Goal: Task Accomplishment & Management: Manage account settings

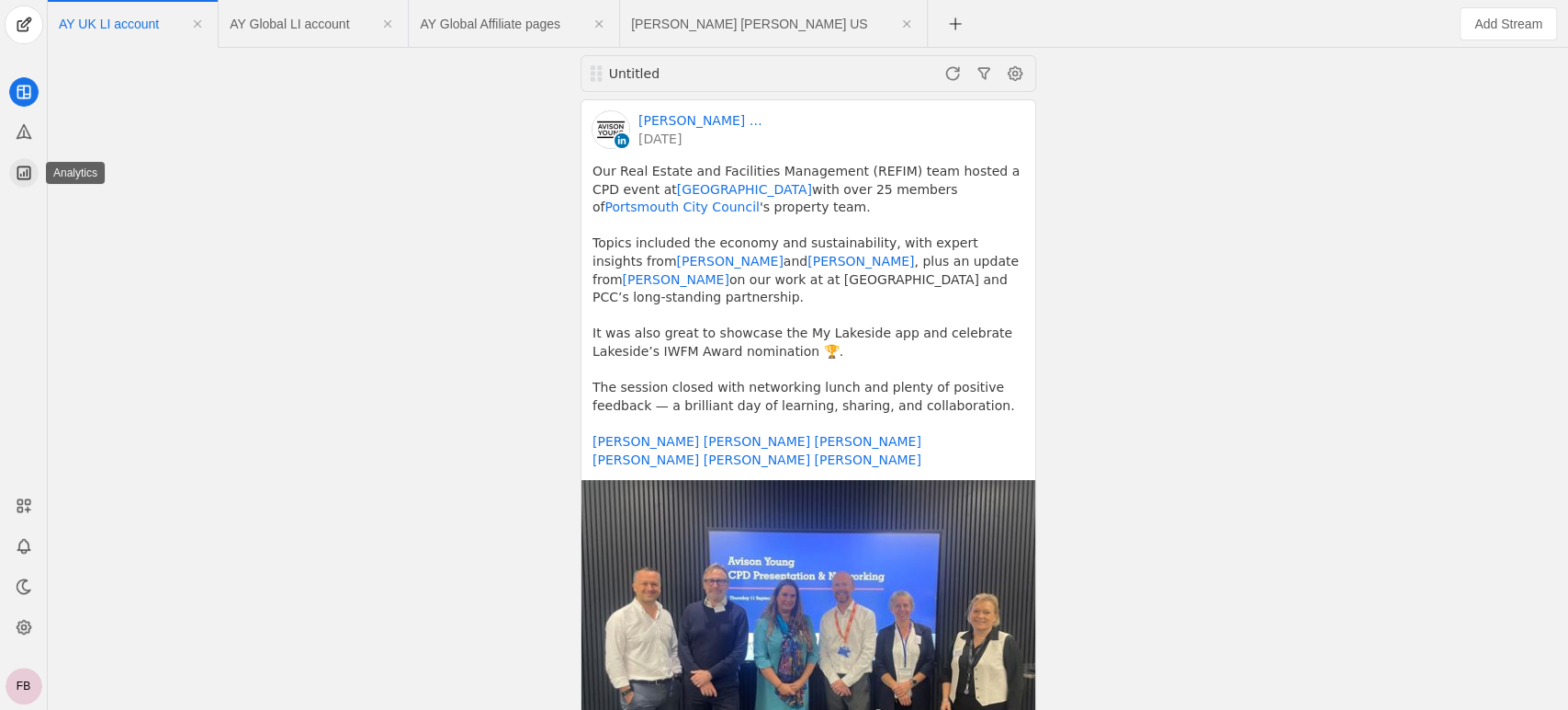
click at [22, 164] on icon at bounding box center [23, 172] width 18 height 18
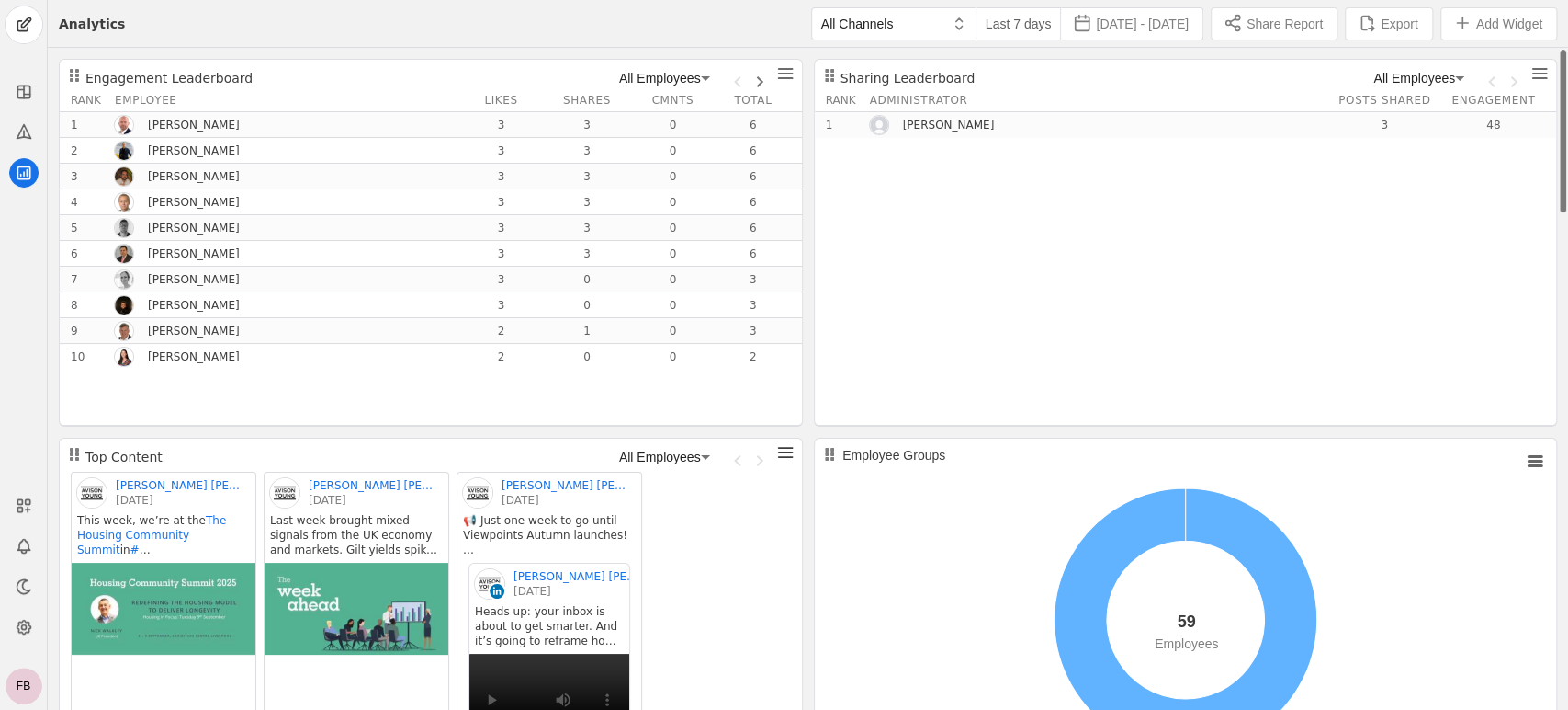
click at [17, 624] on icon at bounding box center [23, 628] width 14 height 14
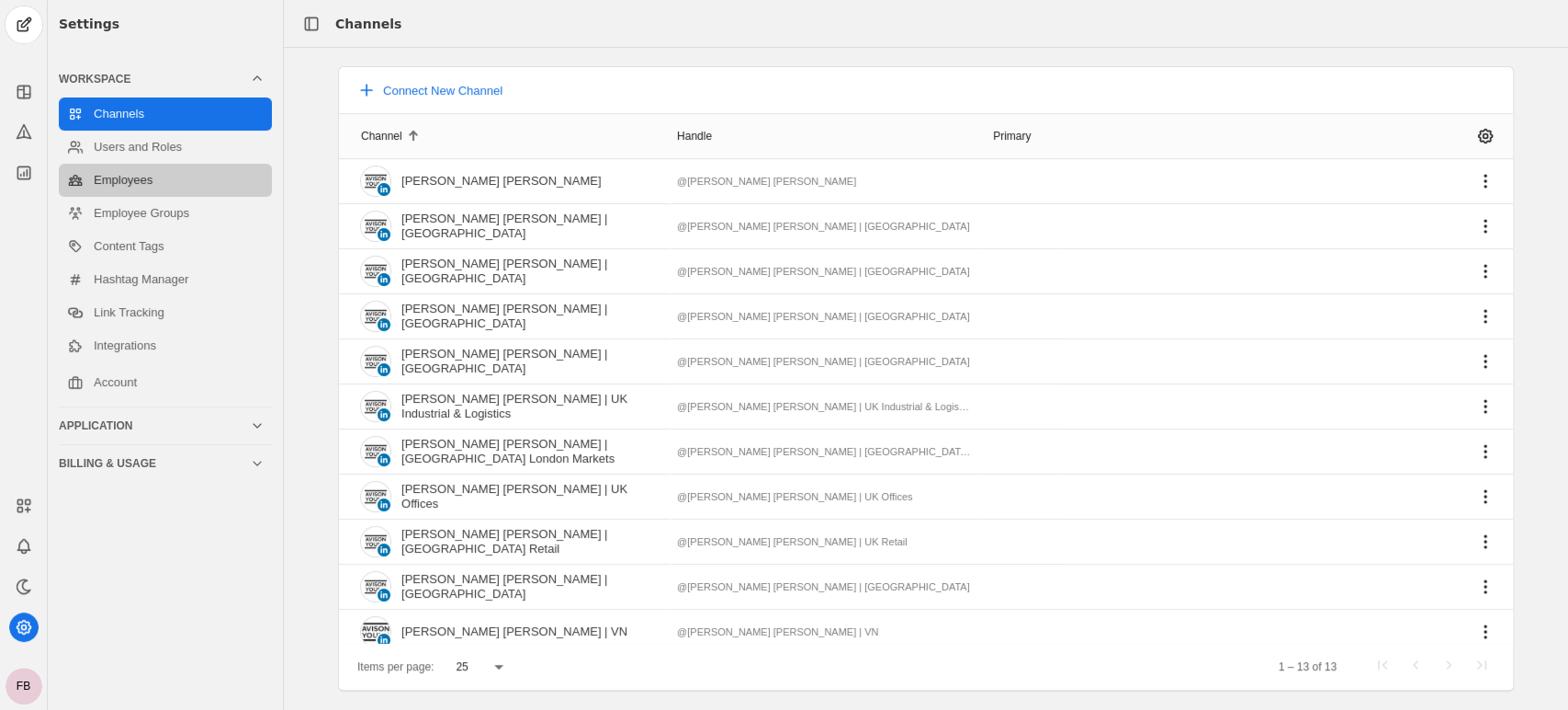
click at [133, 174] on link "Employees" at bounding box center [165, 180] width 213 height 33
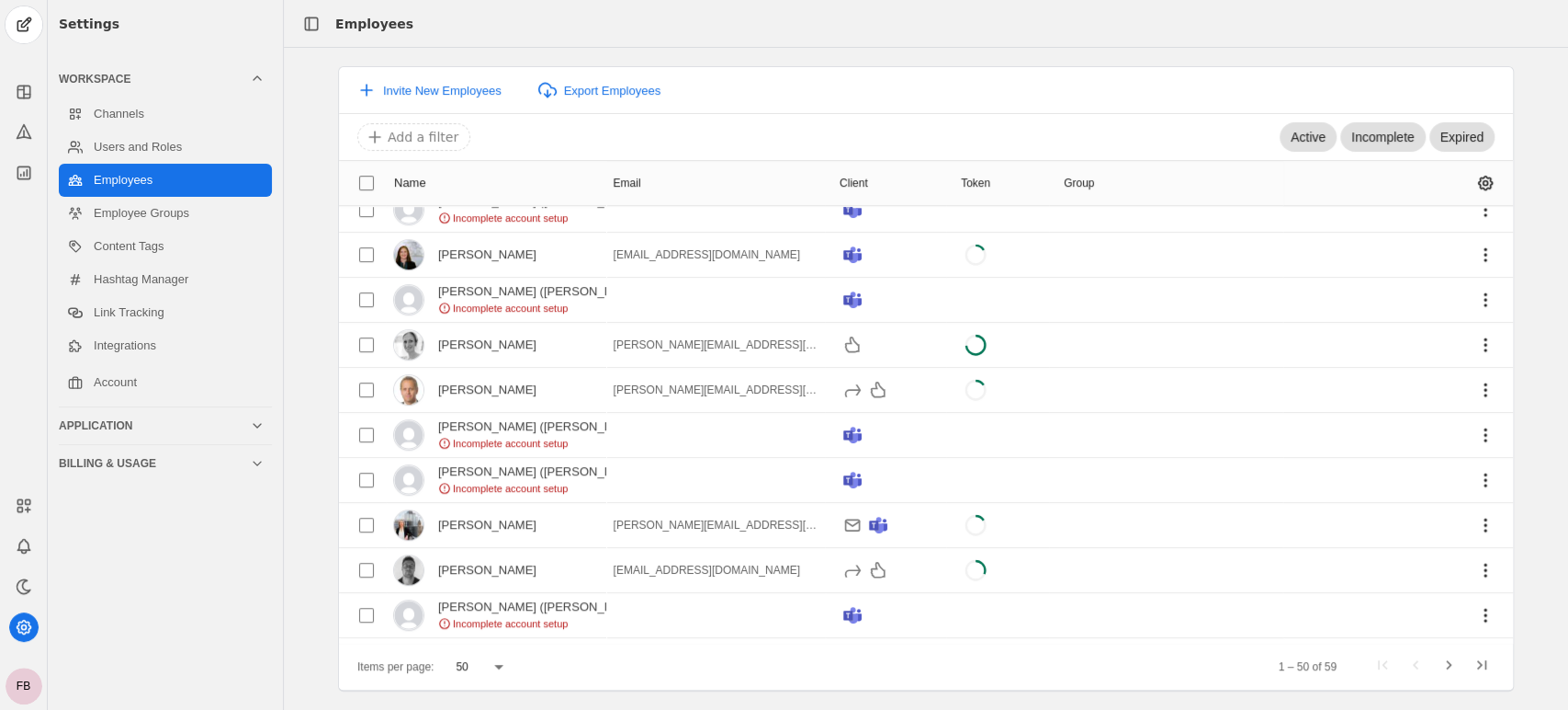
scroll to position [690, 0]
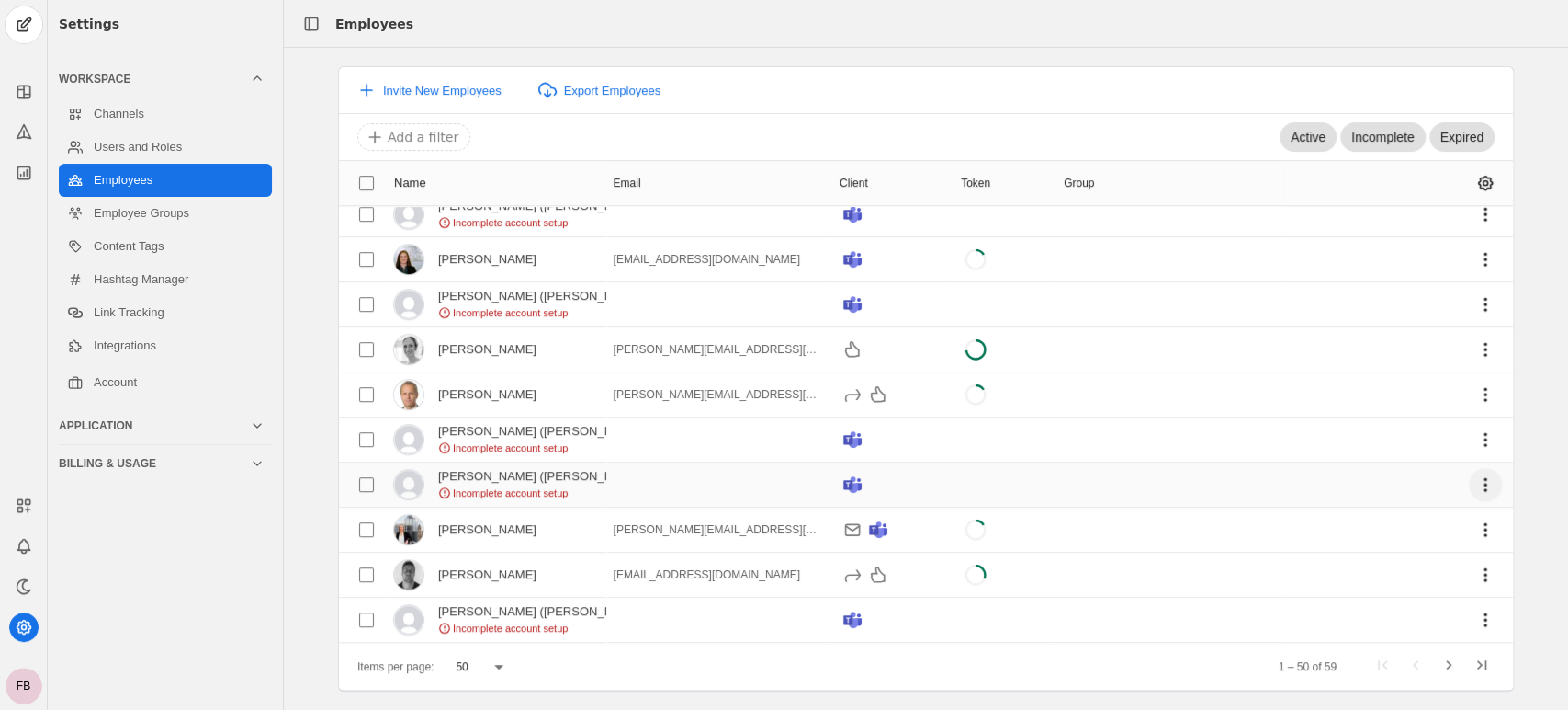
click at [1469, 483] on span "undefined" at bounding box center [1486, 485] width 33 height 33
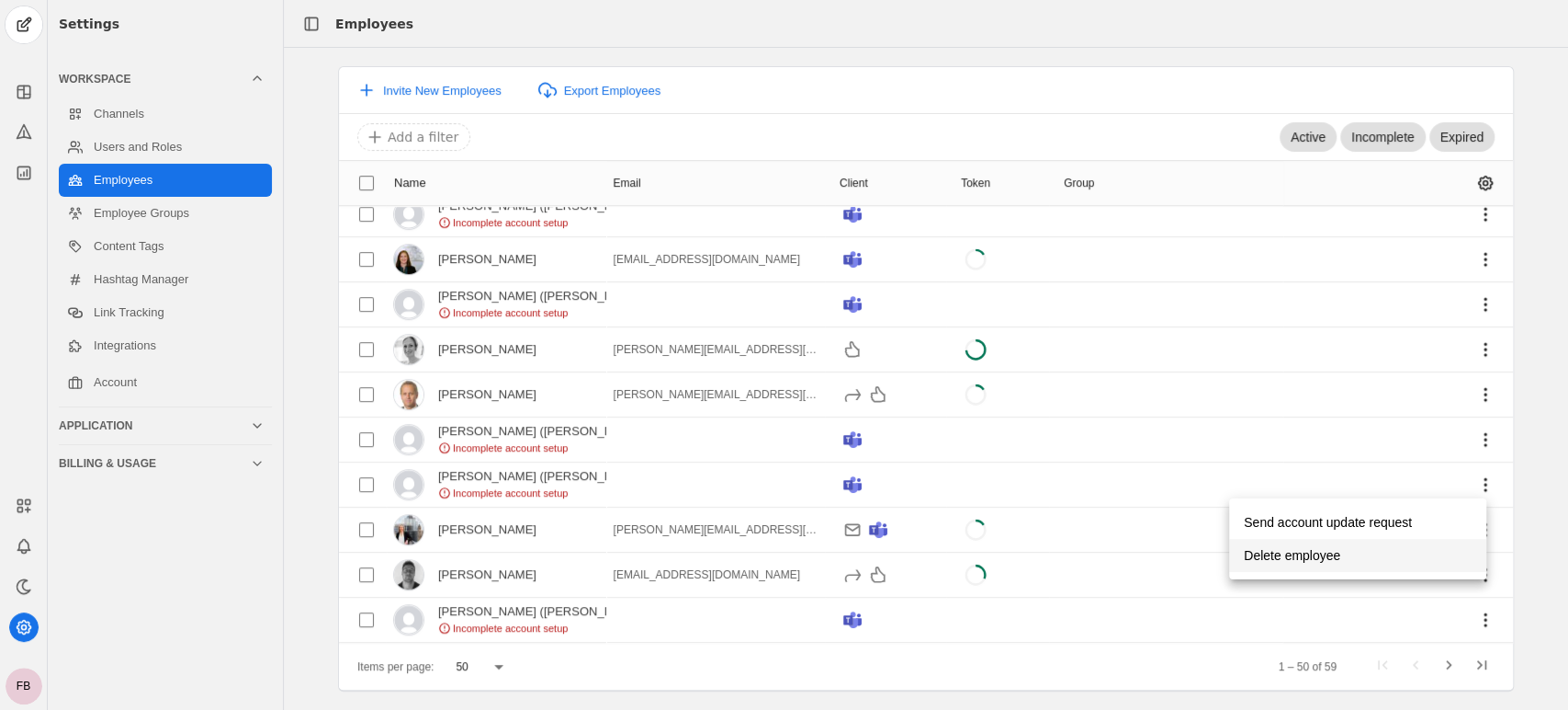
click at [1323, 557] on span "Delete employee" at bounding box center [1292, 555] width 97 height 33
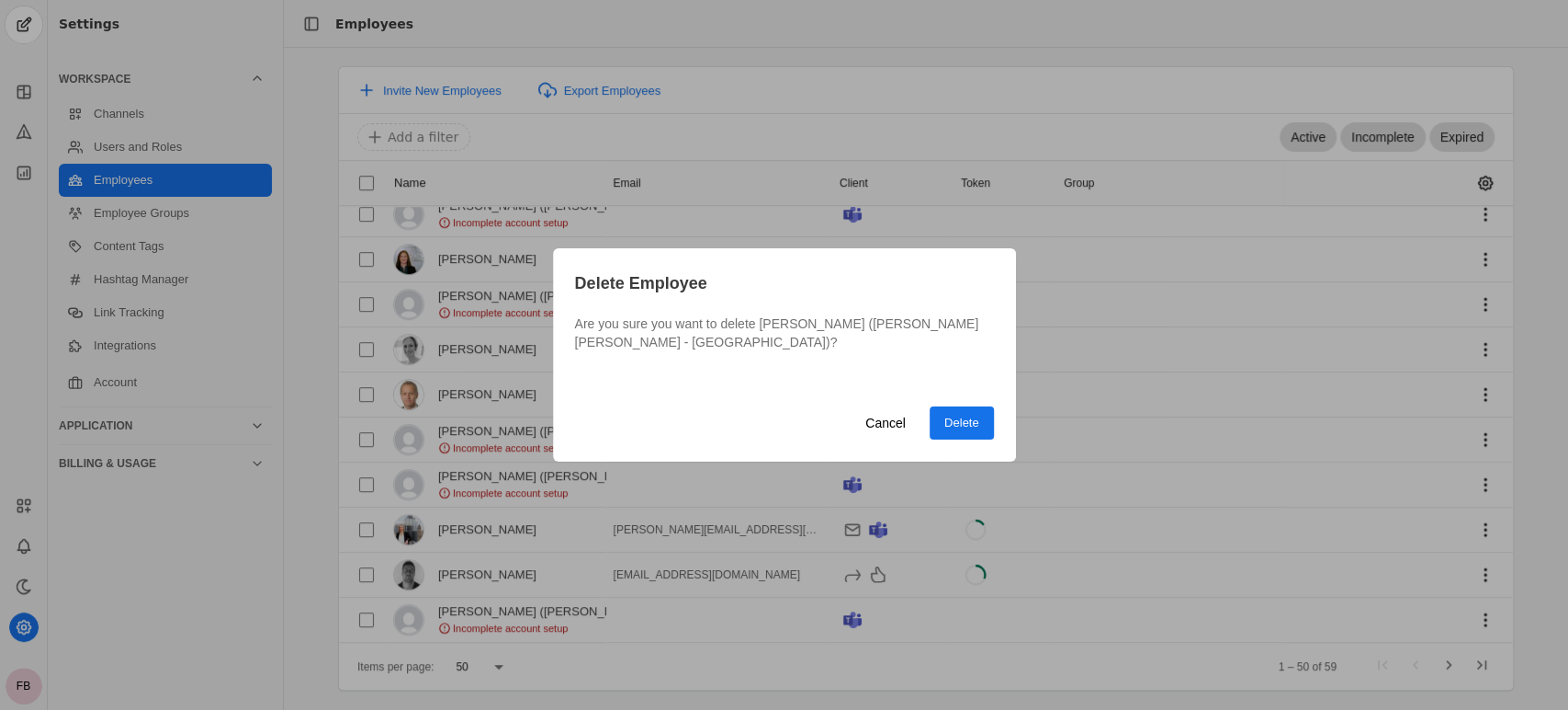
click at [963, 416] on span "Delete" at bounding box center [962, 423] width 35 height 18
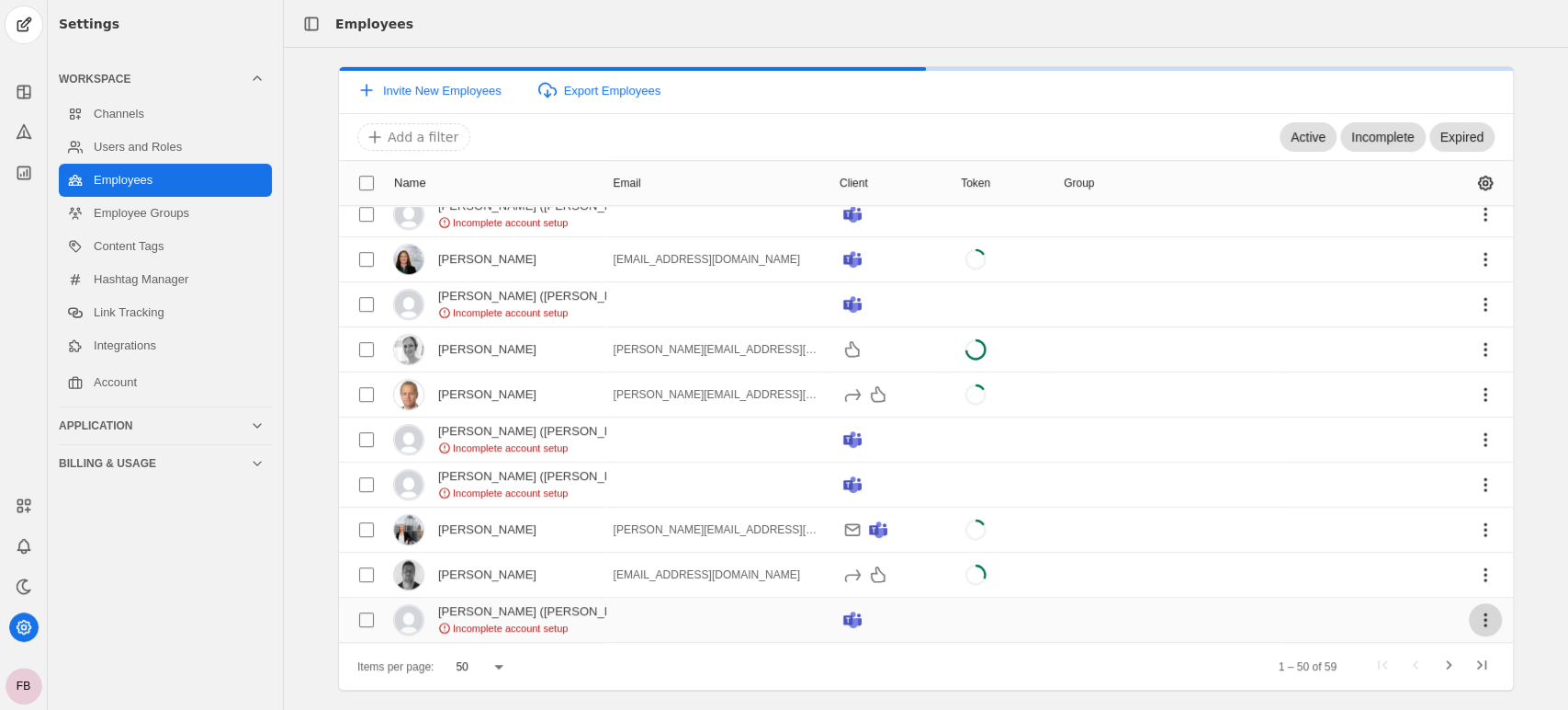
click at [1469, 617] on span "undefined" at bounding box center [1486, 619] width 33 height 33
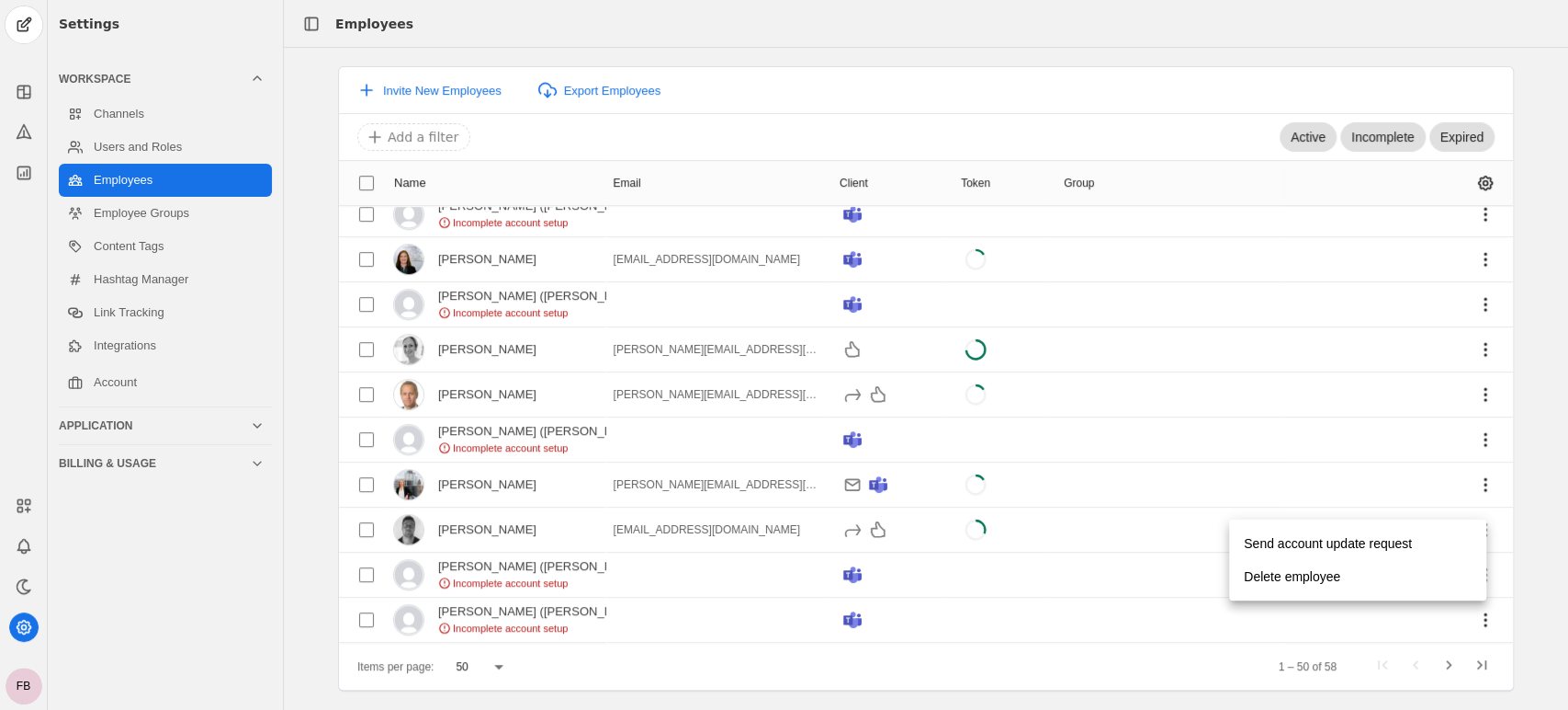
click at [305, 551] on div at bounding box center [784, 355] width 1568 height 710
click at [1469, 573] on span "undefined" at bounding box center [1486, 575] width 33 height 33
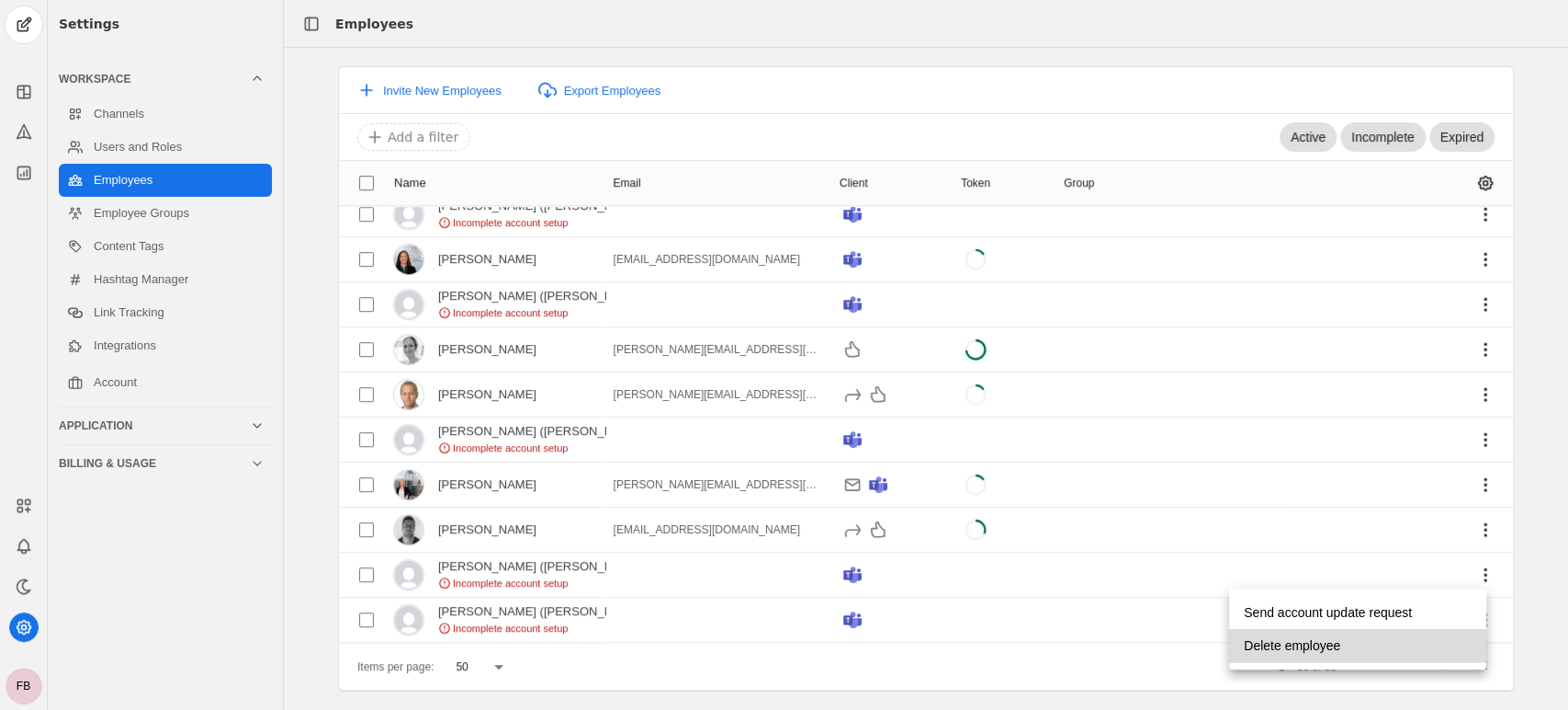
click at [1310, 649] on span "Delete employee" at bounding box center [1292, 645] width 97 height 33
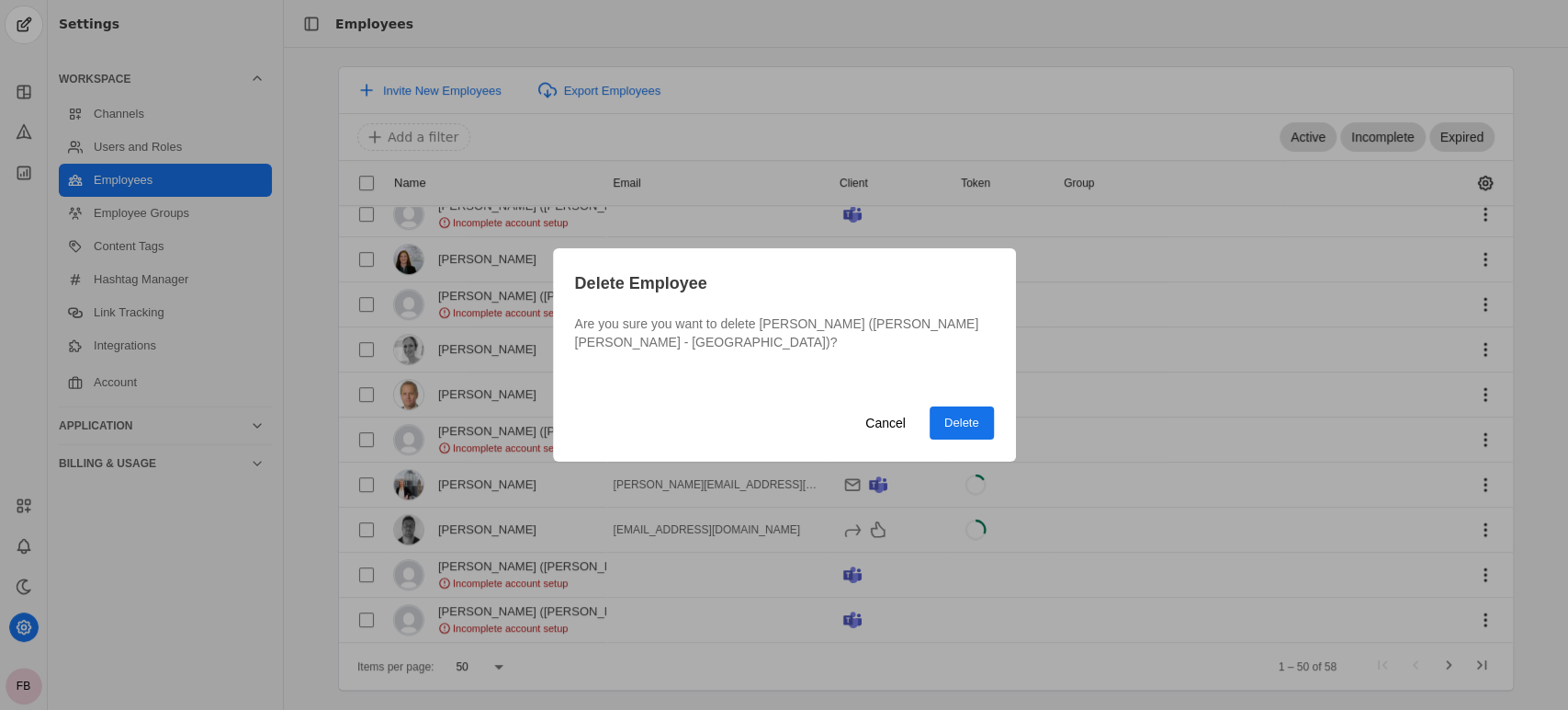
click at [948, 415] on span "Delete" at bounding box center [962, 423] width 35 height 18
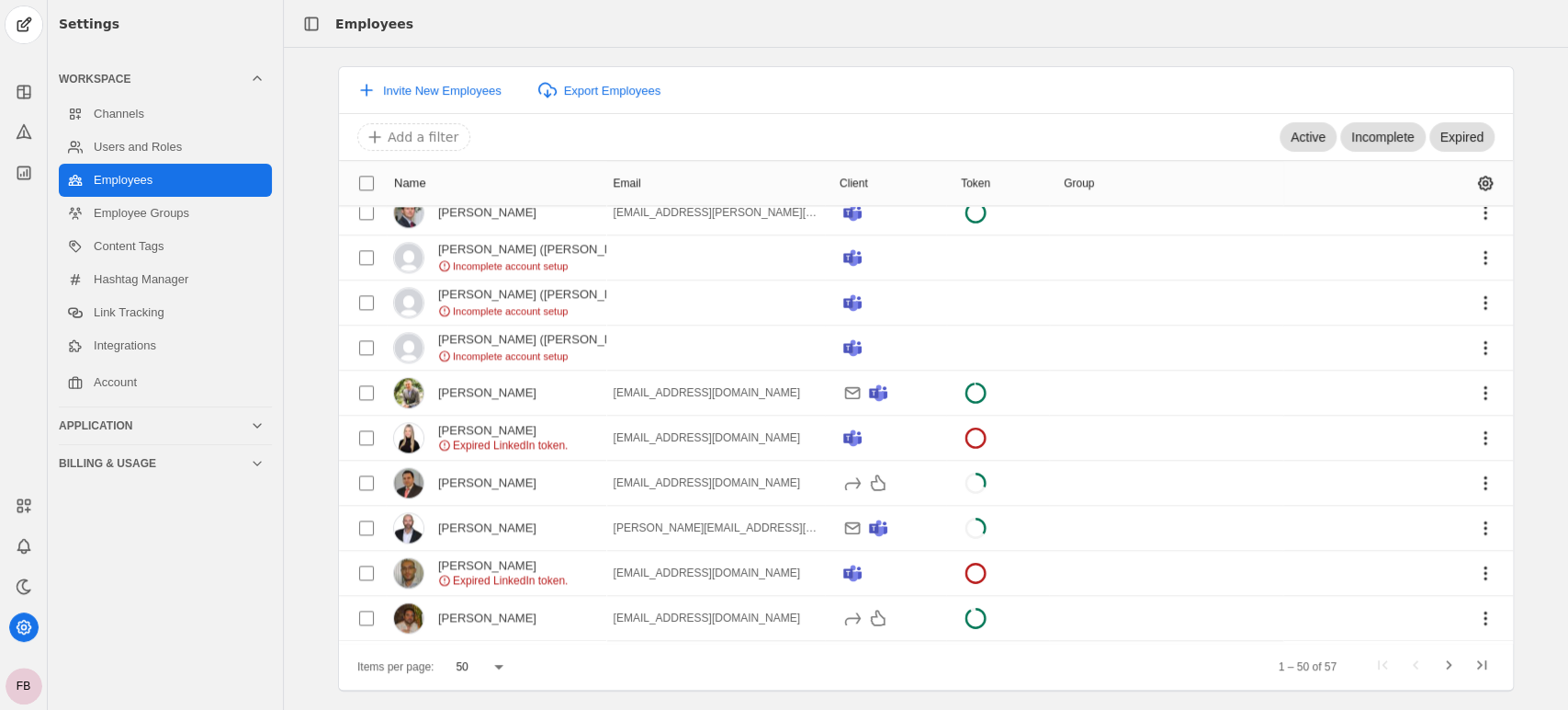
scroll to position [1675, 0]
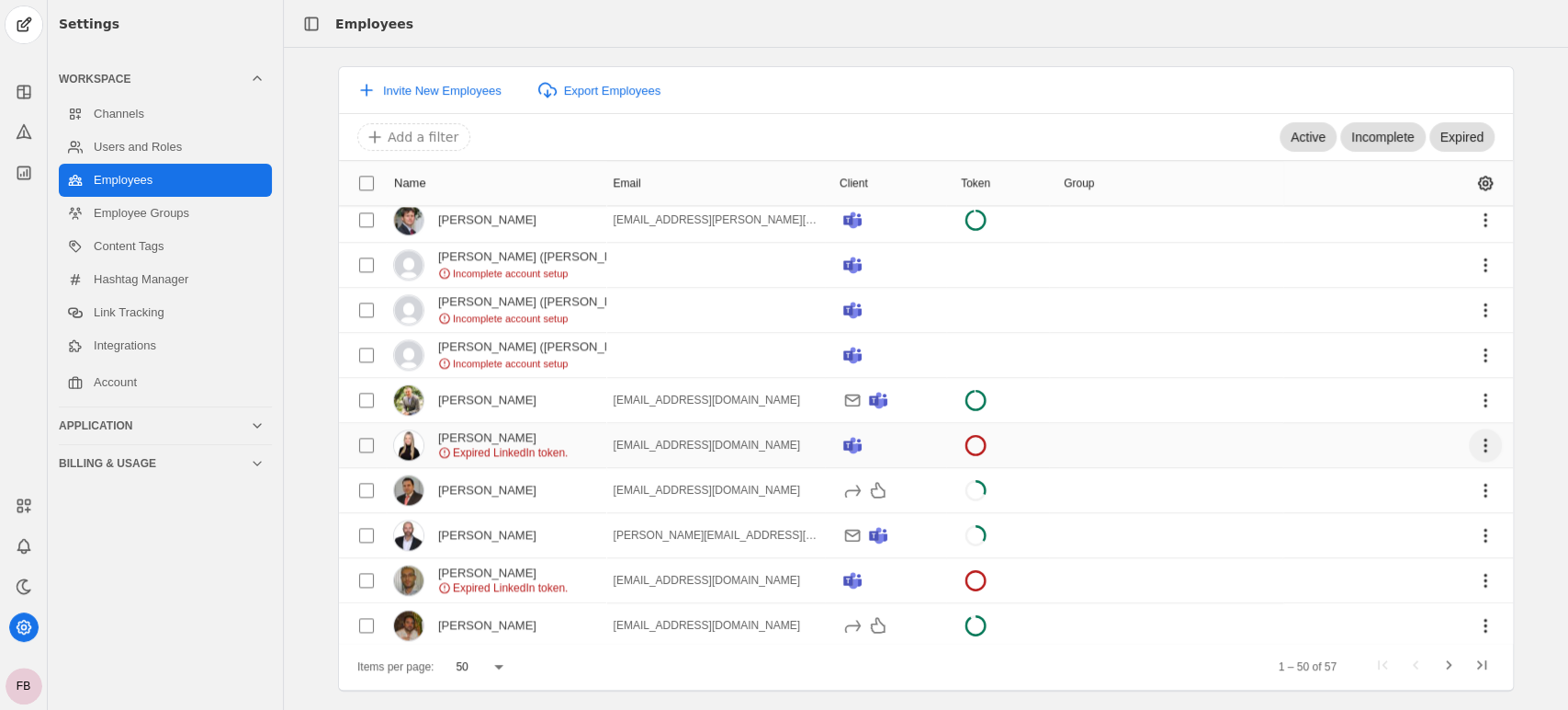
click at [1472, 437] on span "undefined" at bounding box center [1486, 445] width 33 height 33
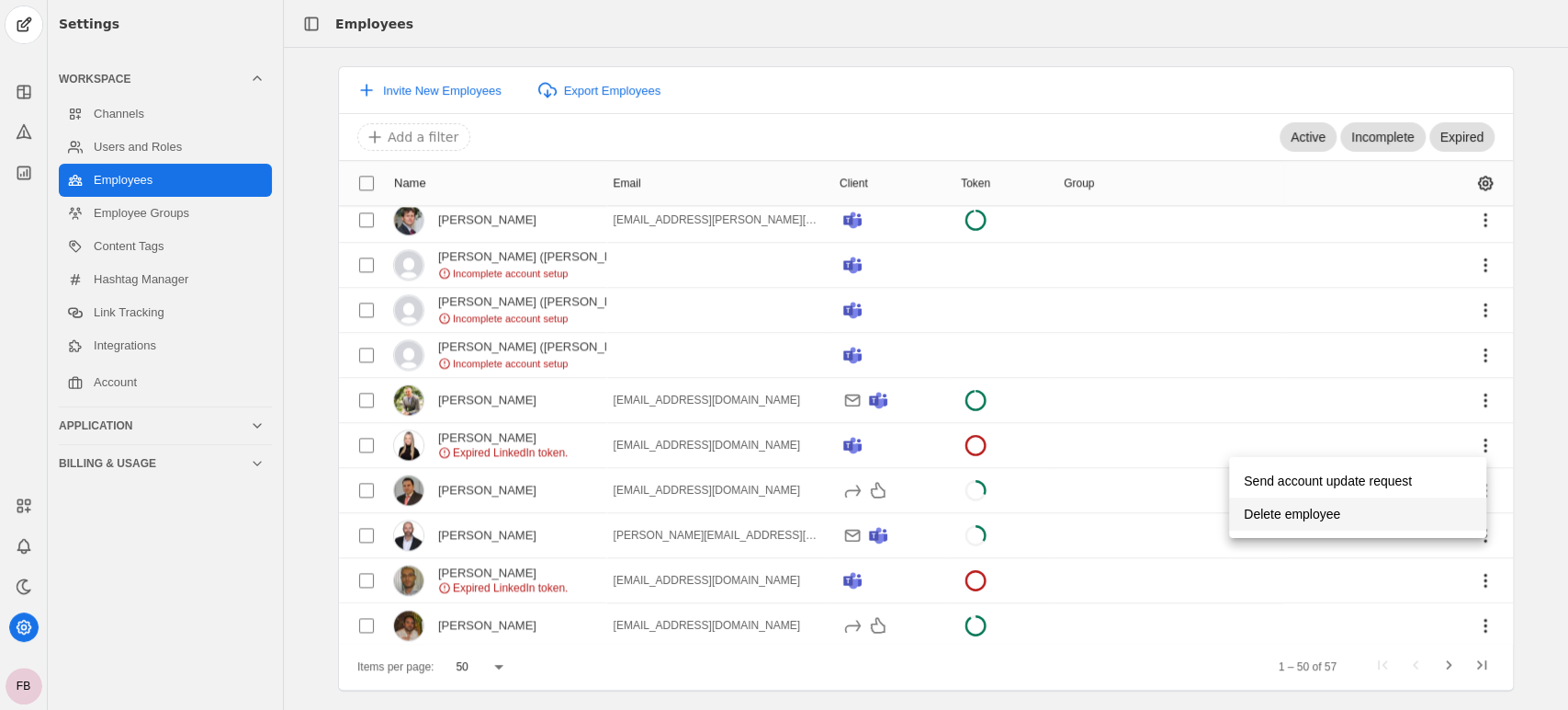
click at [1314, 514] on span "Delete employee" at bounding box center [1292, 514] width 97 height 33
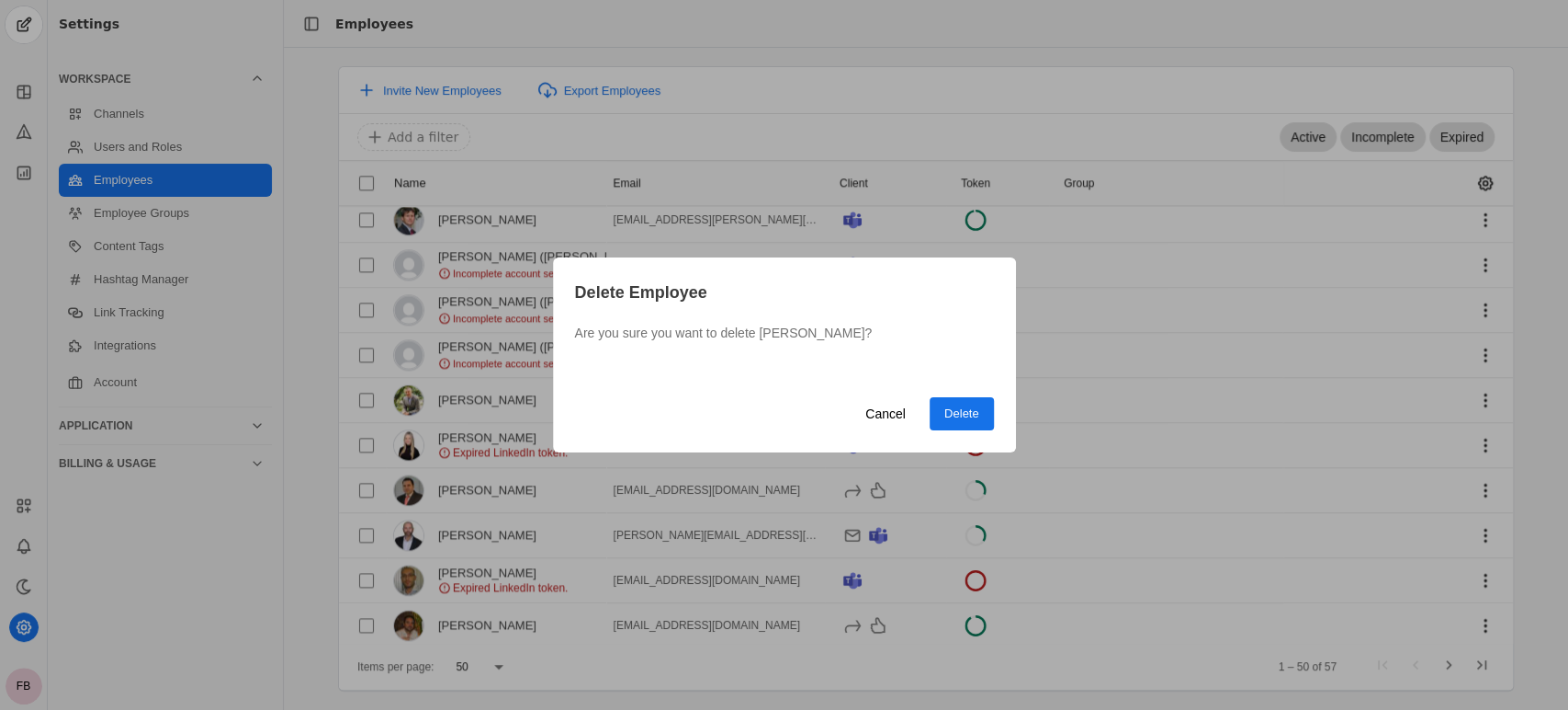
click at [974, 420] on span "Delete" at bounding box center [962, 413] width 35 height 18
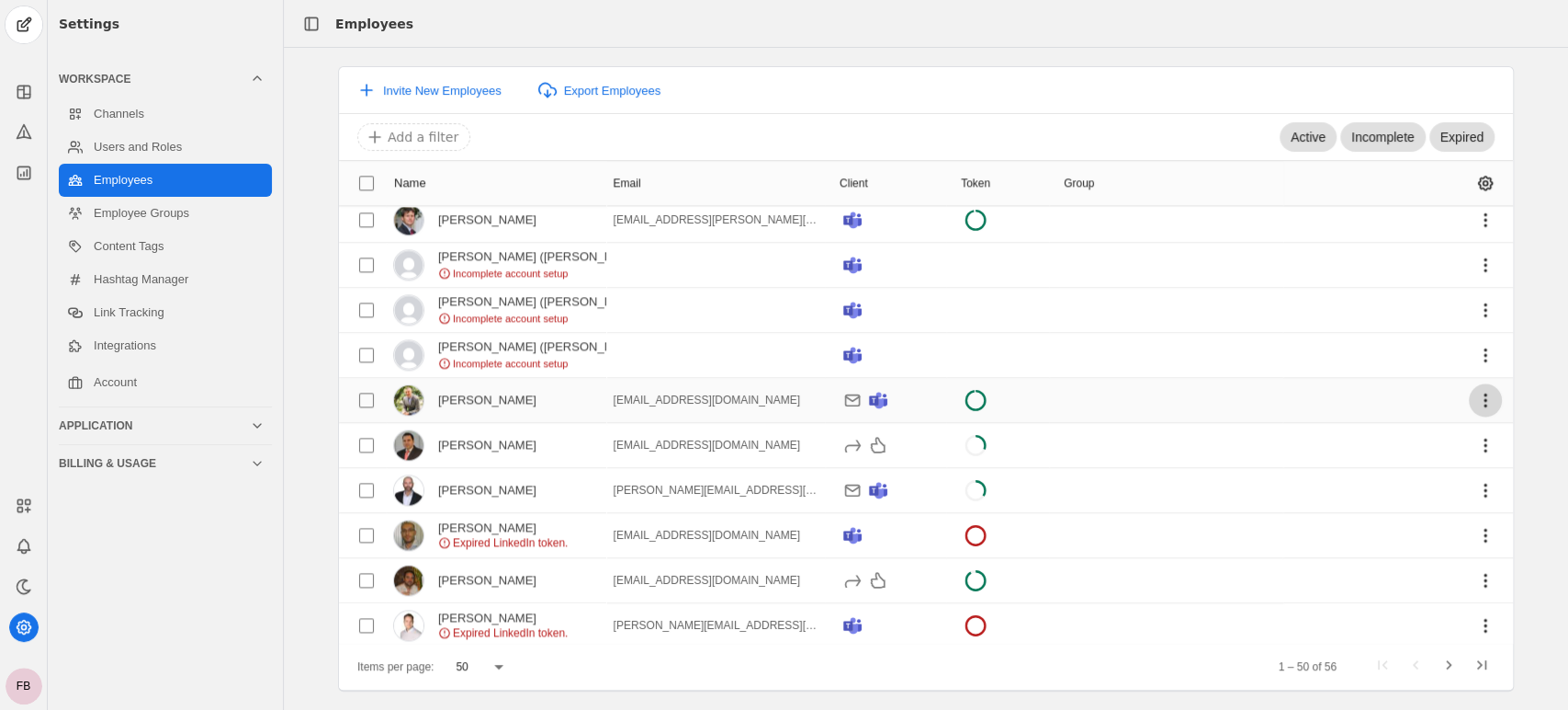
click at [1470, 396] on span "undefined" at bounding box center [1486, 399] width 33 height 33
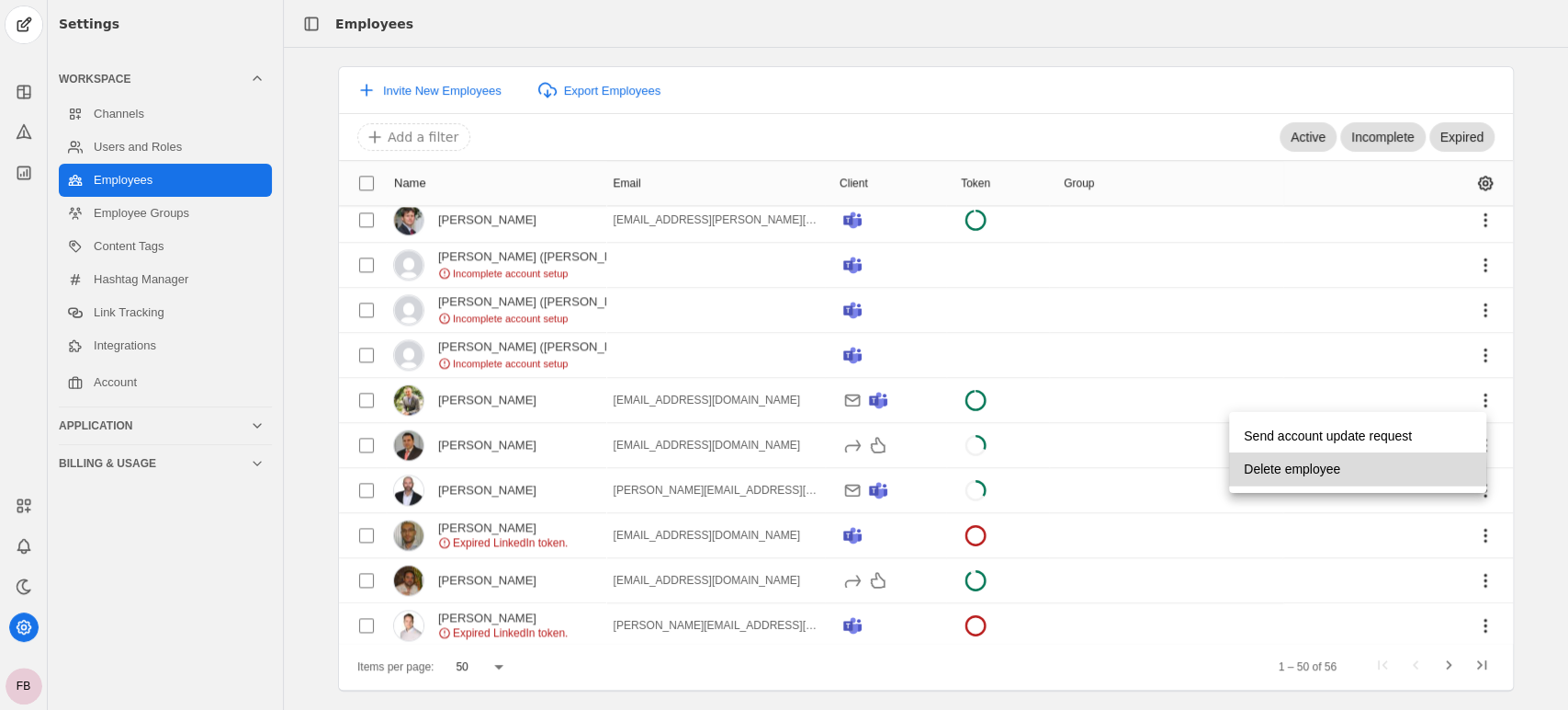
click at [1287, 472] on span "Delete employee" at bounding box center [1292, 469] width 97 height 33
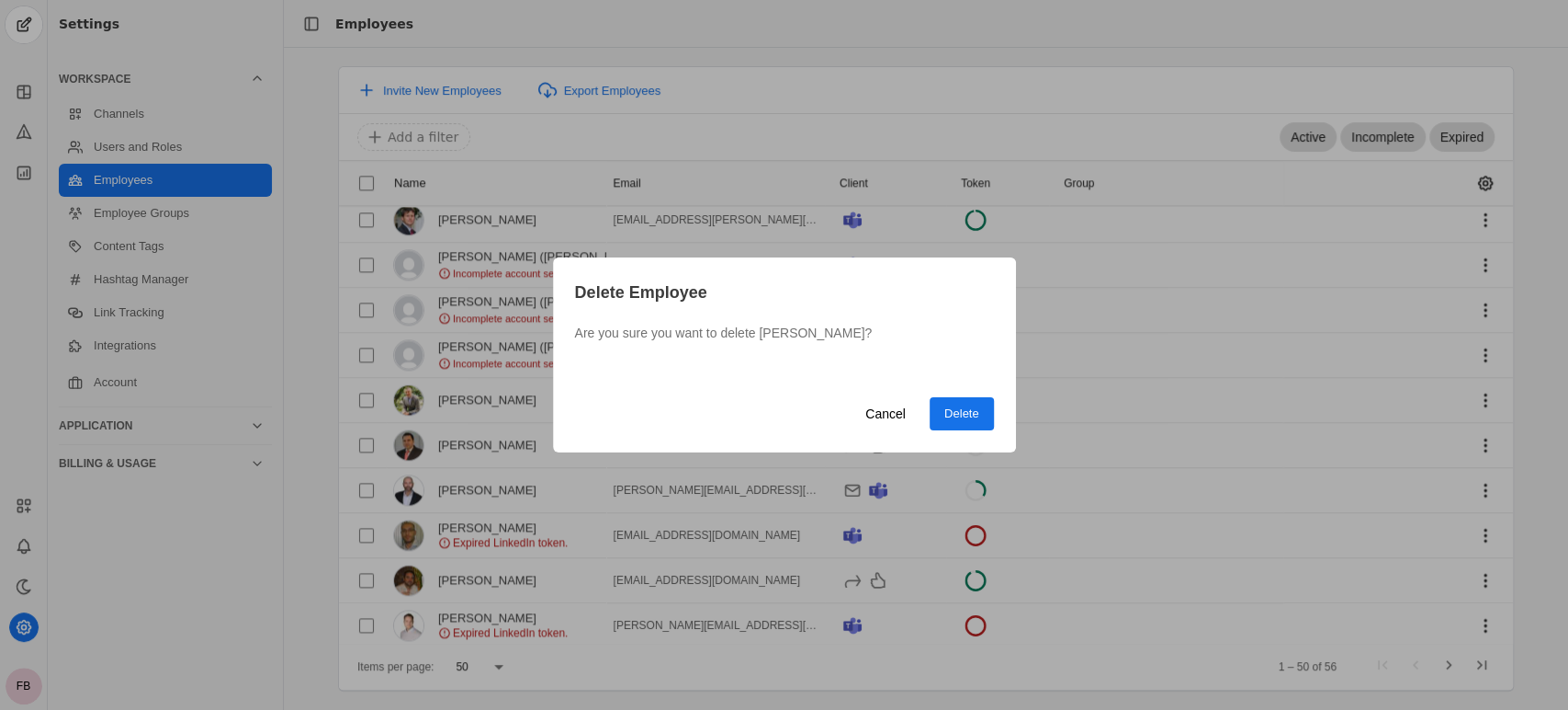
click at [968, 418] on span "Delete" at bounding box center [962, 413] width 35 height 18
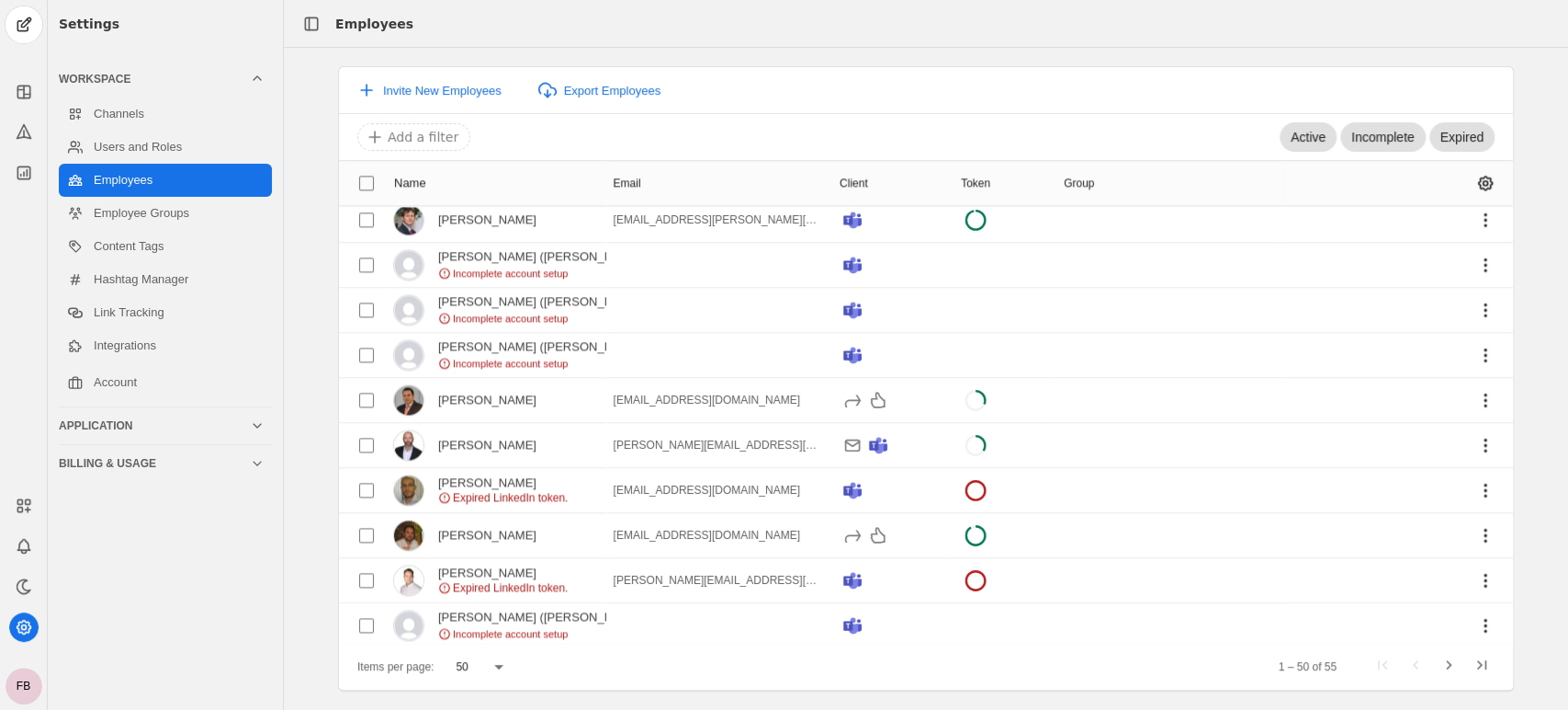
scroll to position [1809, 0]
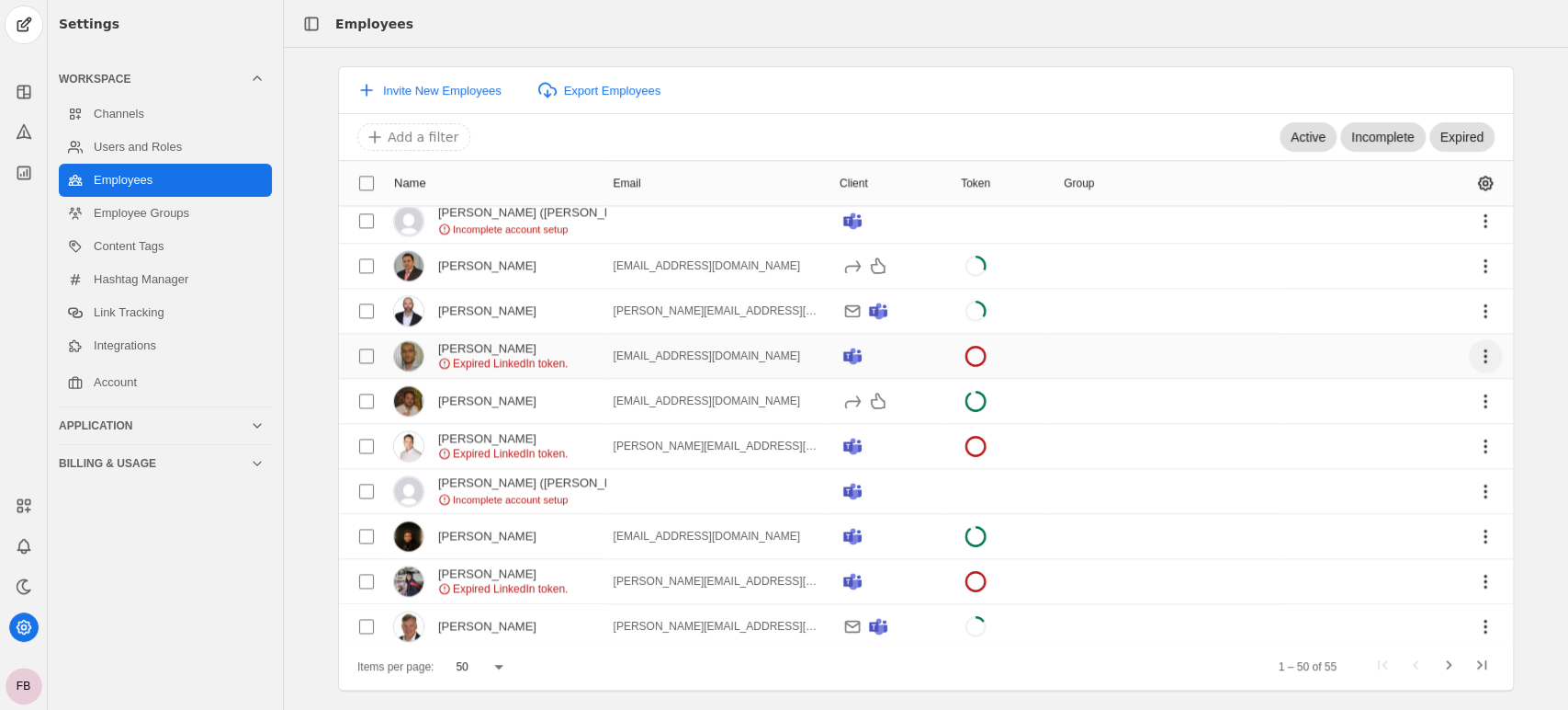
click at [1469, 351] on span "undefined" at bounding box center [1486, 356] width 33 height 33
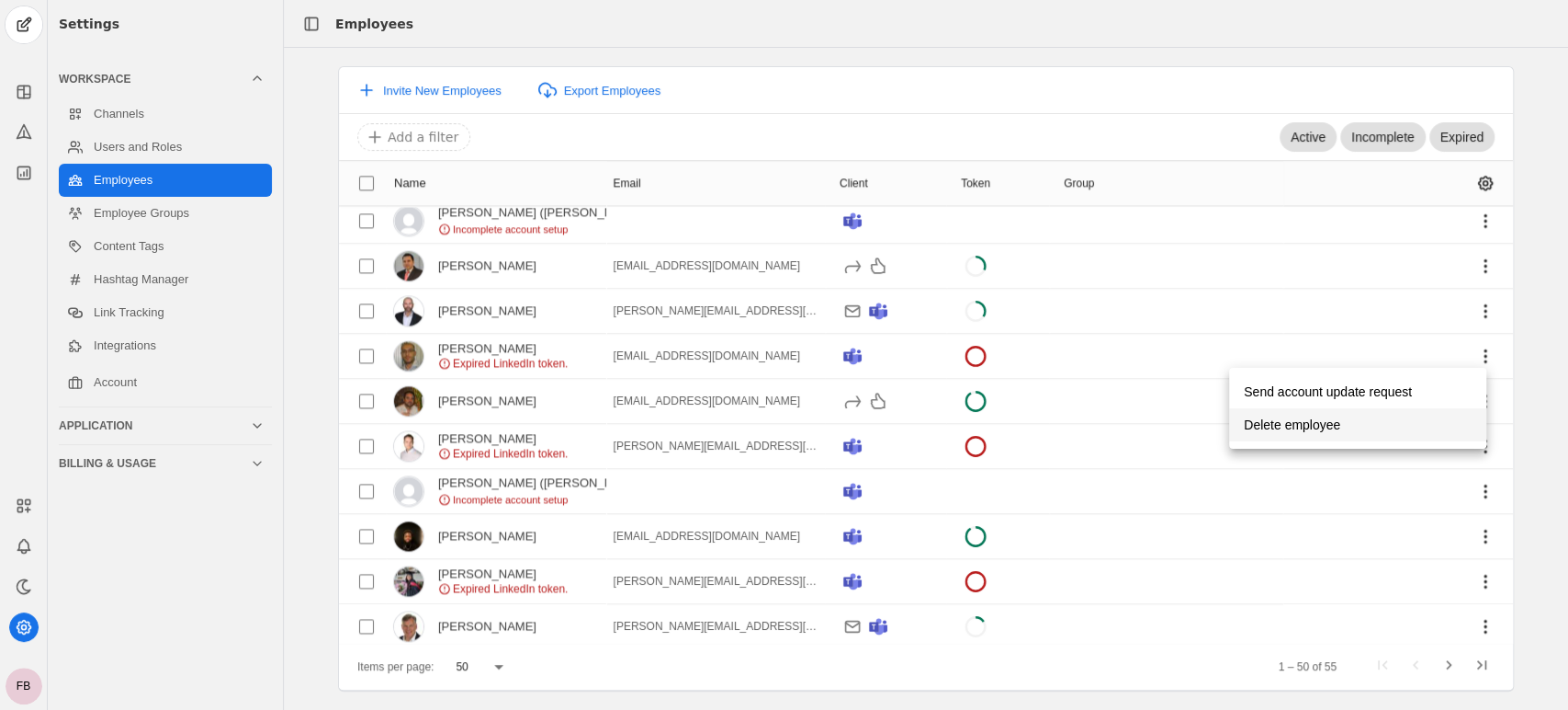
click at [1298, 429] on span "Delete employee" at bounding box center [1292, 425] width 97 height 33
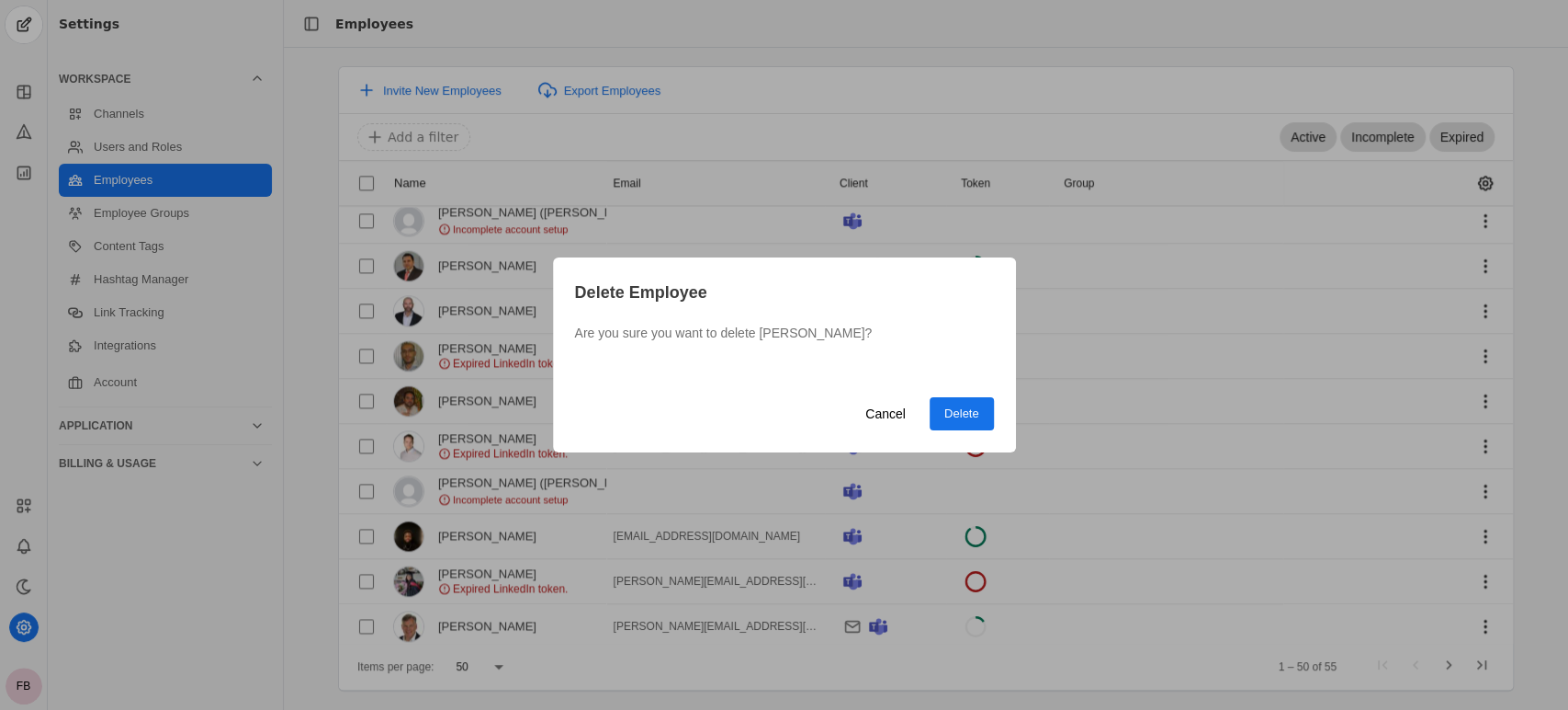
click at [980, 419] on span "undefined" at bounding box center [962, 414] width 65 height 33
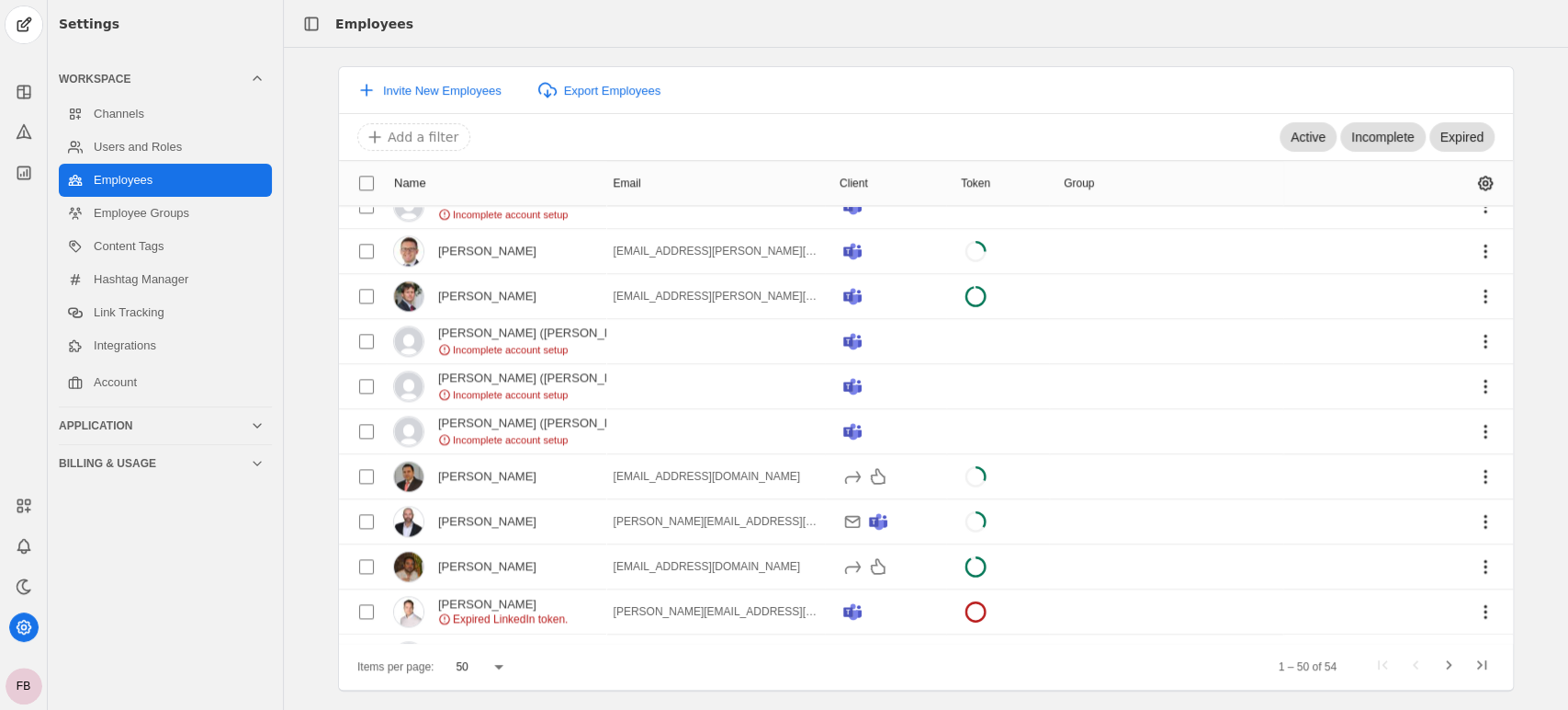
scroll to position [1594, 0]
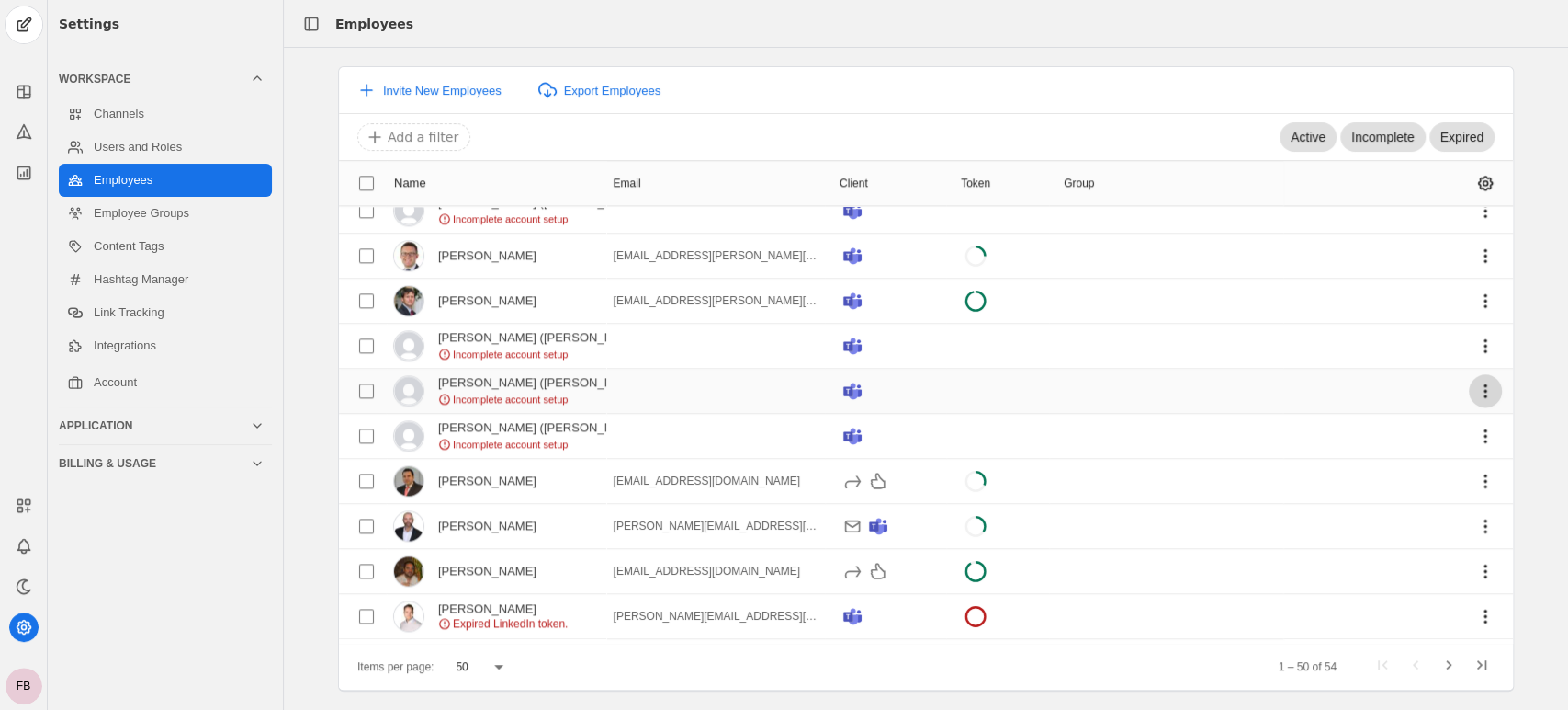
click at [1470, 386] on span "undefined" at bounding box center [1486, 391] width 33 height 33
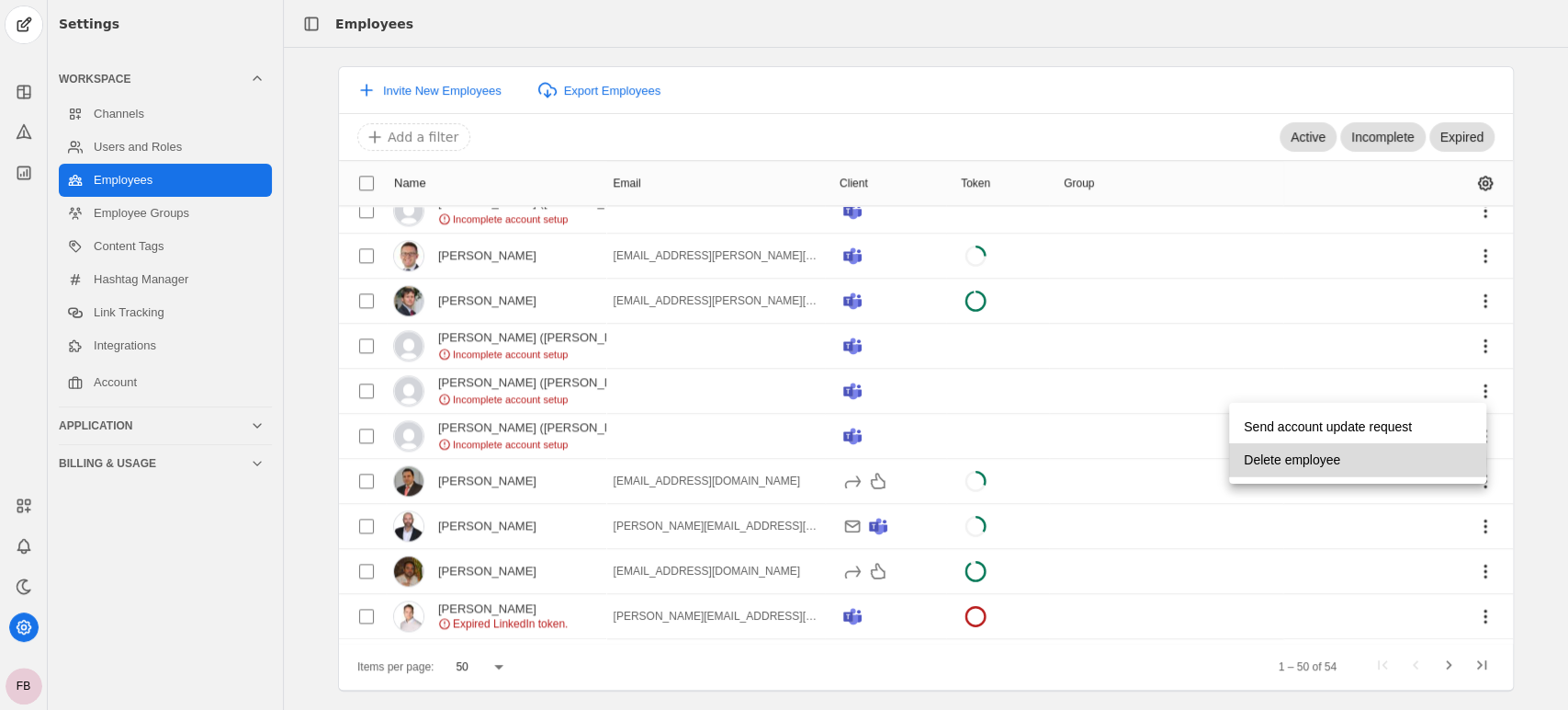
click at [1325, 461] on span "Delete employee" at bounding box center [1292, 459] width 97 height 33
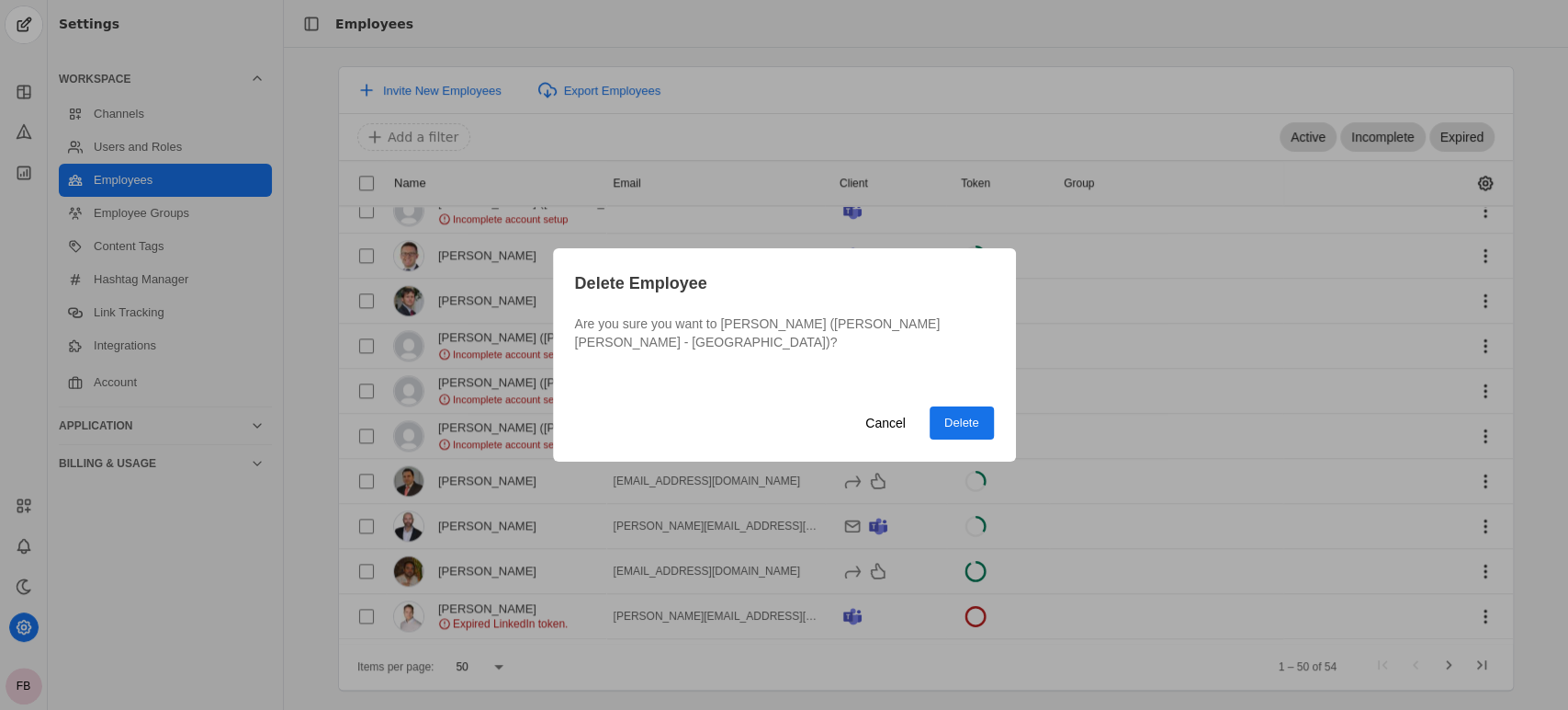
click at [957, 414] on span "Delete" at bounding box center [962, 423] width 35 height 18
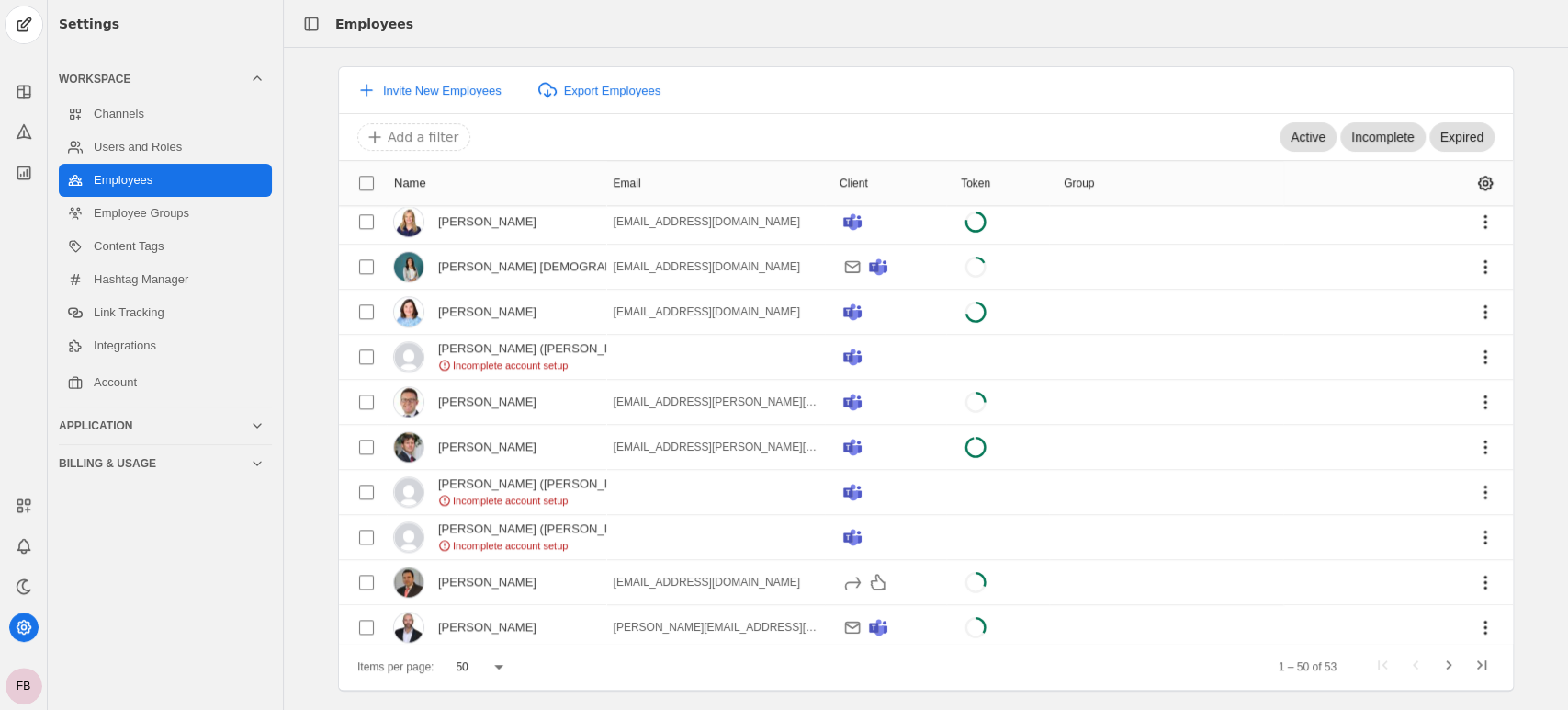
scroll to position [1421, 0]
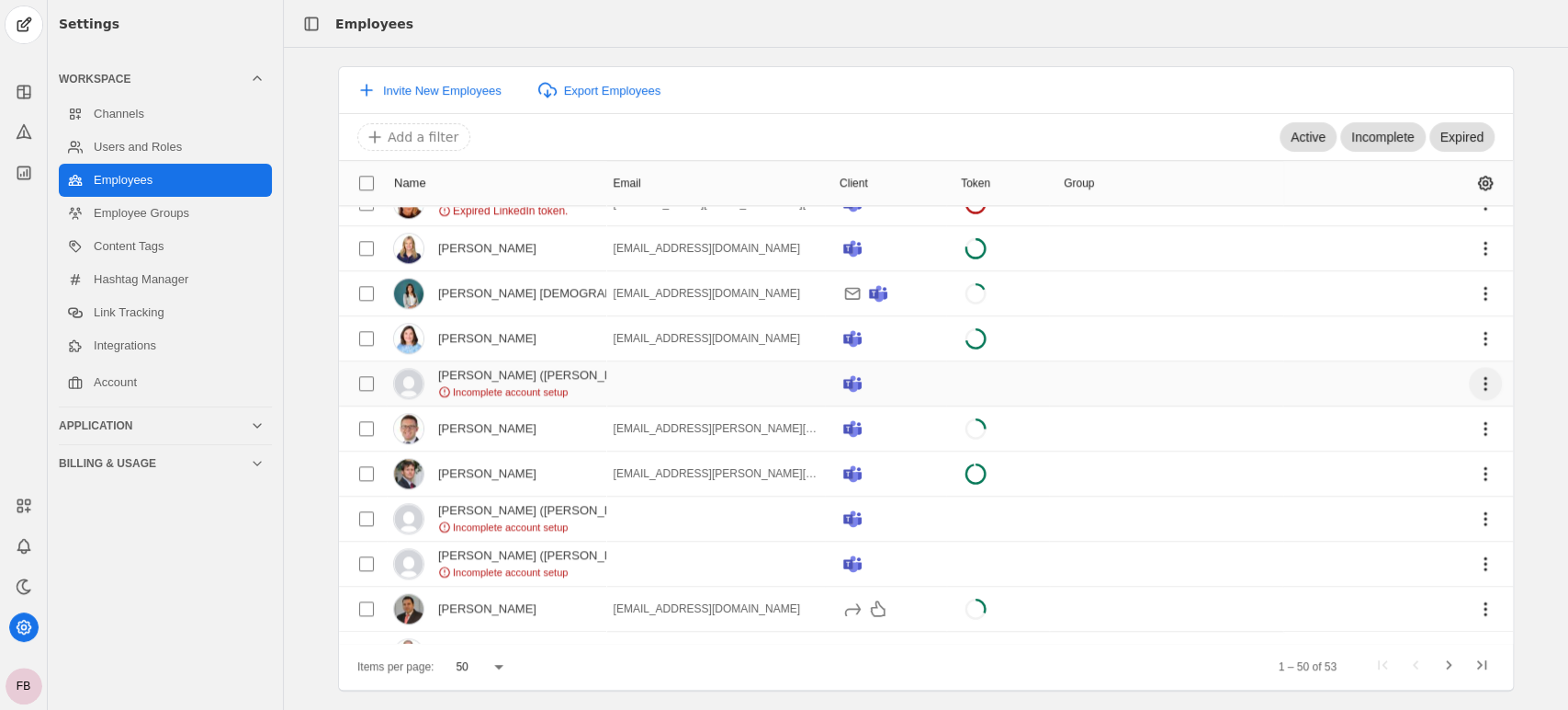
click at [1469, 377] on span "undefined" at bounding box center [1486, 383] width 33 height 33
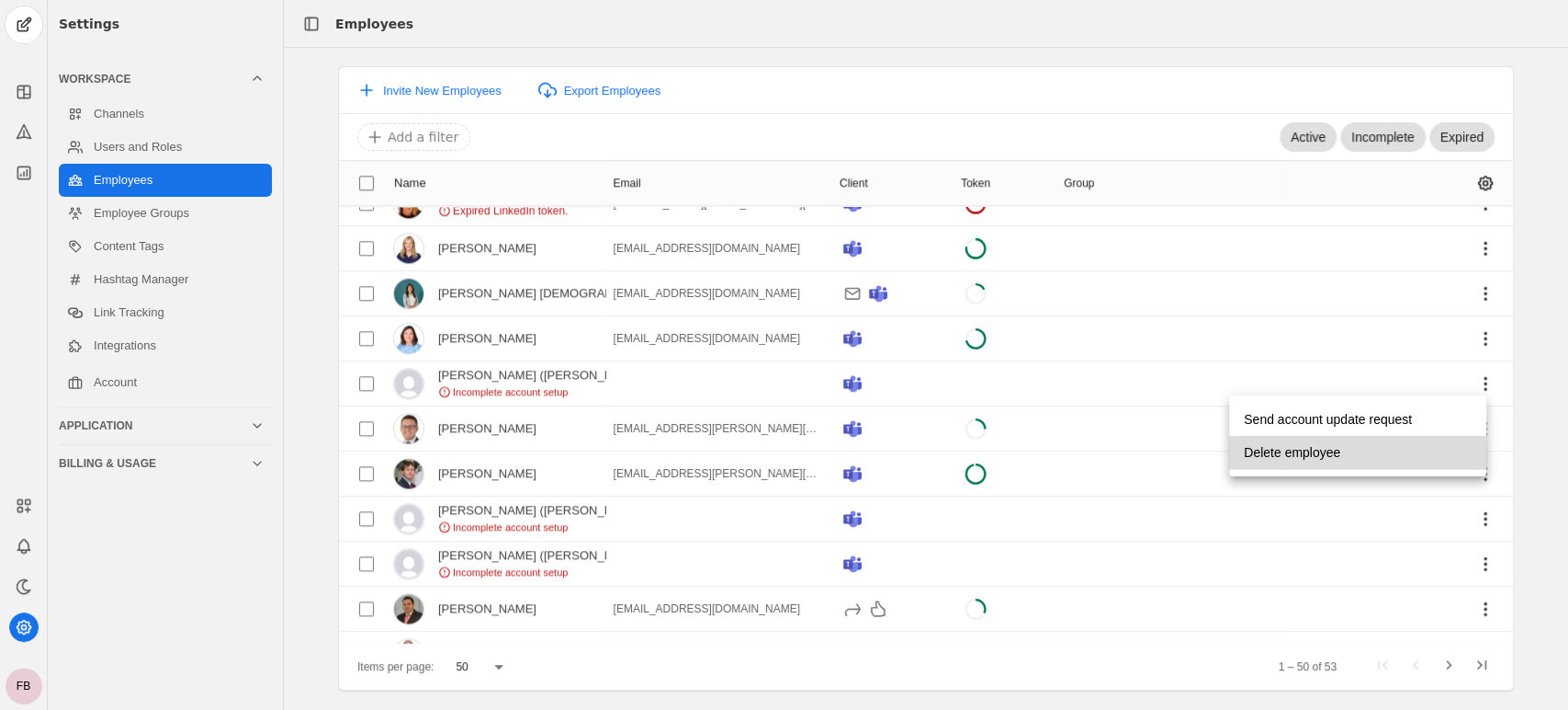
click at [1301, 456] on span "Delete employee" at bounding box center [1292, 452] width 97 height 33
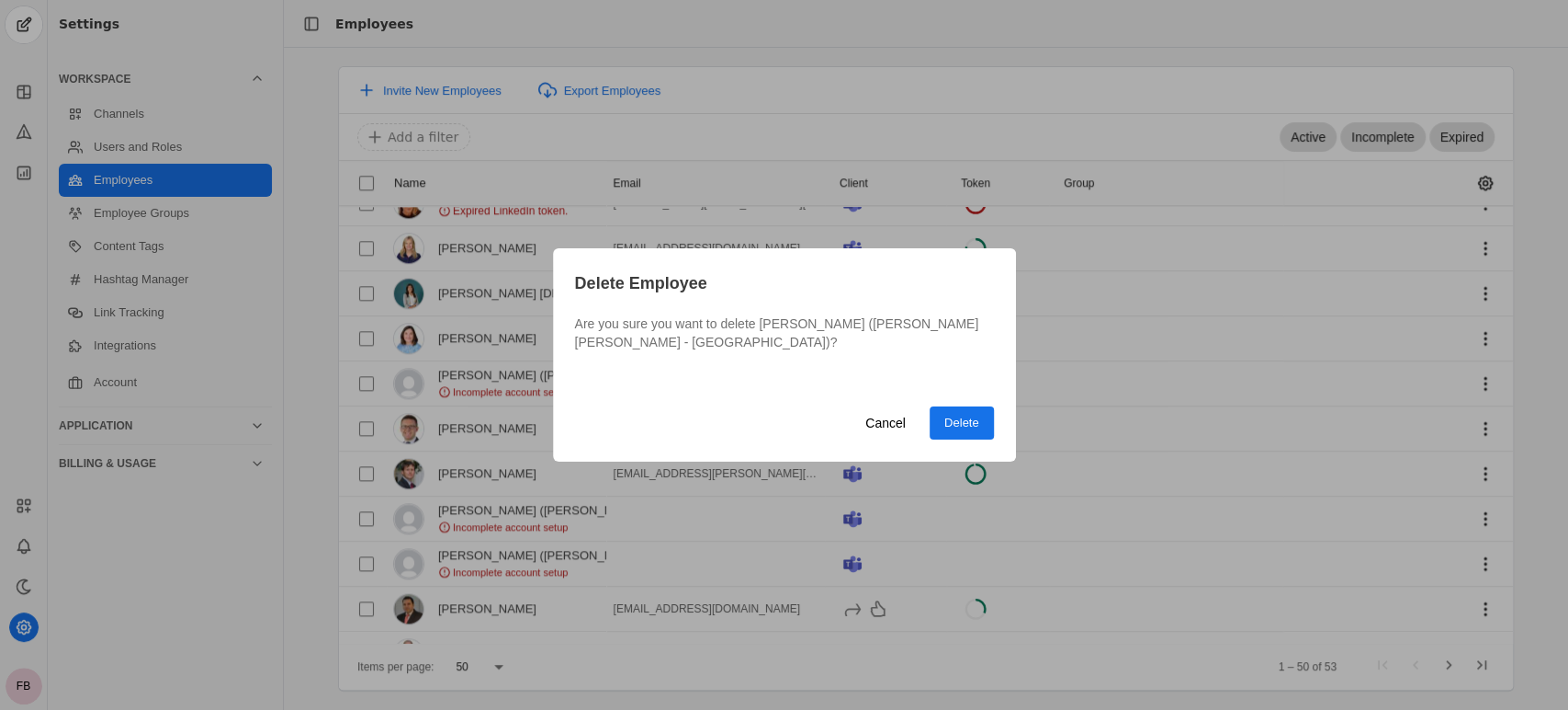
click at [951, 414] on span "Delete" at bounding box center [962, 423] width 35 height 18
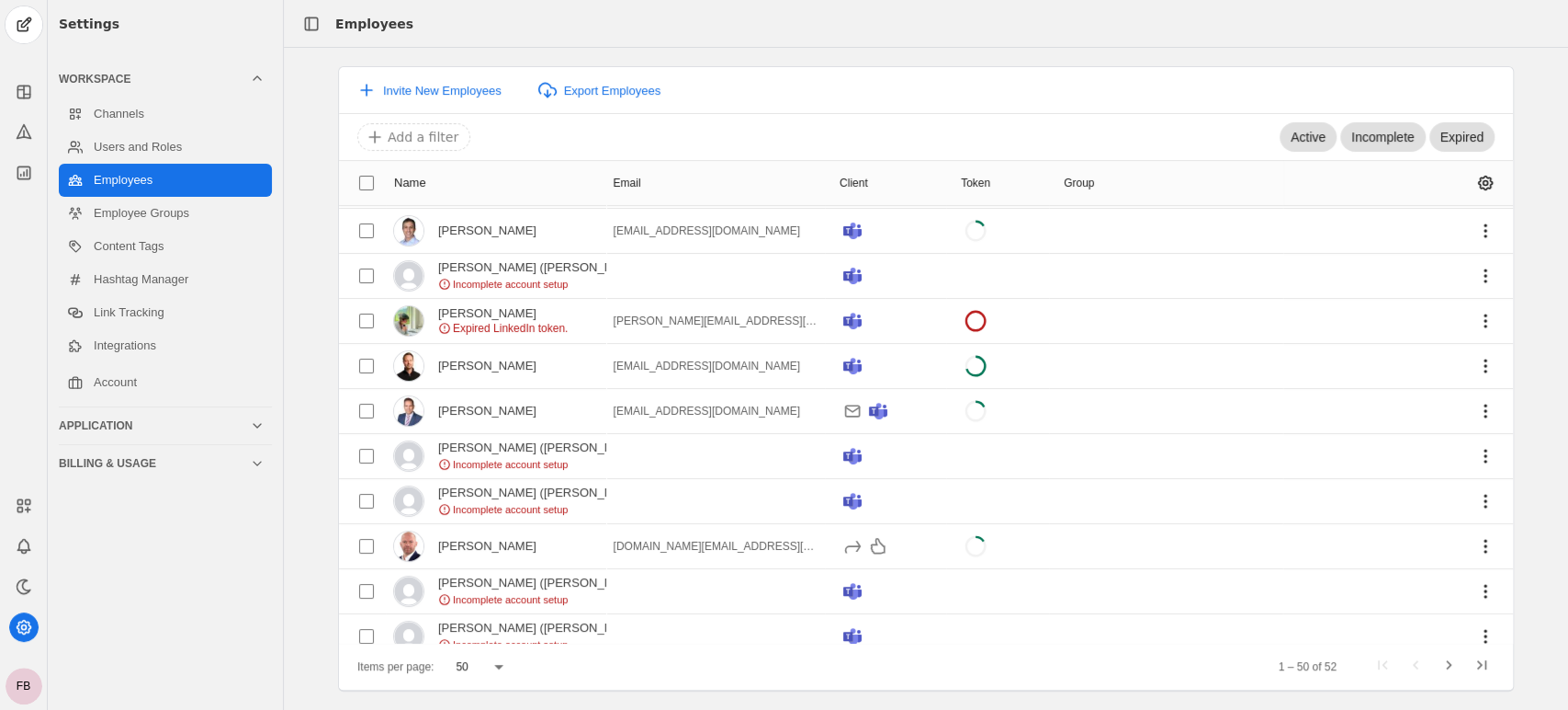
scroll to position [0, 0]
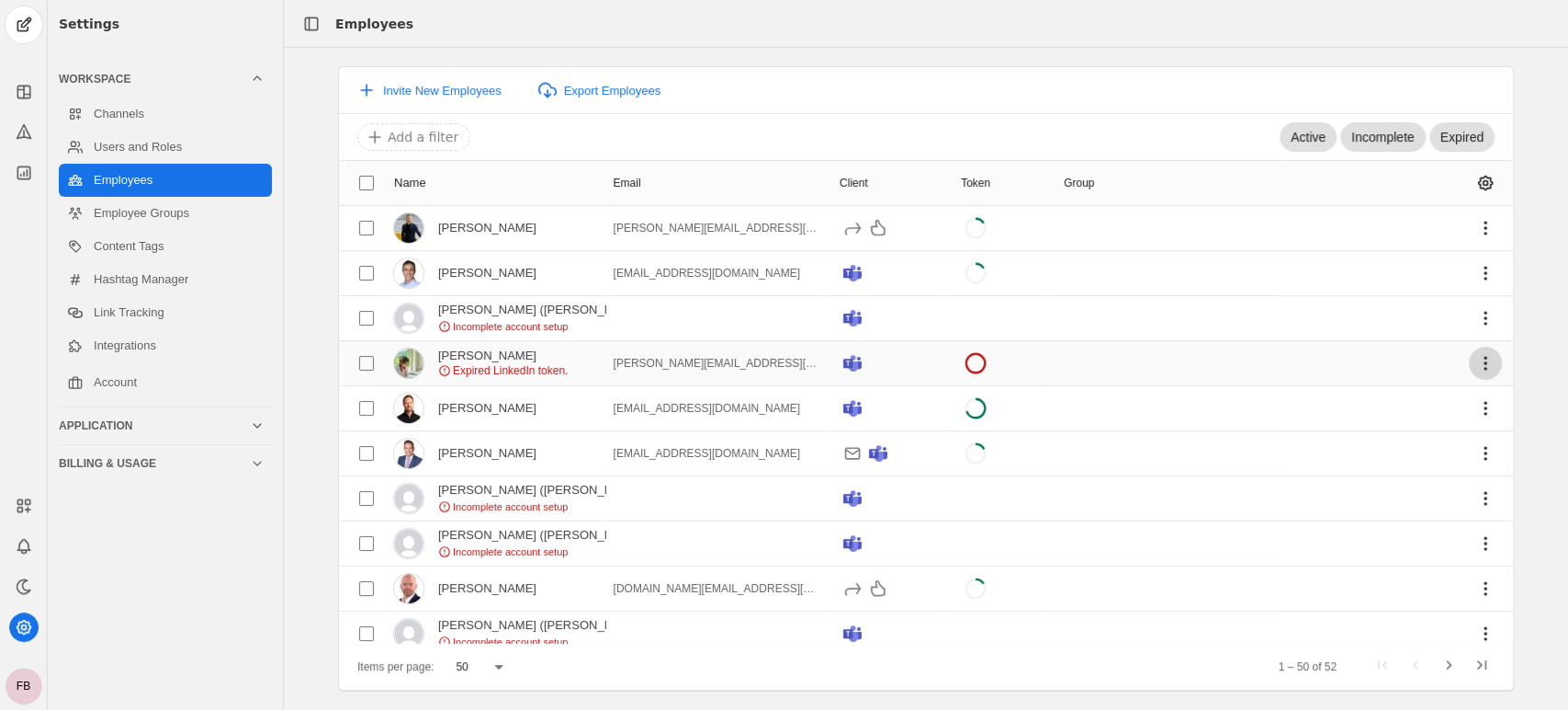
click at [1469, 363] on span "undefined" at bounding box center [1486, 363] width 33 height 33
click at [1505, 230] on div at bounding box center [784, 355] width 1568 height 710
click at [1469, 541] on span "undefined" at bounding box center [1486, 544] width 33 height 33
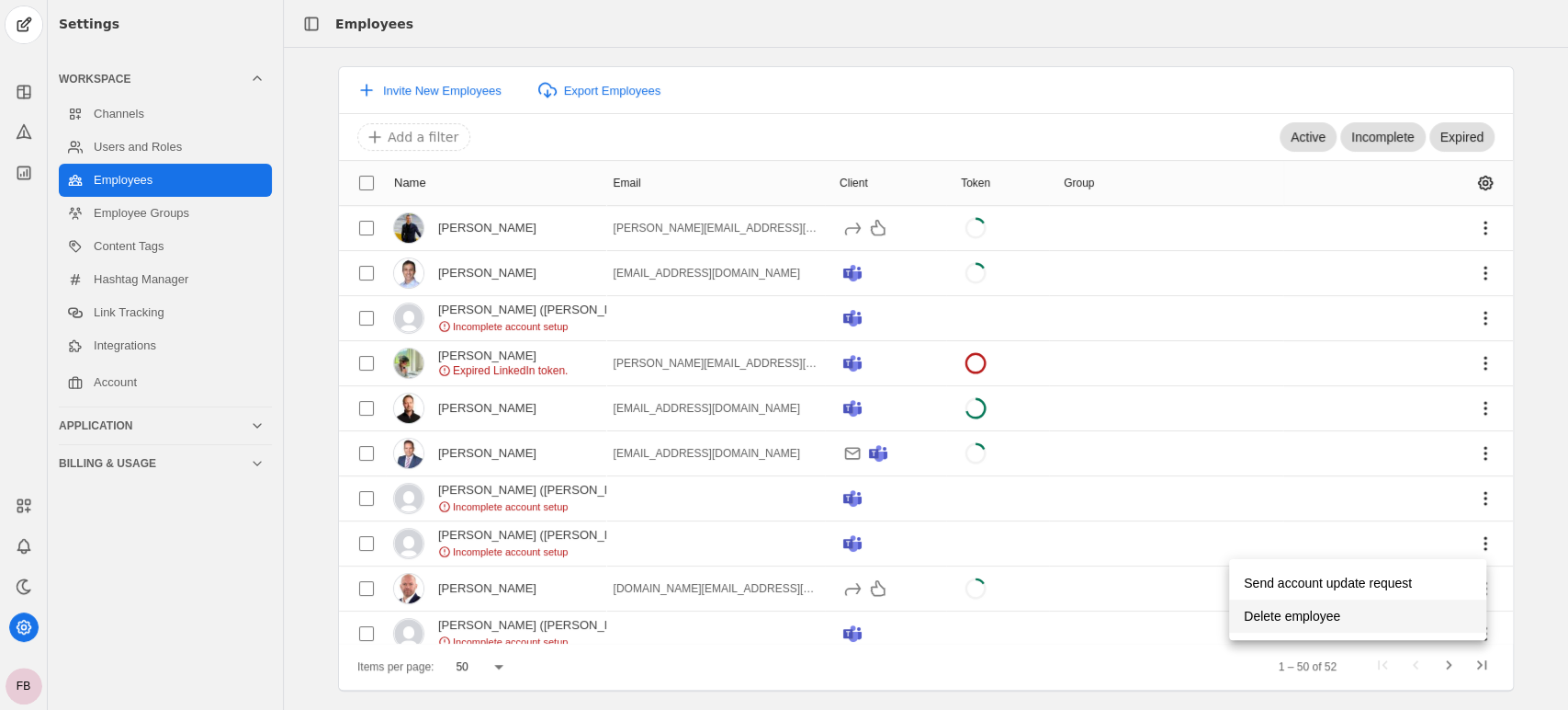
click at [1301, 621] on span "Delete employee" at bounding box center [1292, 616] width 97 height 33
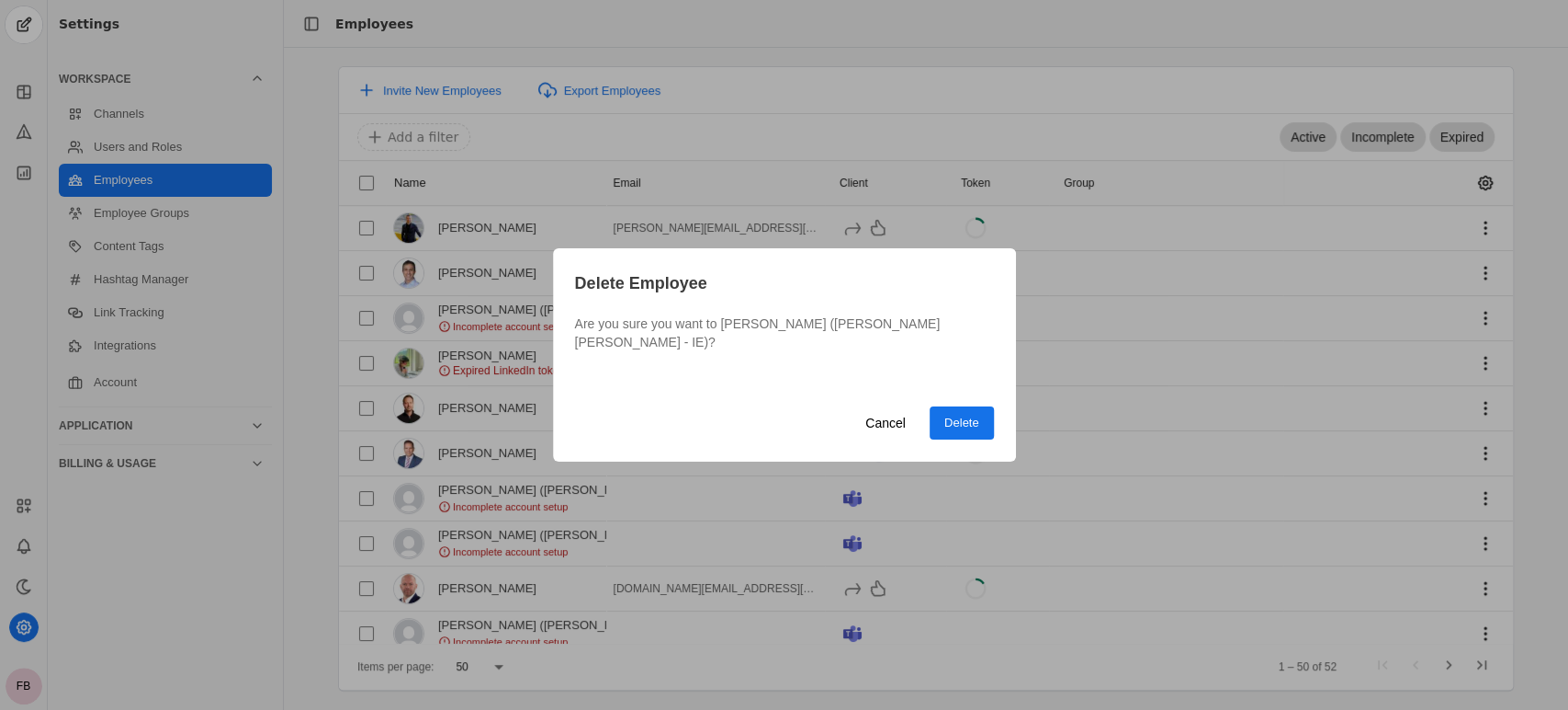
click at [950, 420] on span "Delete" at bounding box center [962, 423] width 35 height 18
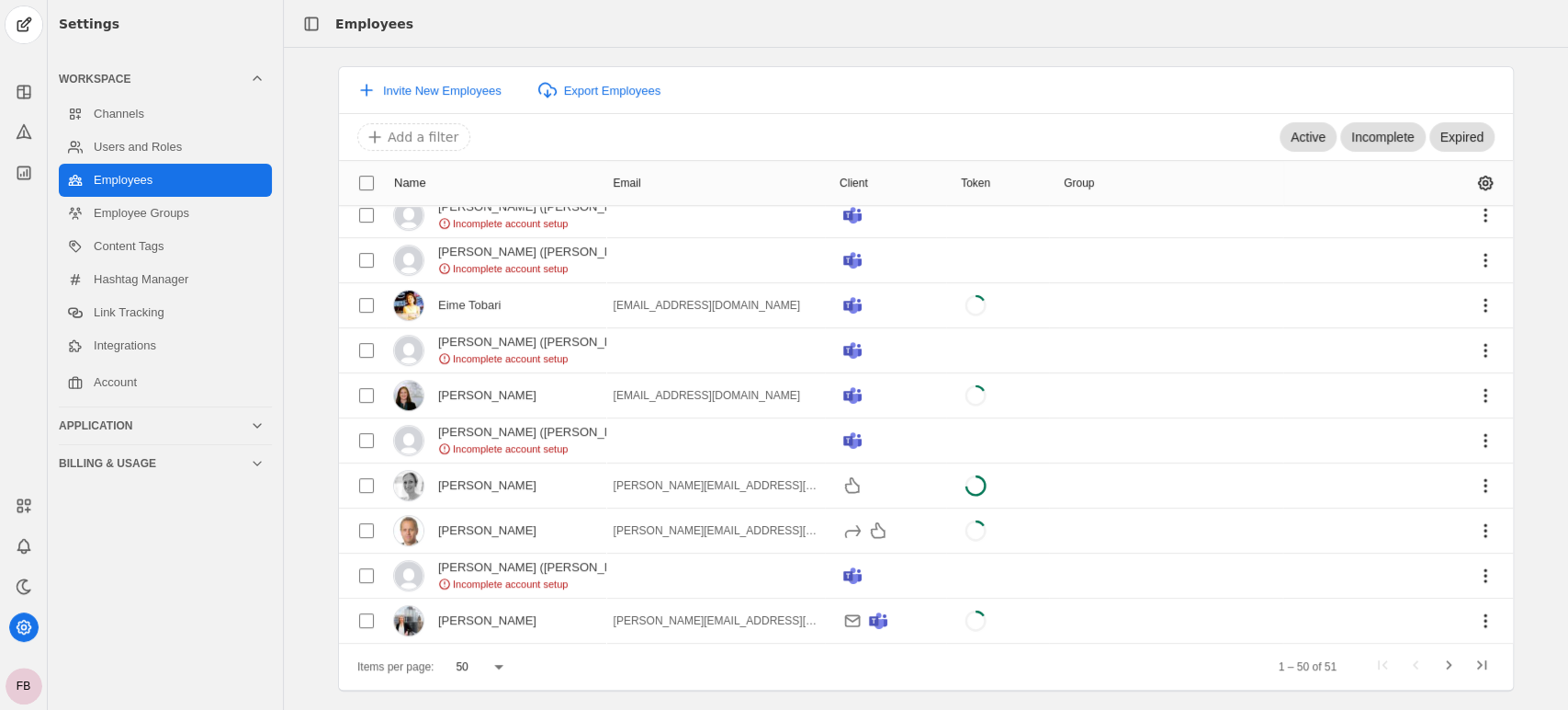
scroll to position [500, 0]
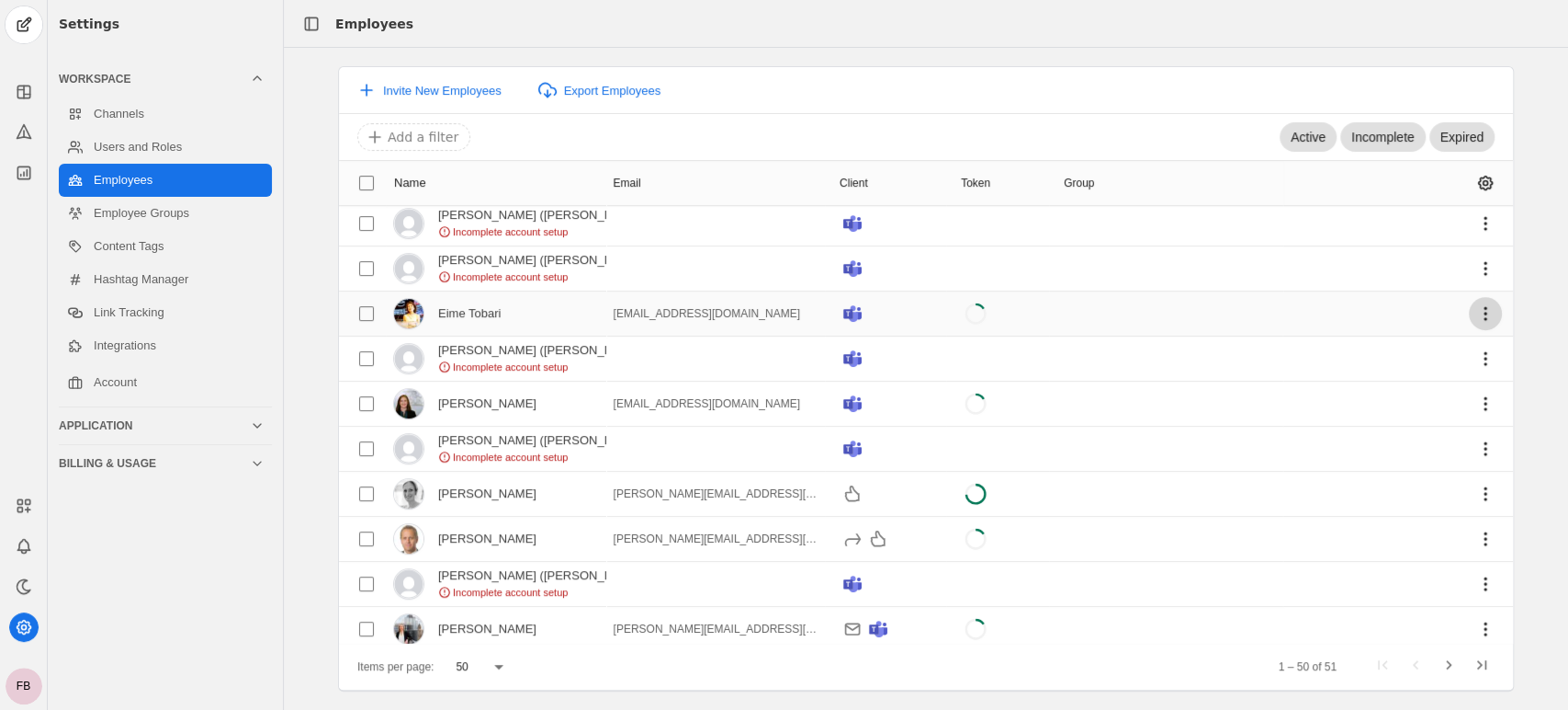
click at [1470, 312] on span "undefined" at bounding box center [1486, 313] width 33 height 33
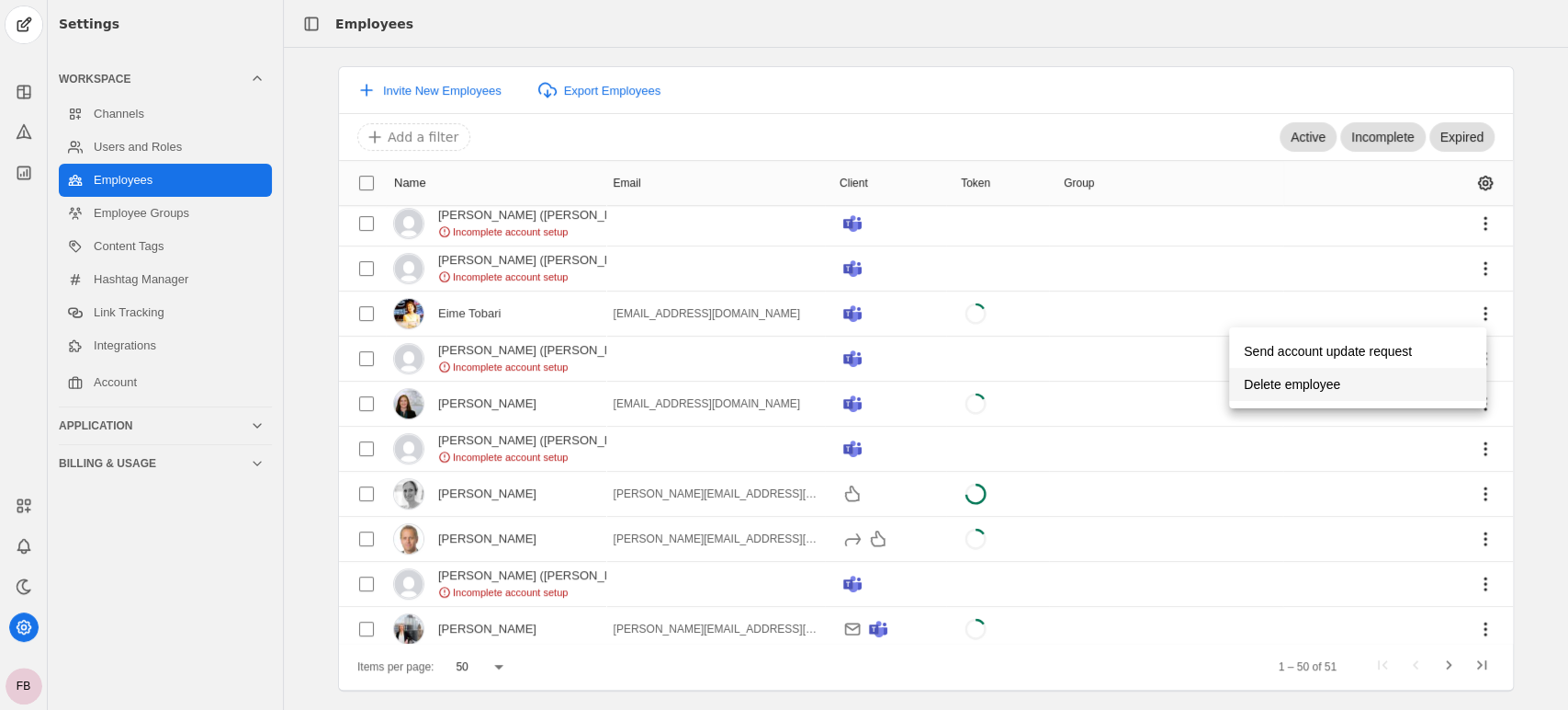
click at [1302, 388] on span "Delete employee" at bounding box center [1292, 384] width 97 height 33
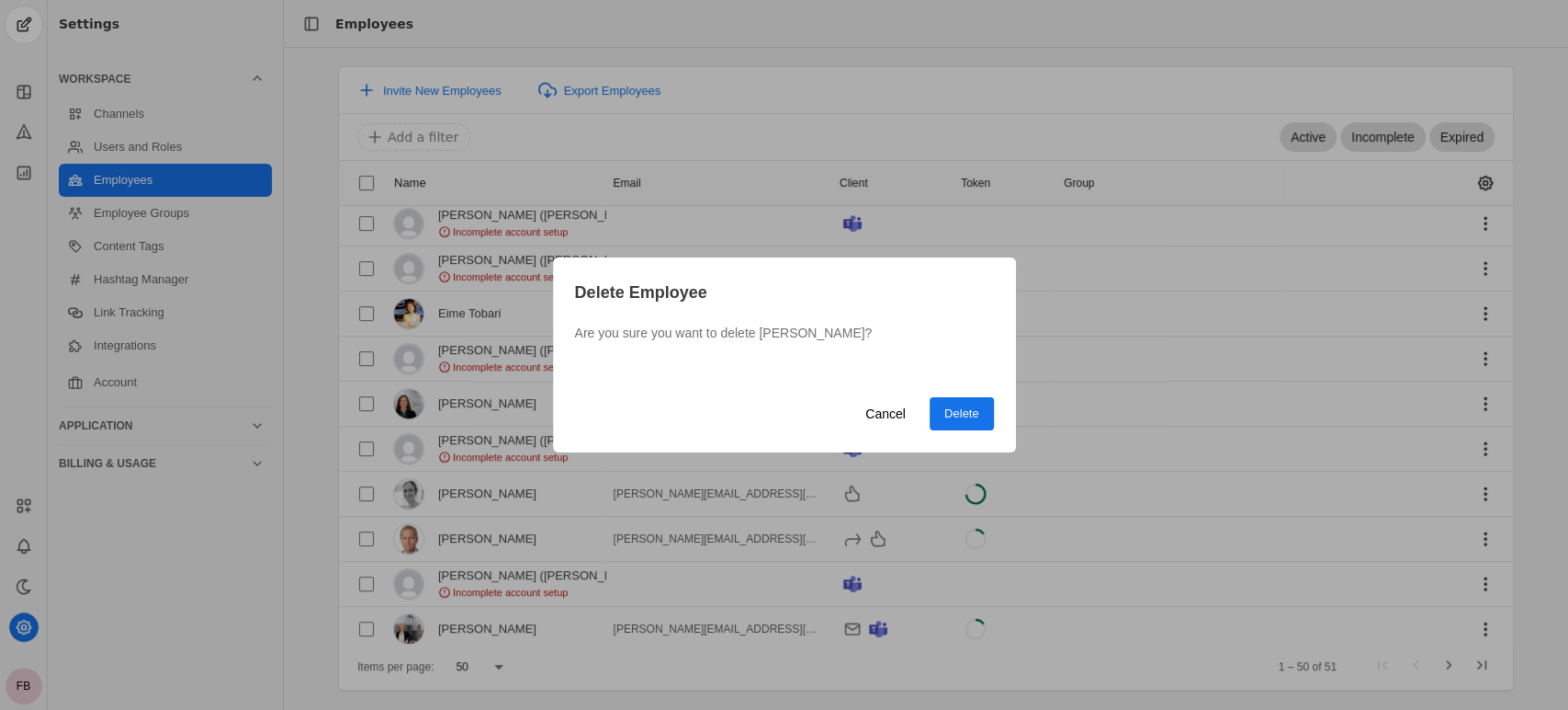
click at [954, 415] on span "Delete" at bounding box center [962, 413] width 35 height 18
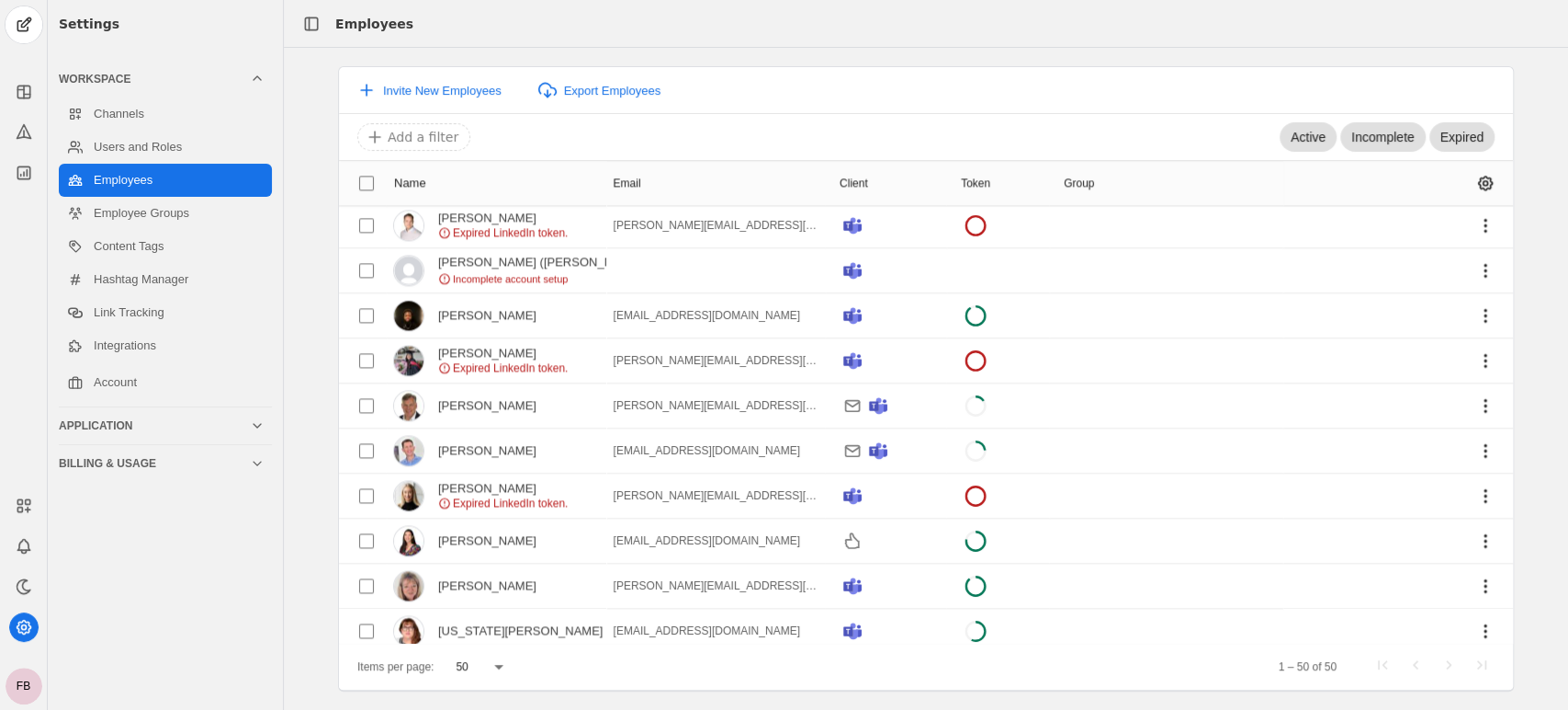
scroll to position [1809, 0]
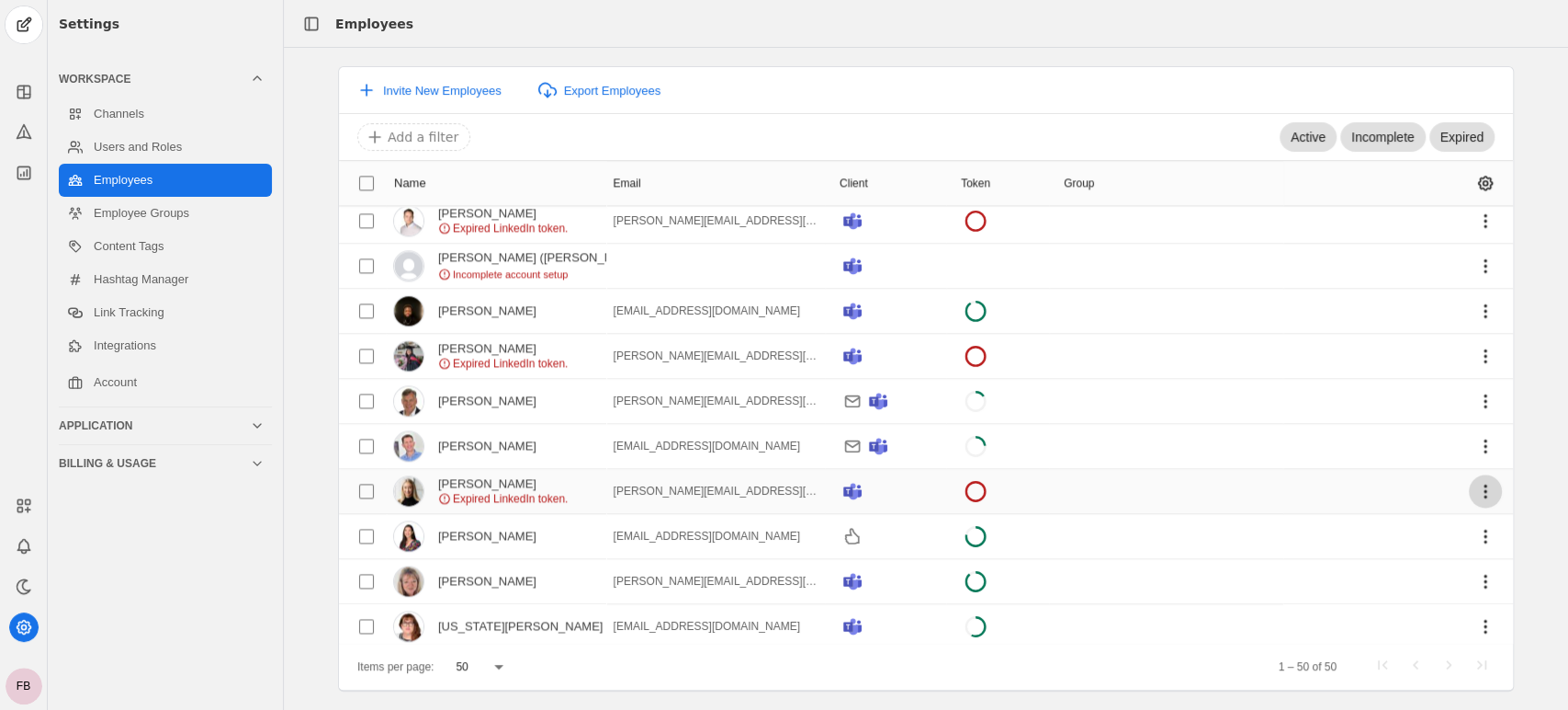
click at [1471, 493] on span "undefined" at bounding box center [1486, 490] width 33 height 33
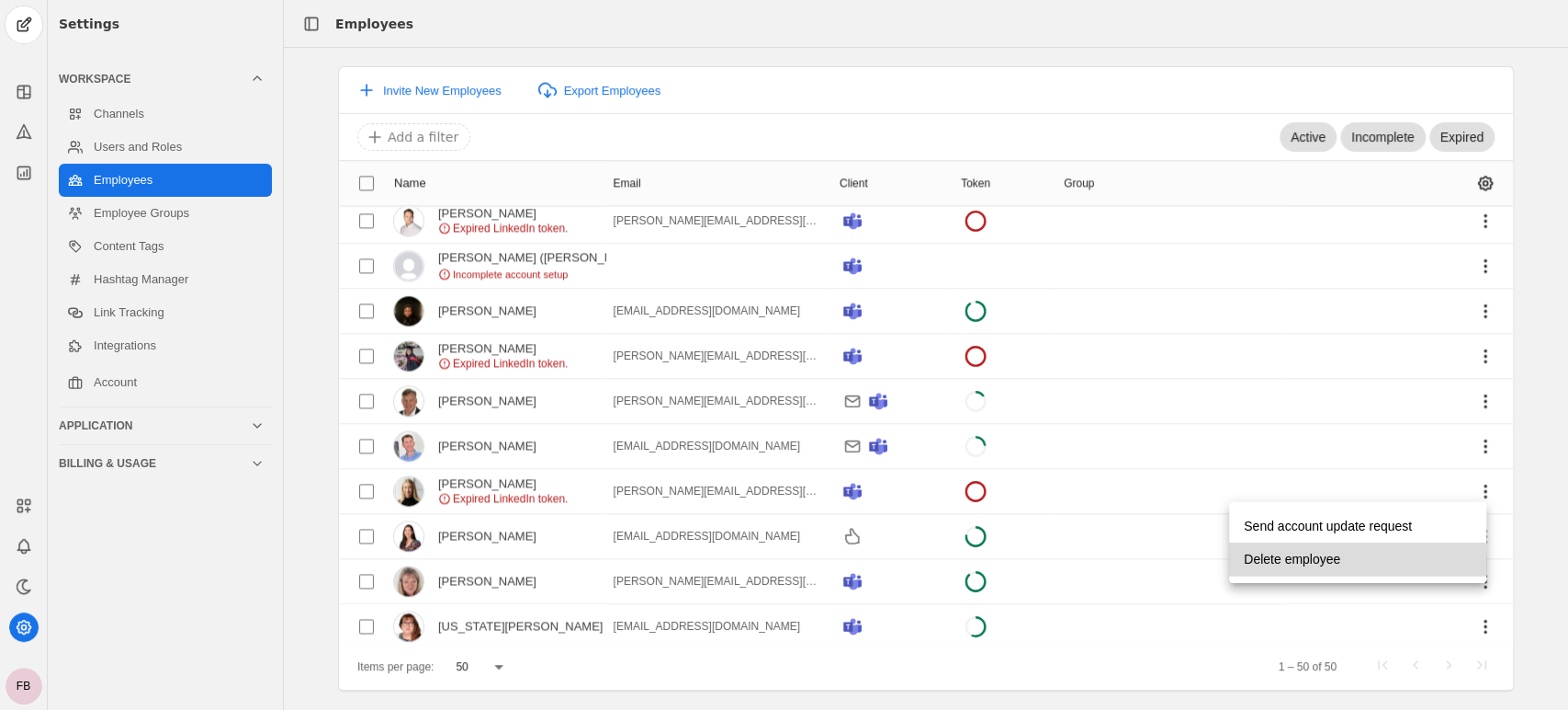
click at [1322, 564] on span "Delete employee" at bounding box center [1292, 559] width 97 height 33
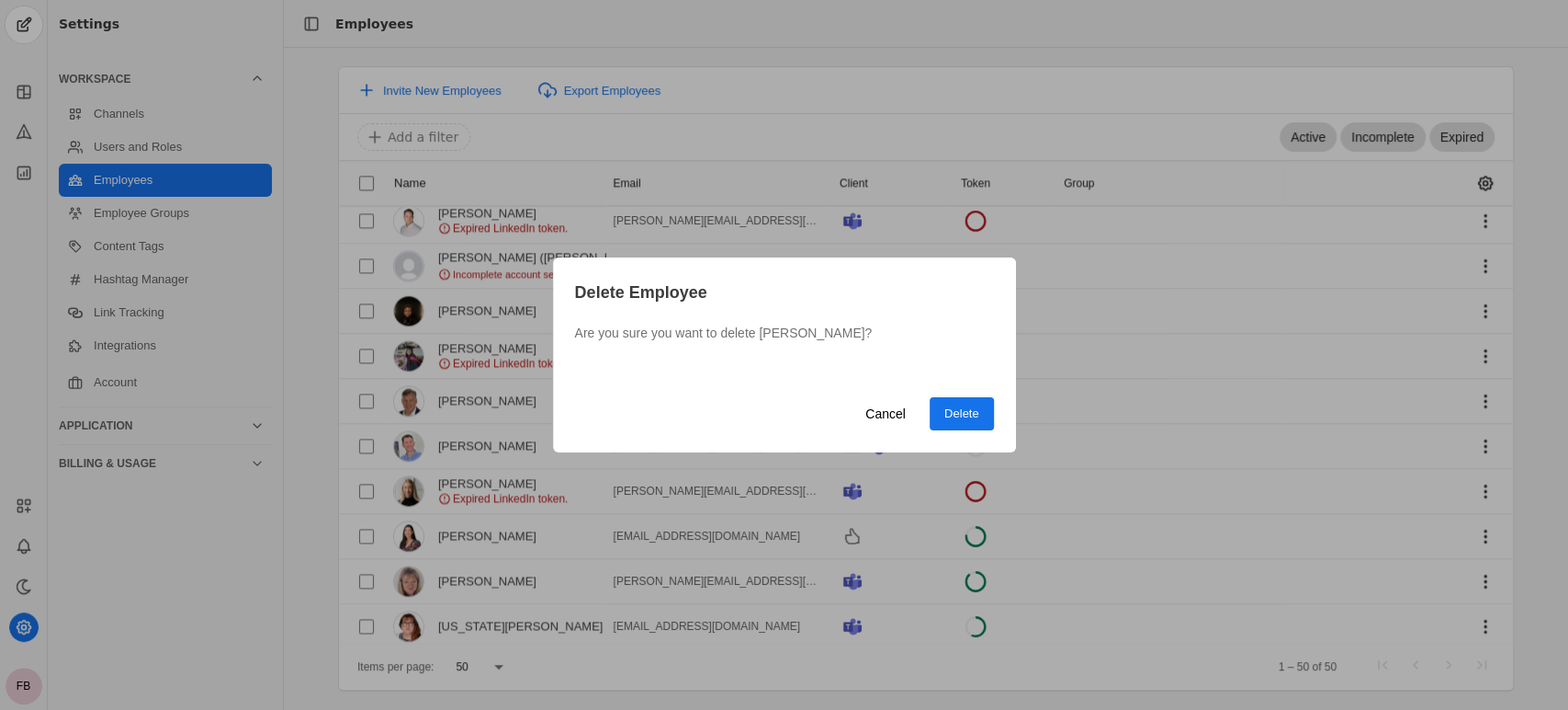
click at [954, 417] on span "Delete" at bounding box center [962, 413] width 35 height 18
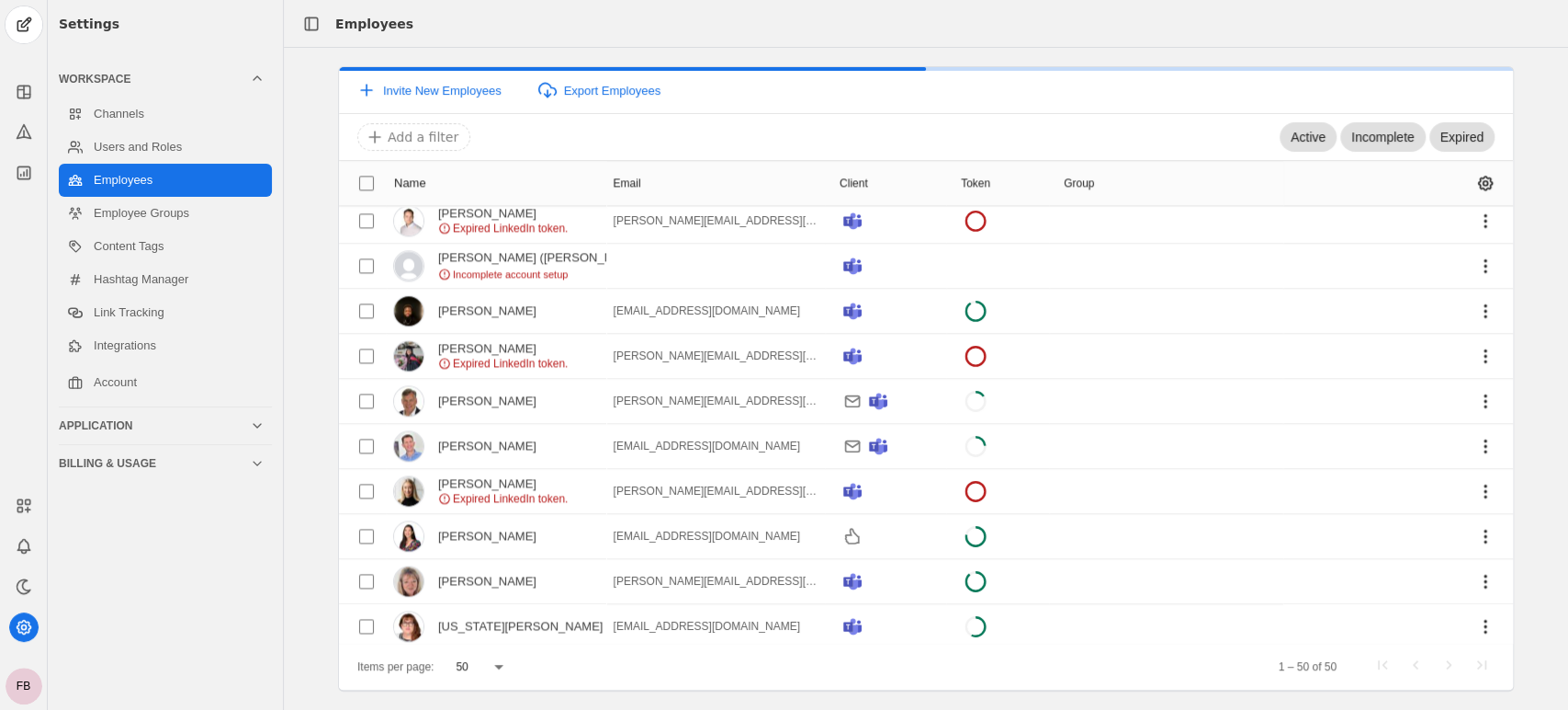
scroll to position [1764, 0]
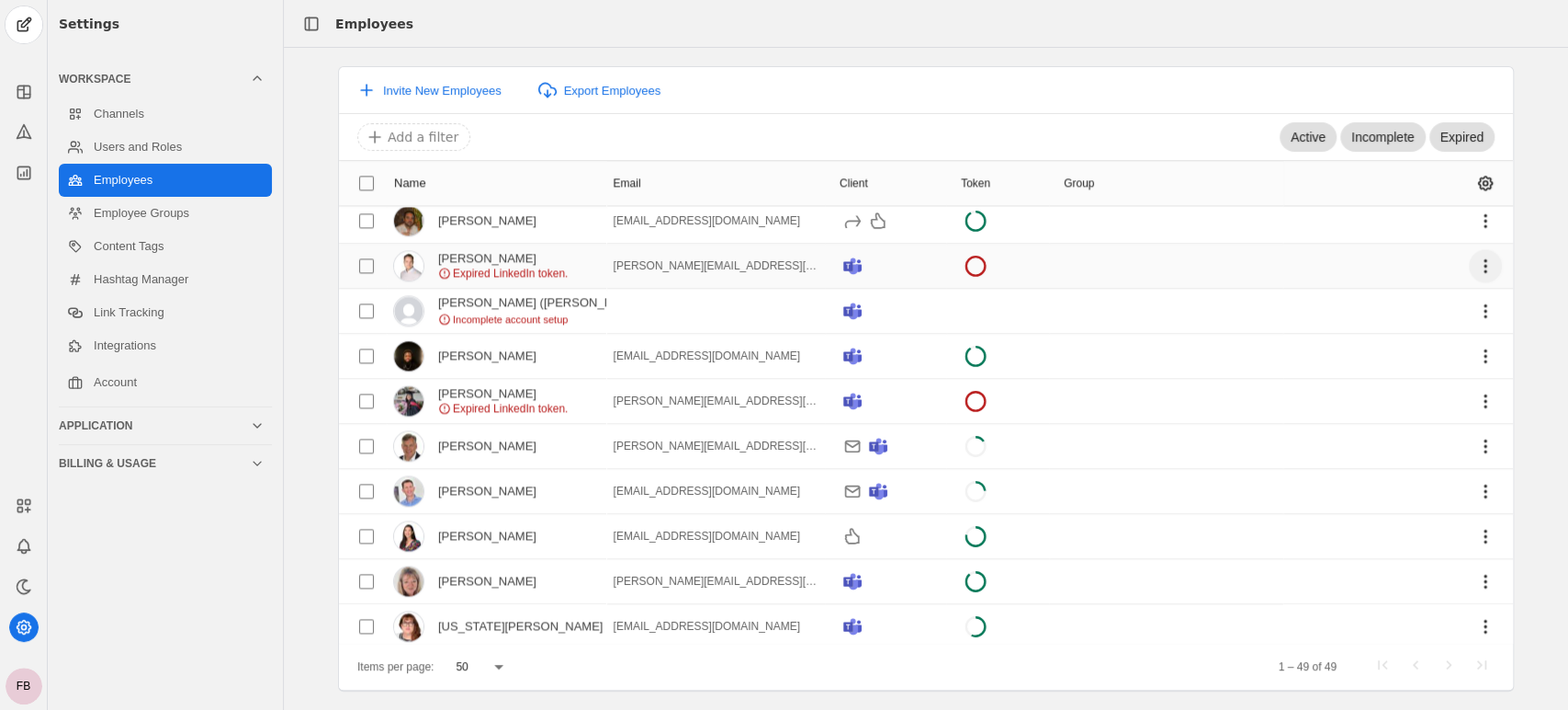
click at [1470, 260] on span "undefined" at bounding box center [1486, 266] width 33 height 33
drag, startPoint x: 1502, startPoint y: 549, endPoint x: 1499, endPoint y: 501, distance: 48.1
click at [1499, 501] on div at bounding box center [784, 355] width 1568 height 710
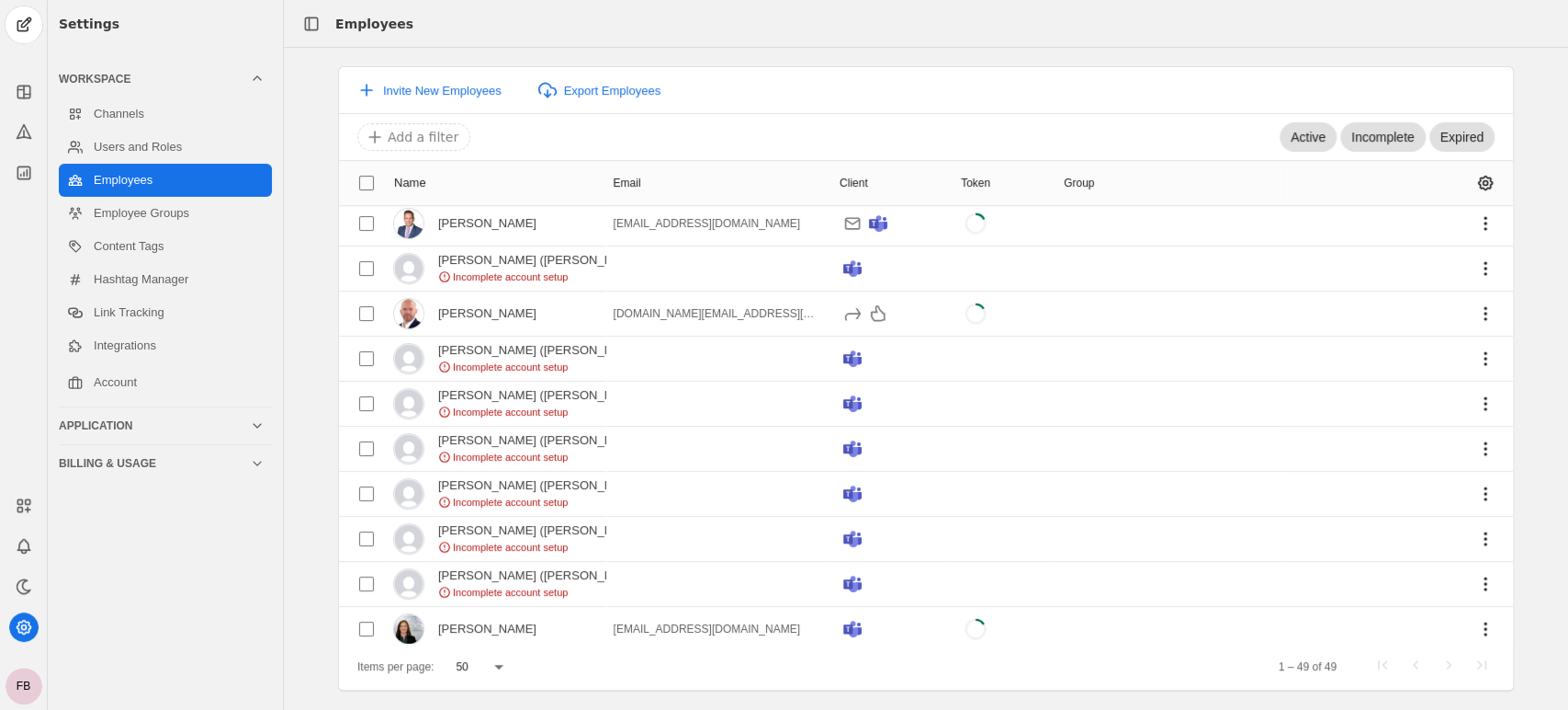
scroll to position [0, 0]
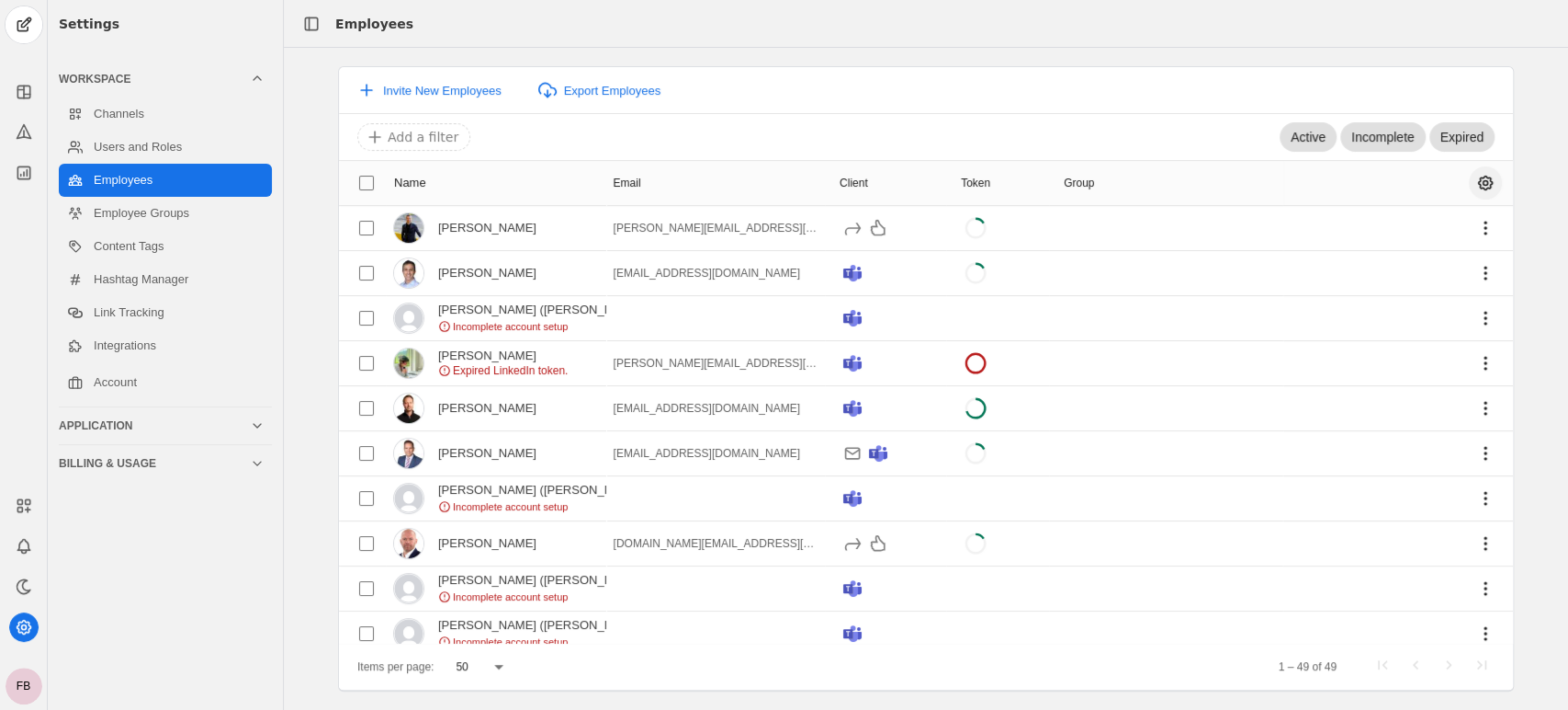
click at [1470, 185] on span "undefined" at bounding box center [1486, 183] width 33 height 33
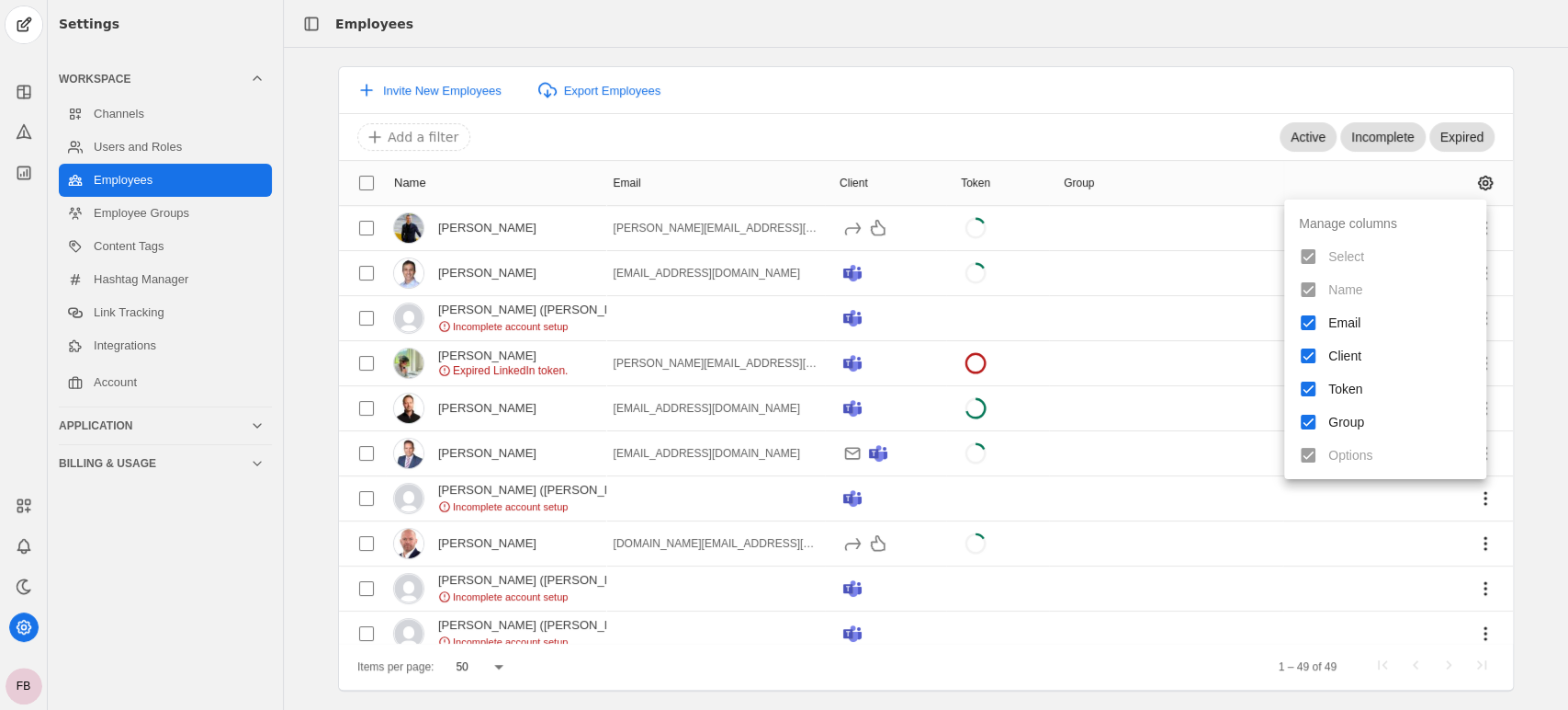
click at [1161, 84] on div at bounding box center [784, 355] width 1568 height 710
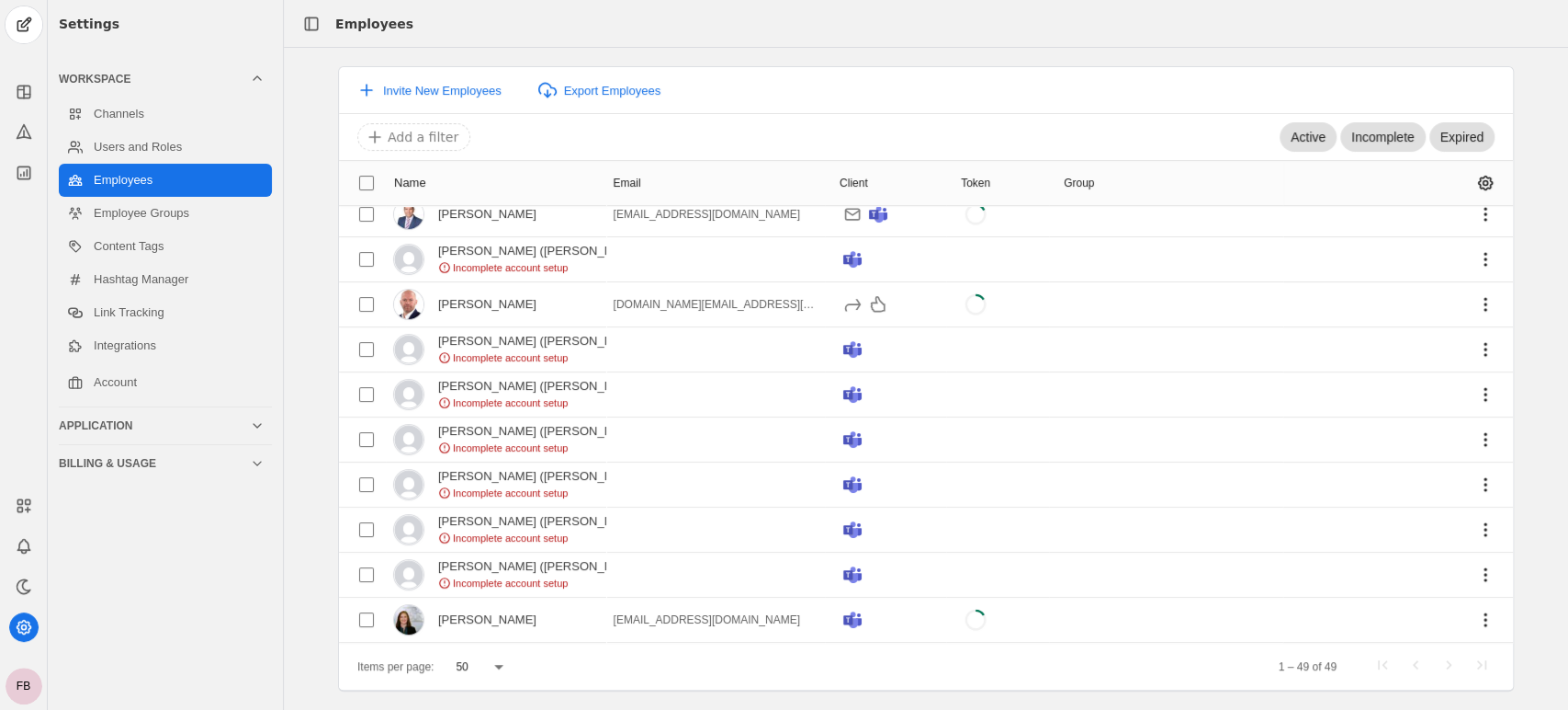
scroll to position [243, 0]
click at [1469, 571] on span "undefined" at bounding box center [1486, 571] width 33 height 33
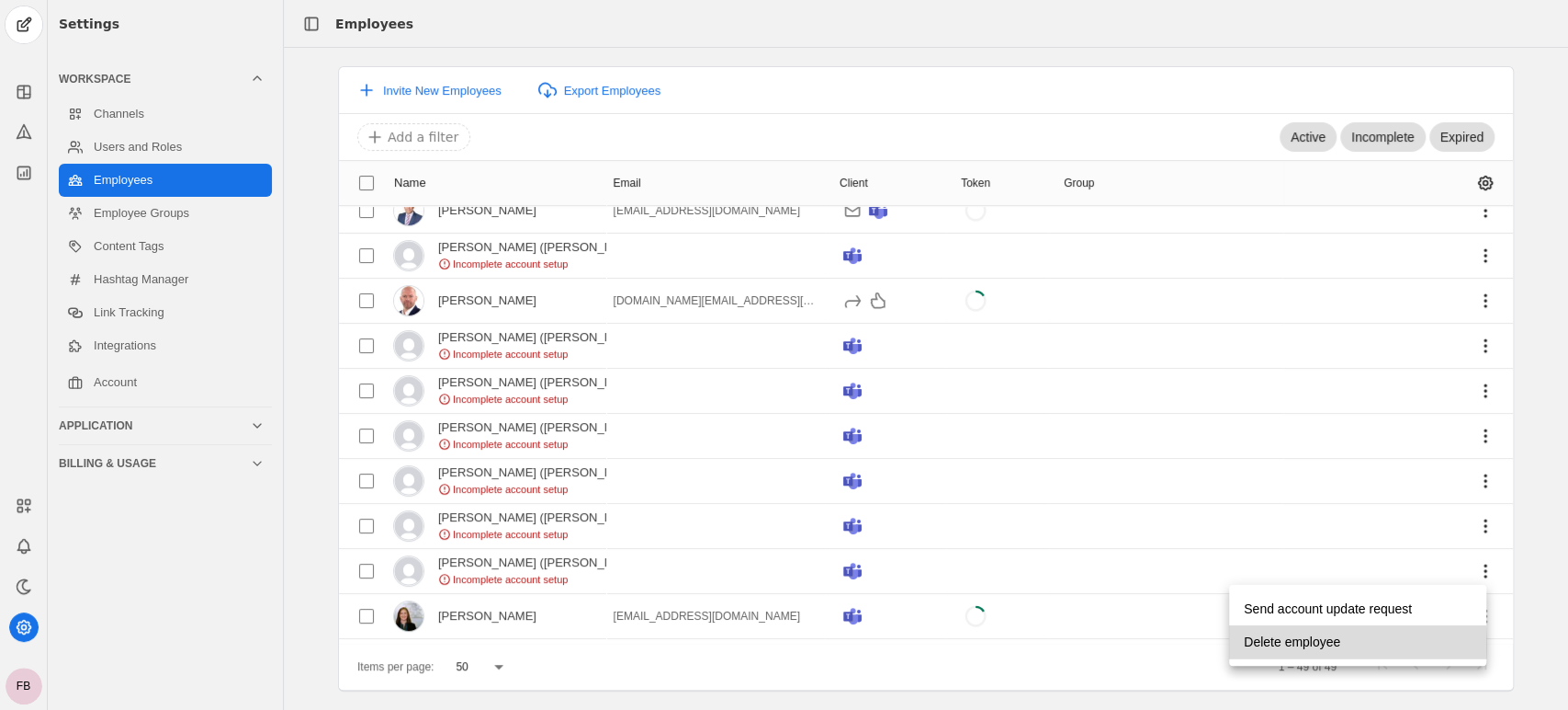
click at [1294, 645] on span "Delete employee" at bounding box center [1292, 641] width 97 height 33
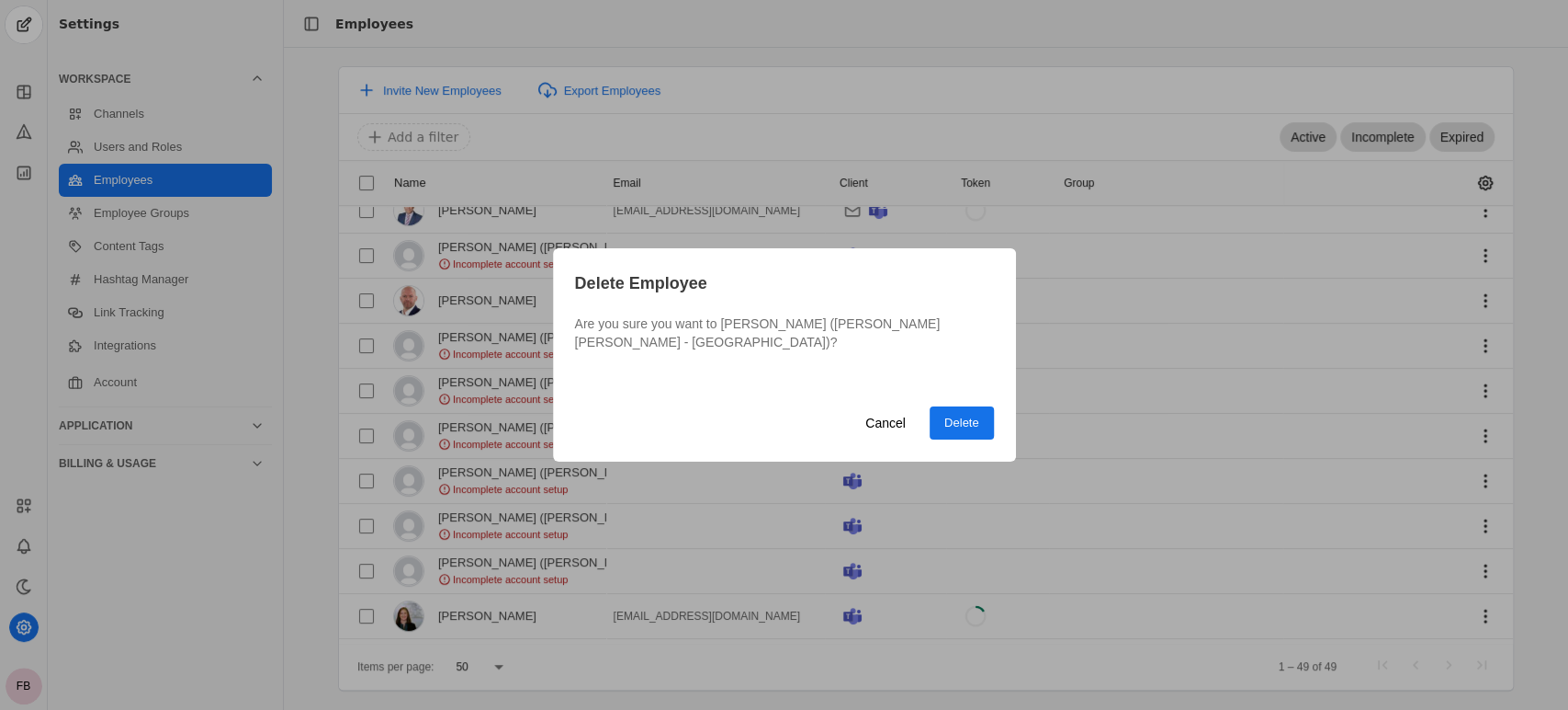
click at [958, 421] on span "Delete" at bounding box center [962, 423] width 35 height 18
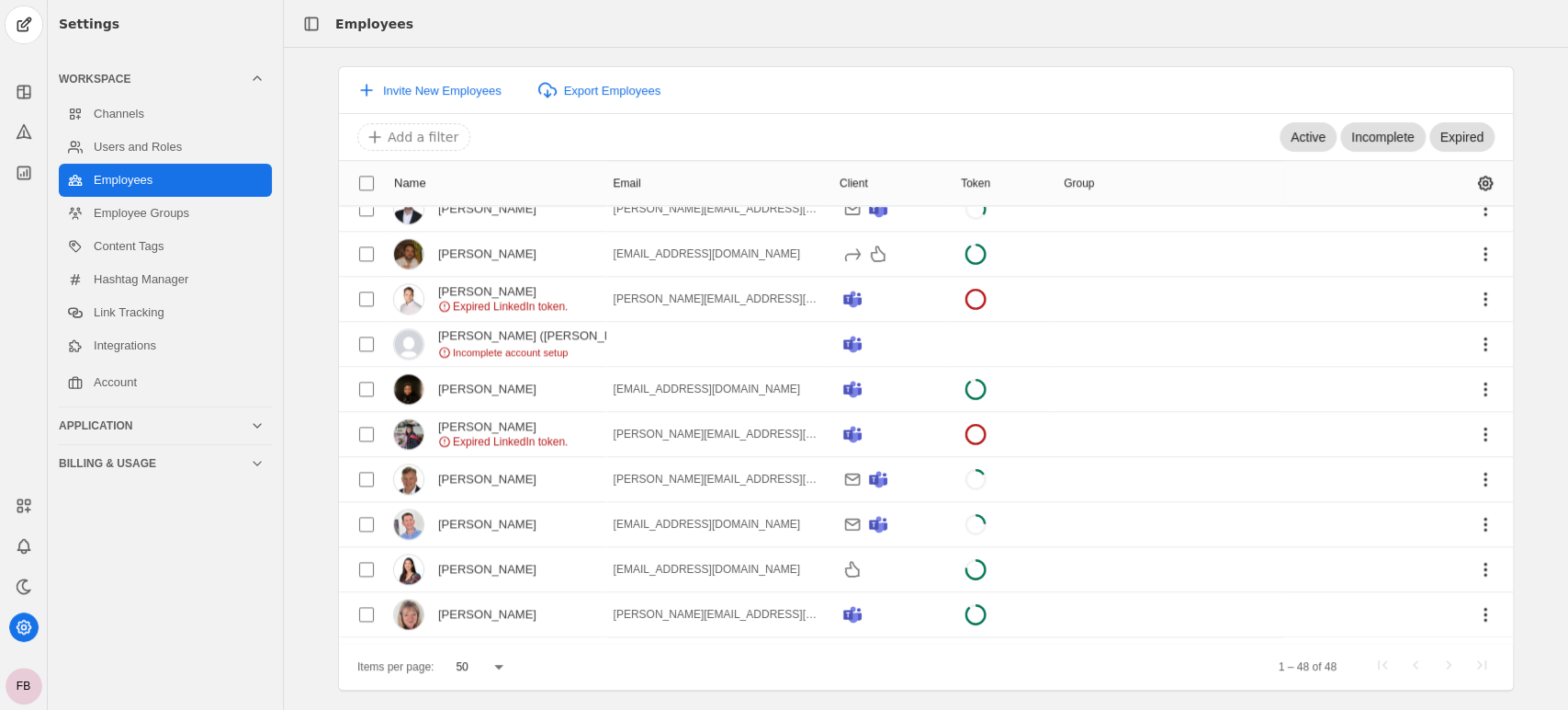
scroll to position [1666, 0]
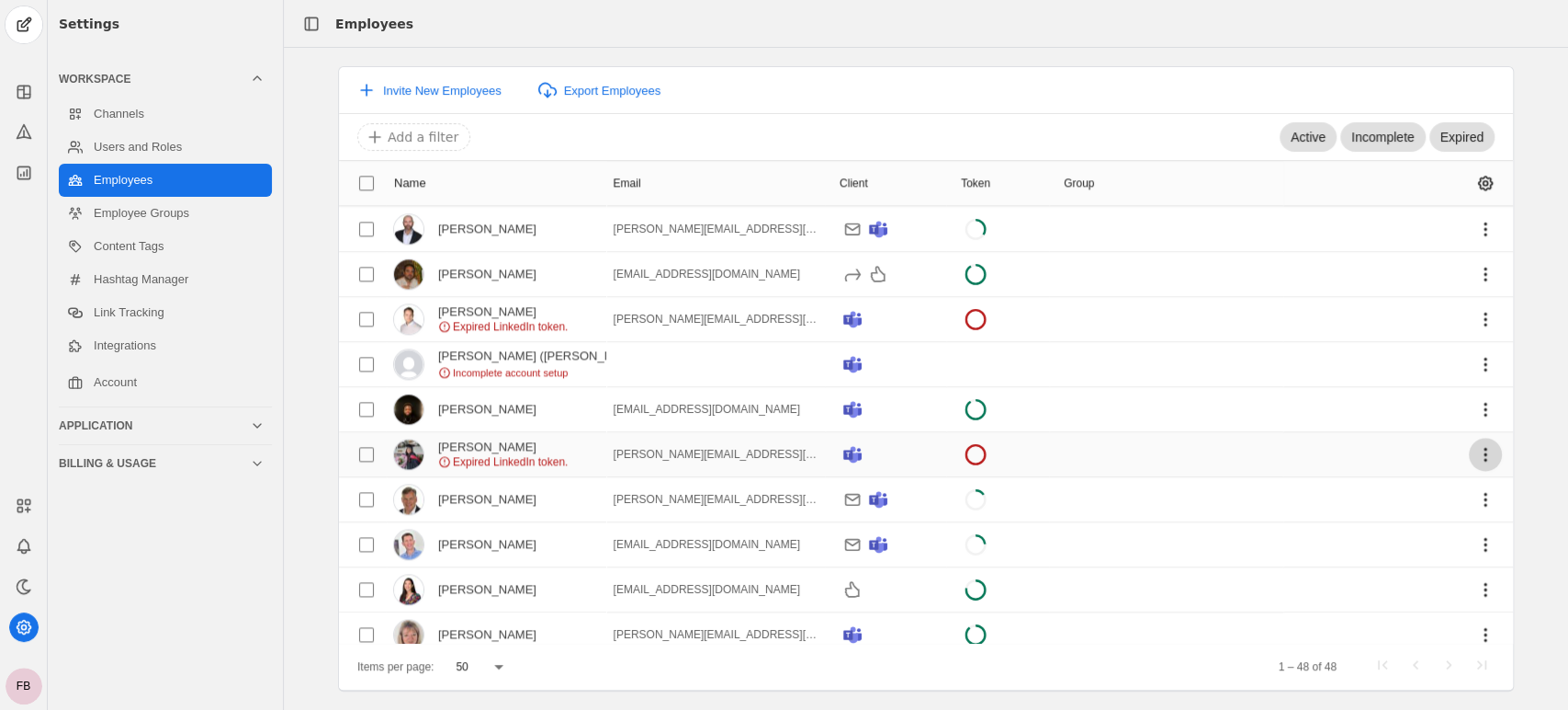
click at [1472, 446] on span "undefined" at bounding box center [1486, 454] width 33 height 33
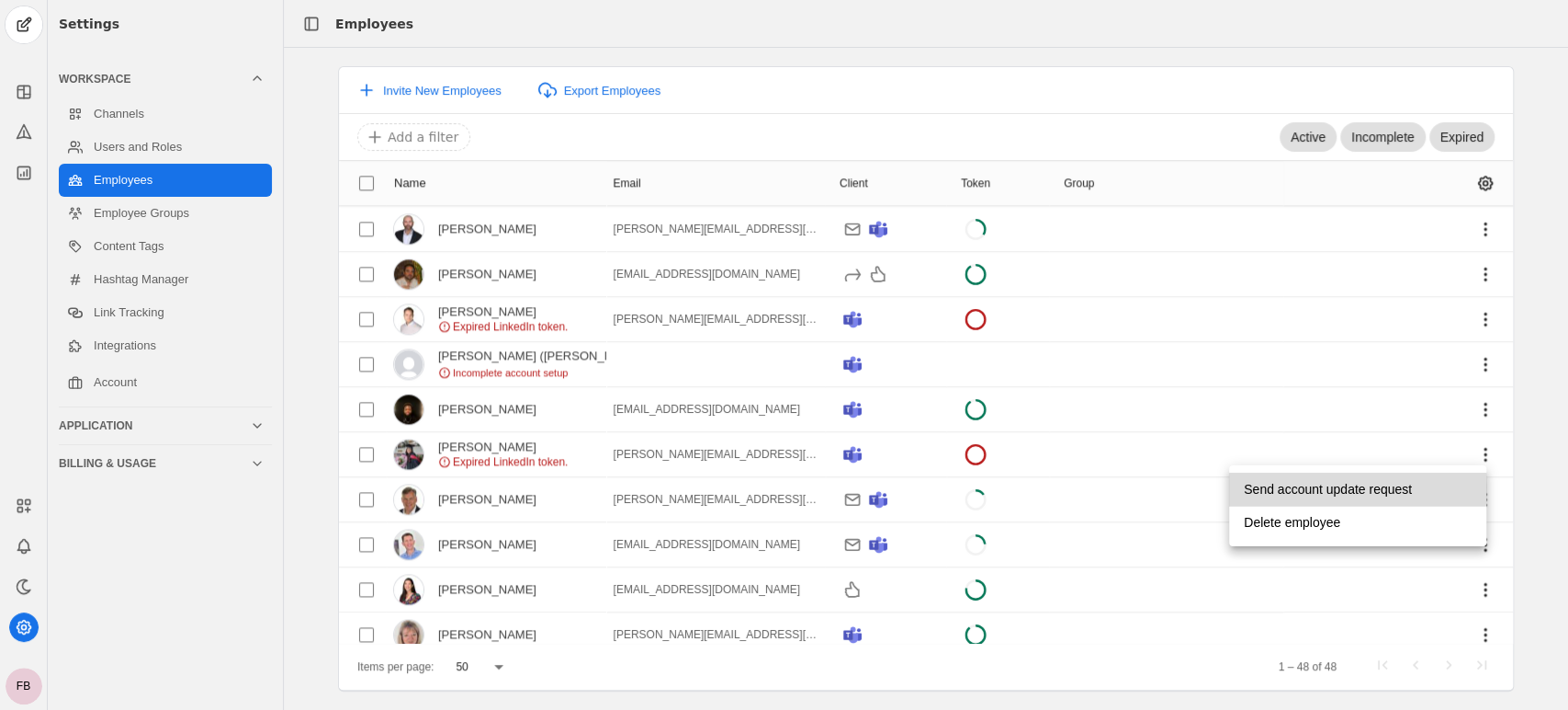
click at [1318, 488] on span "Send account update request" at bounding box center [1328, 489] width 168 height 33
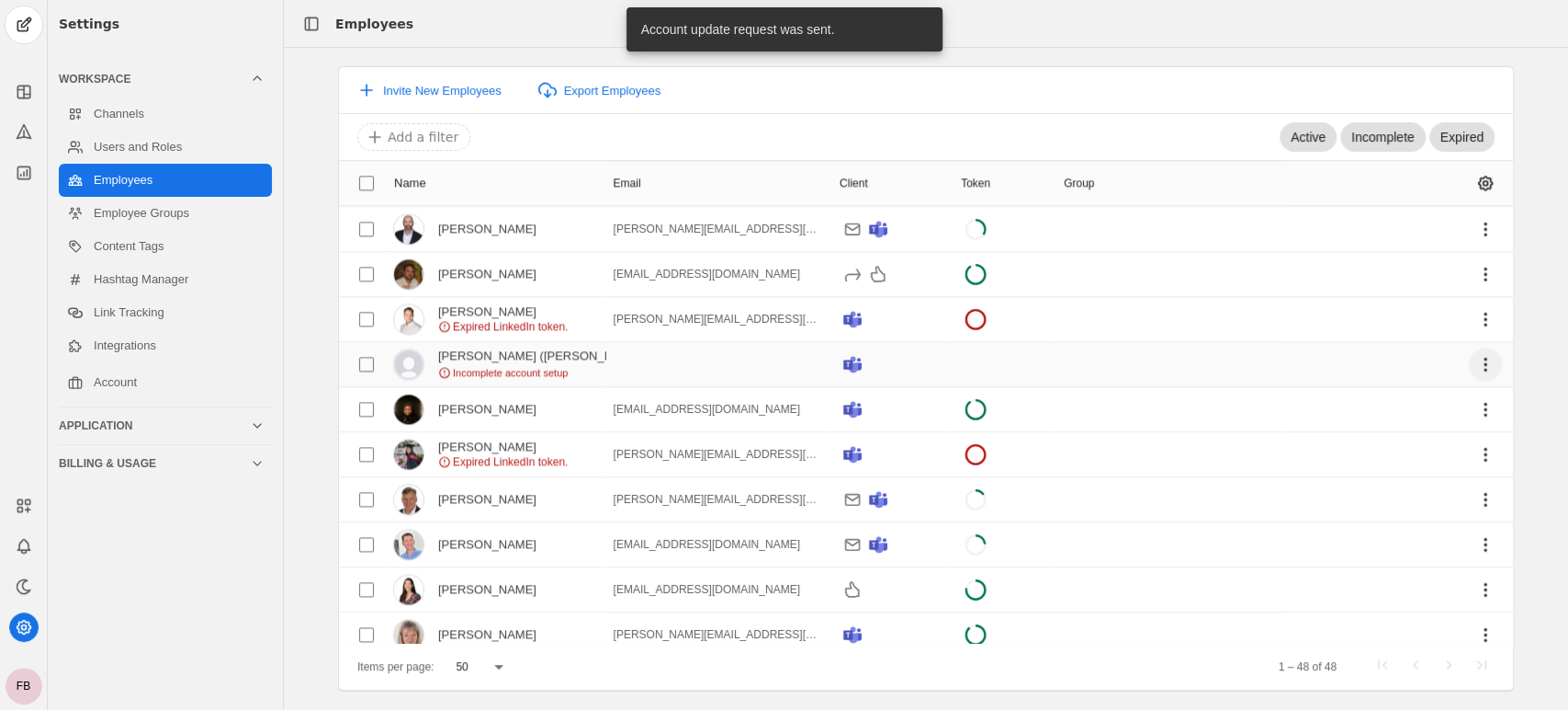
click at [1469, 357] on span "undefined" at bounding box center [1486, 364] width 33 height 33
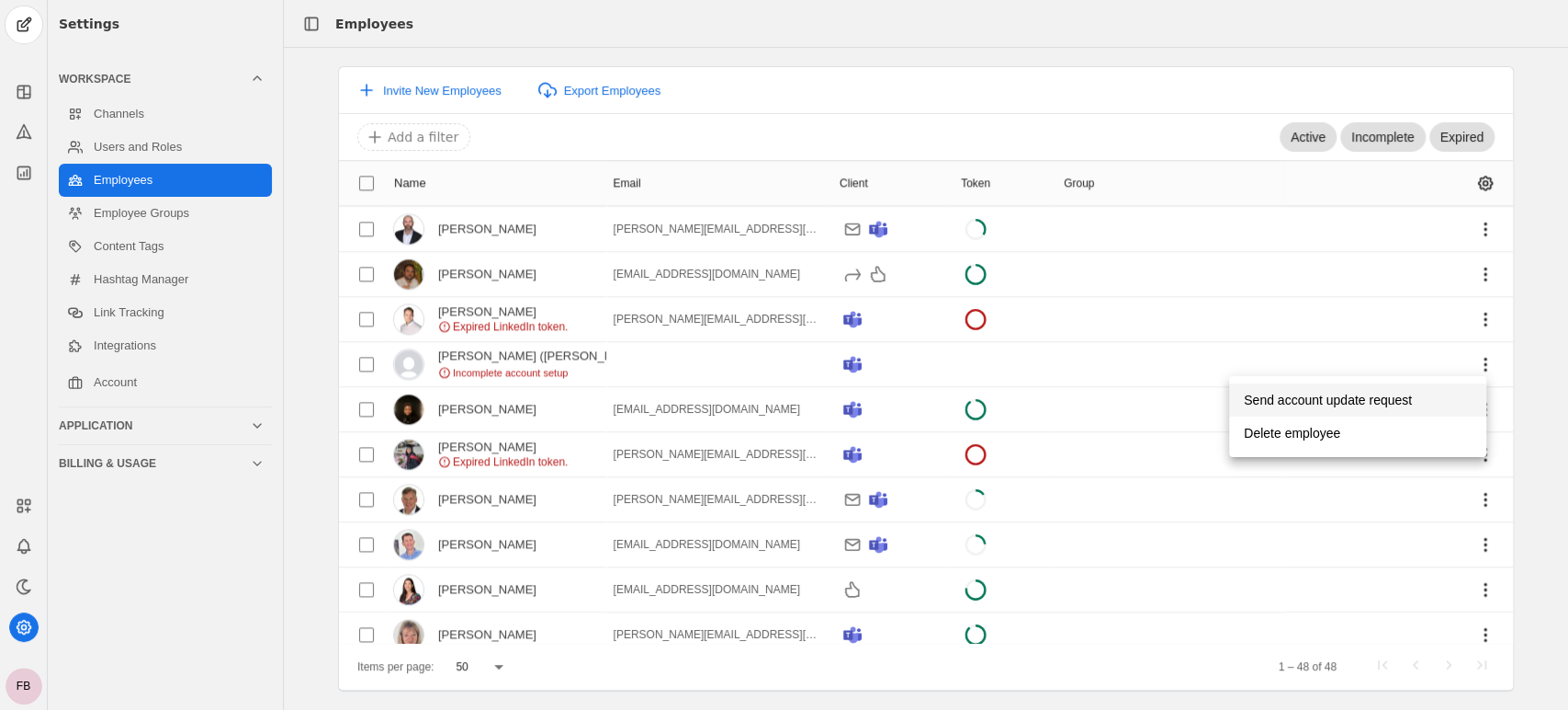
click at [1271, 402] on span "Send account update request" at bounding box center [1328, 399] width 168 height 33
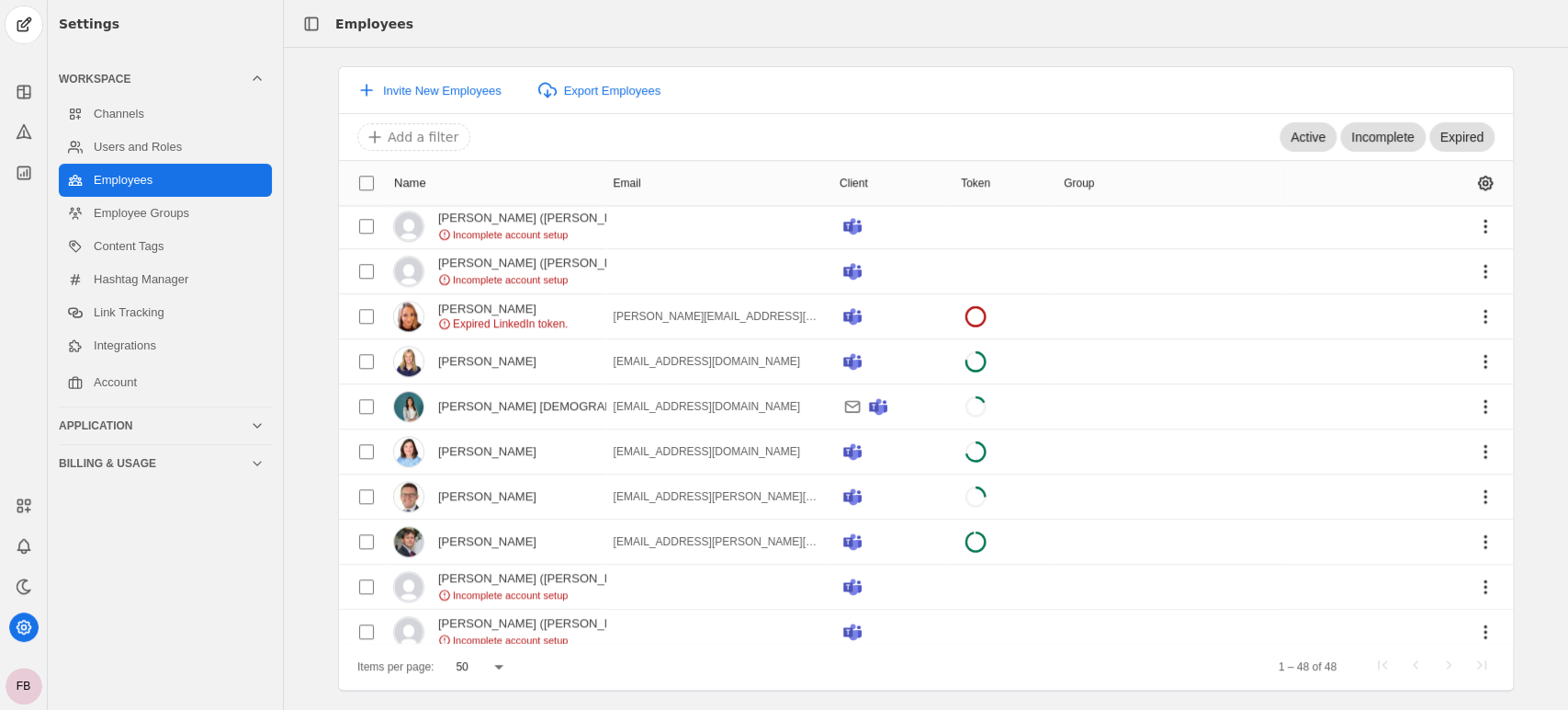
scroll to position [1007, 0]
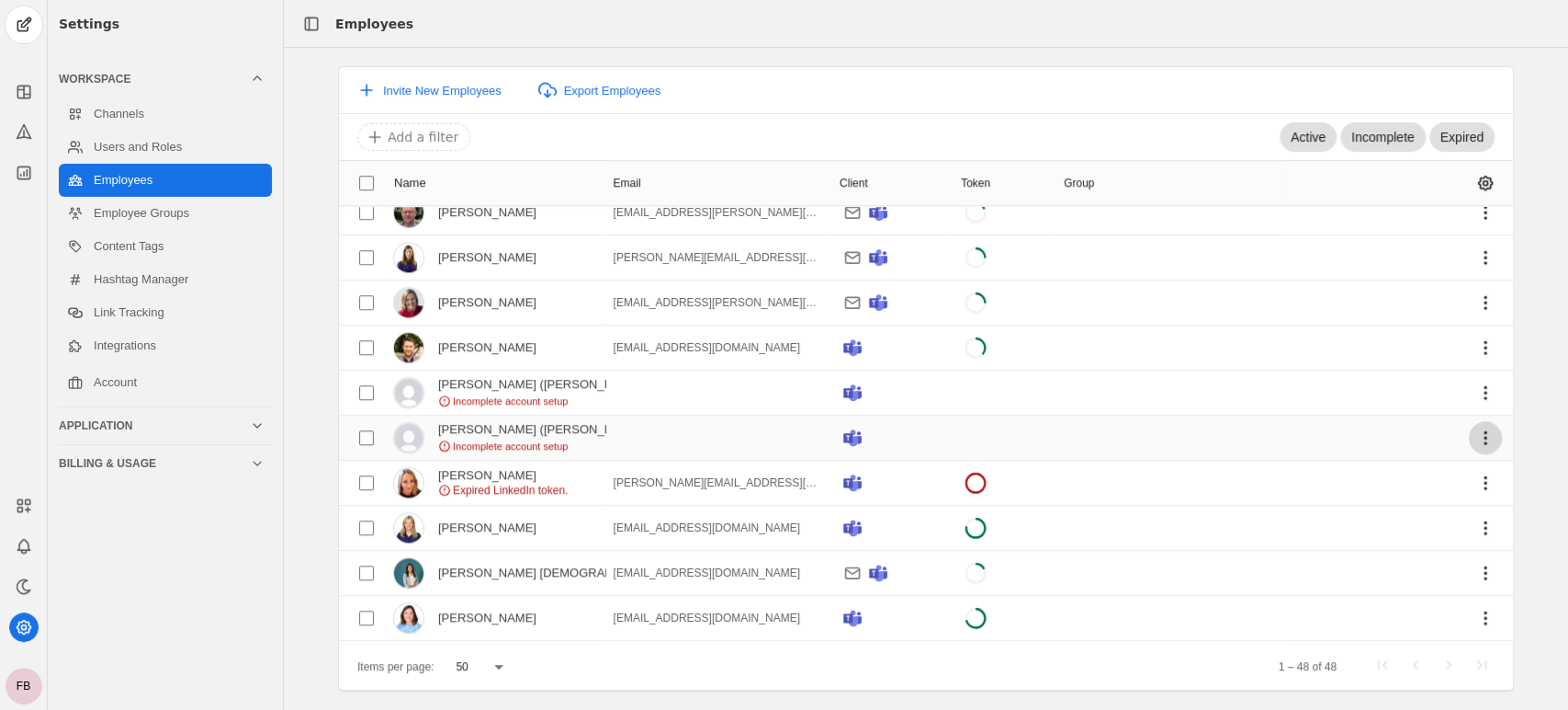
click at [1473, 432] on span "undefined" at bounding box center [1486, 437] width 33 height 33
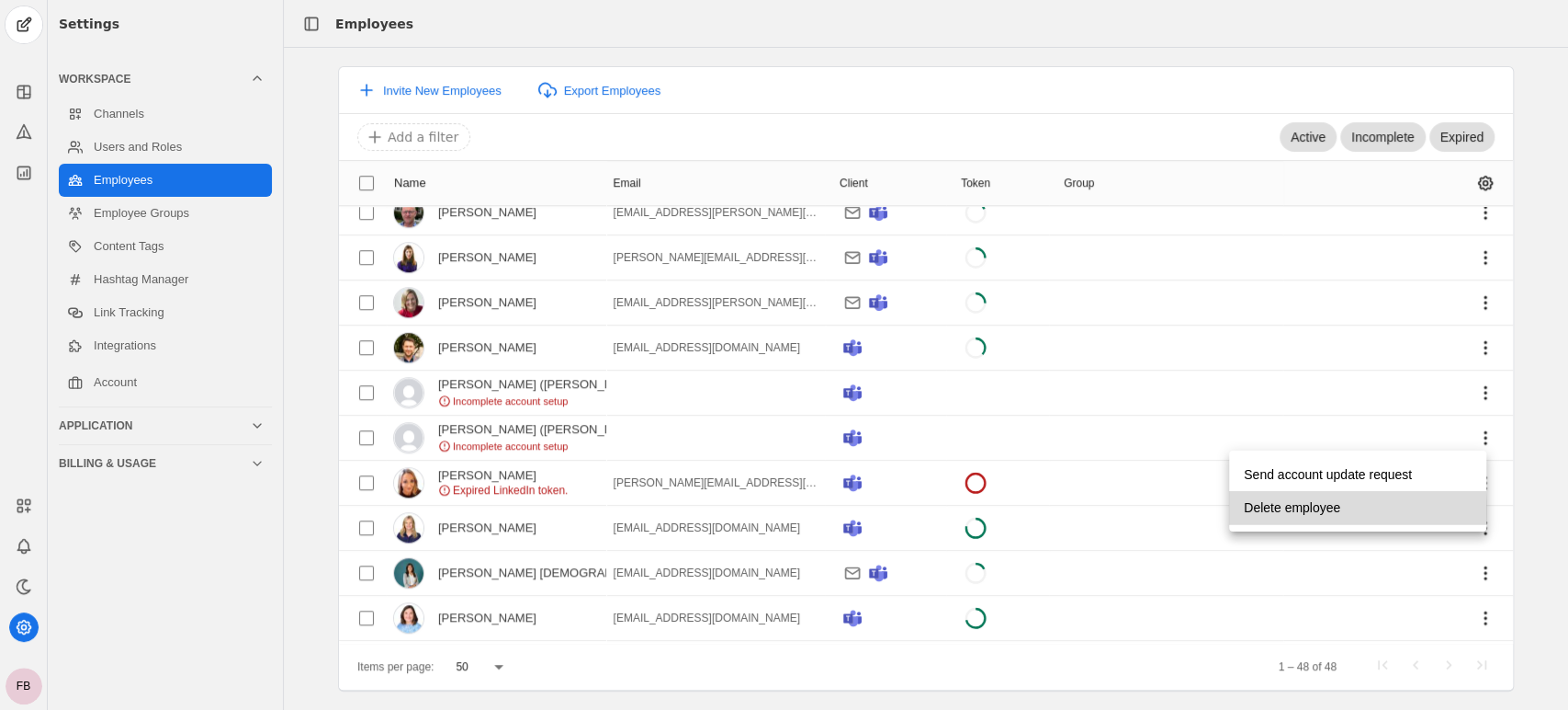
click at [1263, 511] on span "Delete employee" at bounding box center [1292, 508] width 97 height 33
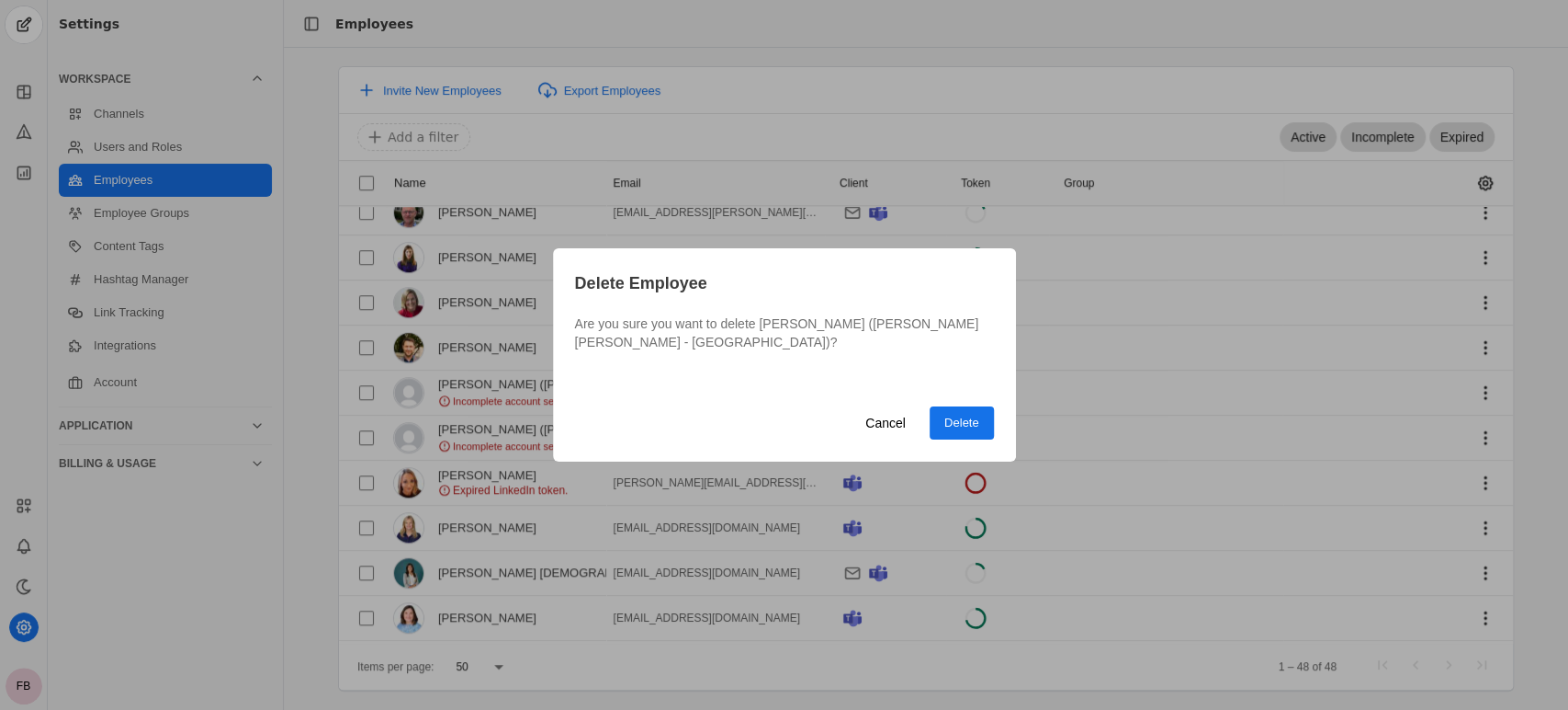
click at [963, 421] on span "Delete" at bounding box center [962, 423] width 35 height 18
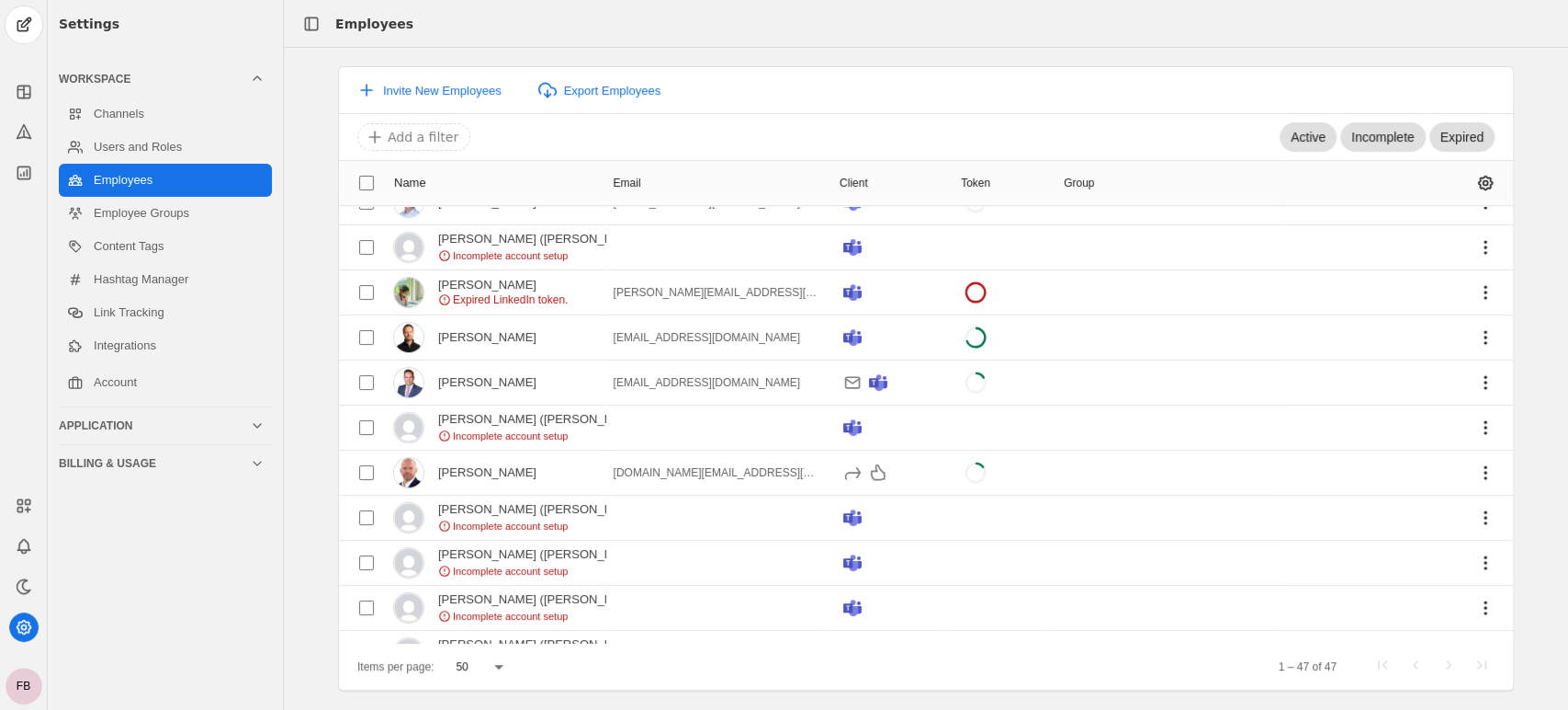
scroll to position [0, 0]
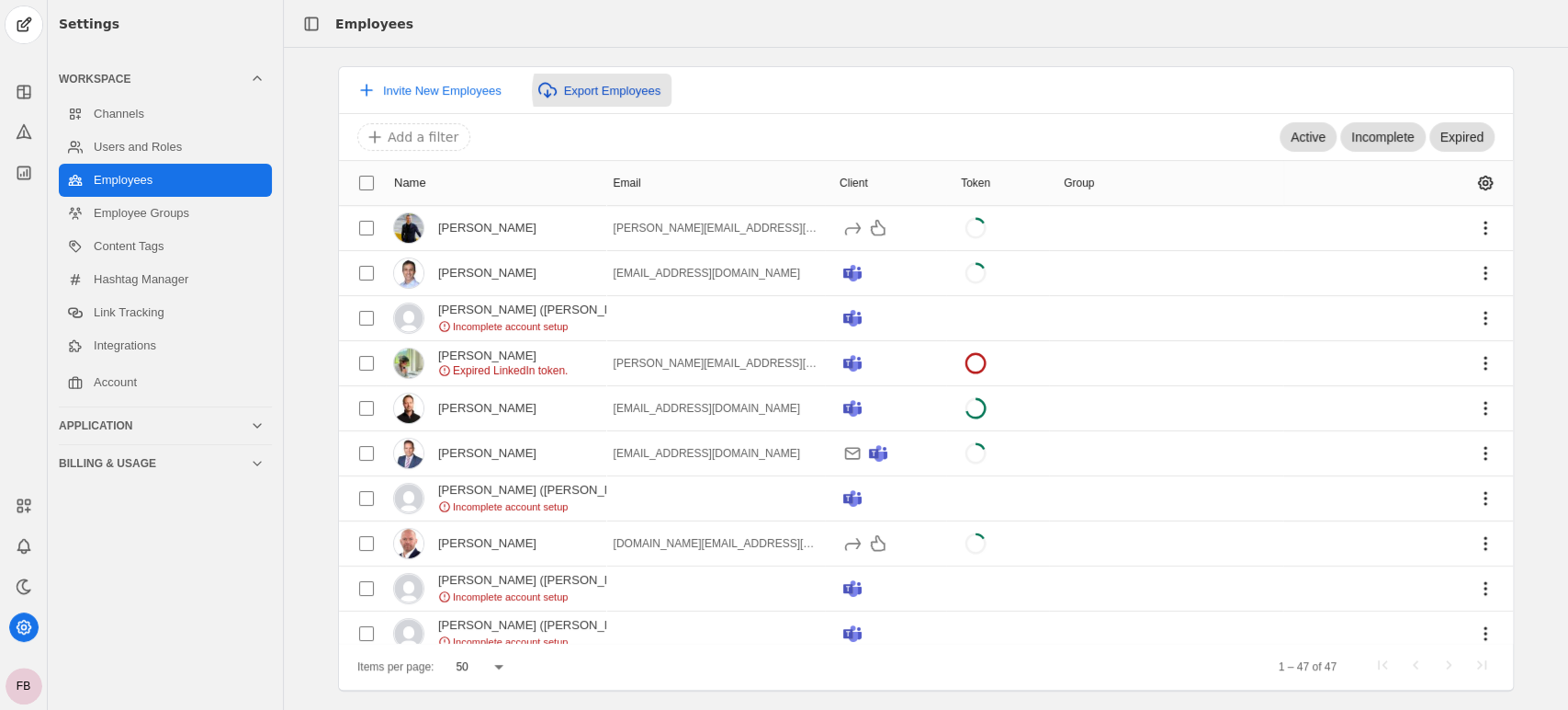
click at [604, 91] on span "Export Employees" at bounding box center [613, 90] width 98 height 14
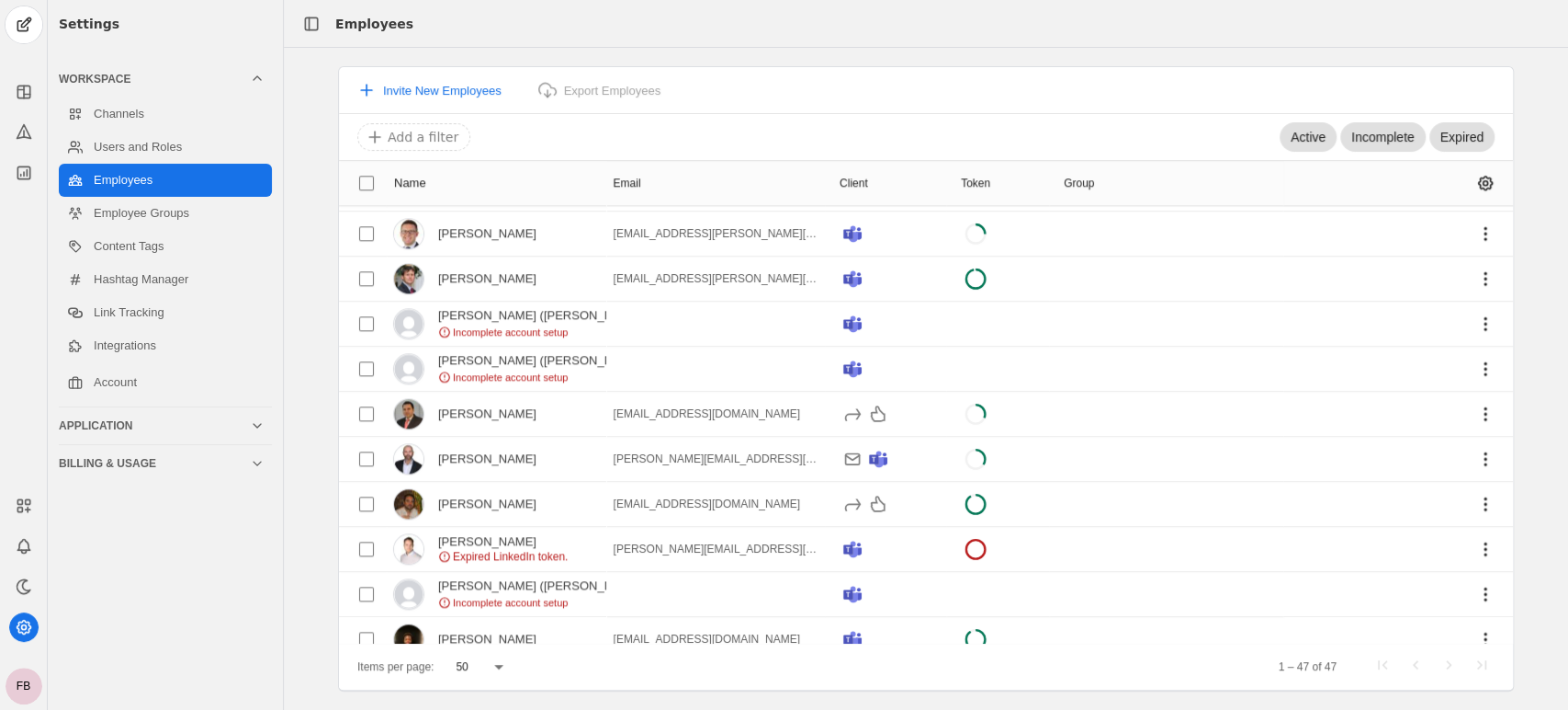
scroll to position [1674, 0]
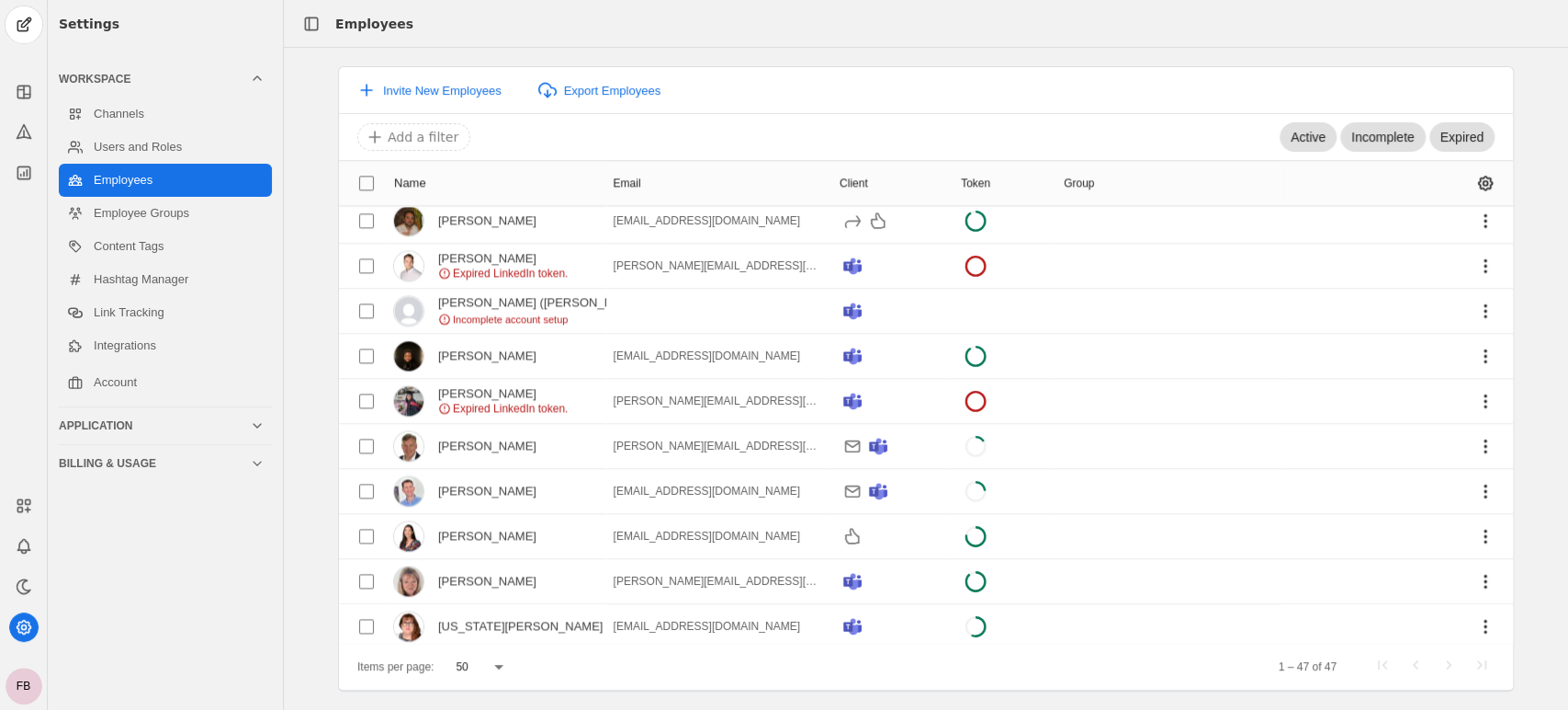
drag, startPoint x: 344, startPoint y: 179, endPoint x: 1128, endPoint y: 687, distance: 934.2
click at [1128, 687] on main "Invite New Employees Export Employees Active Incomplete Expired Add a filter Na…" at bounding box center [926, 377] width 1175 height 622
copy main "Name Email Client Token Group [PERSON_NAME] [PERSON_NAME][EMAIL_ADDRESS][PERSON…"
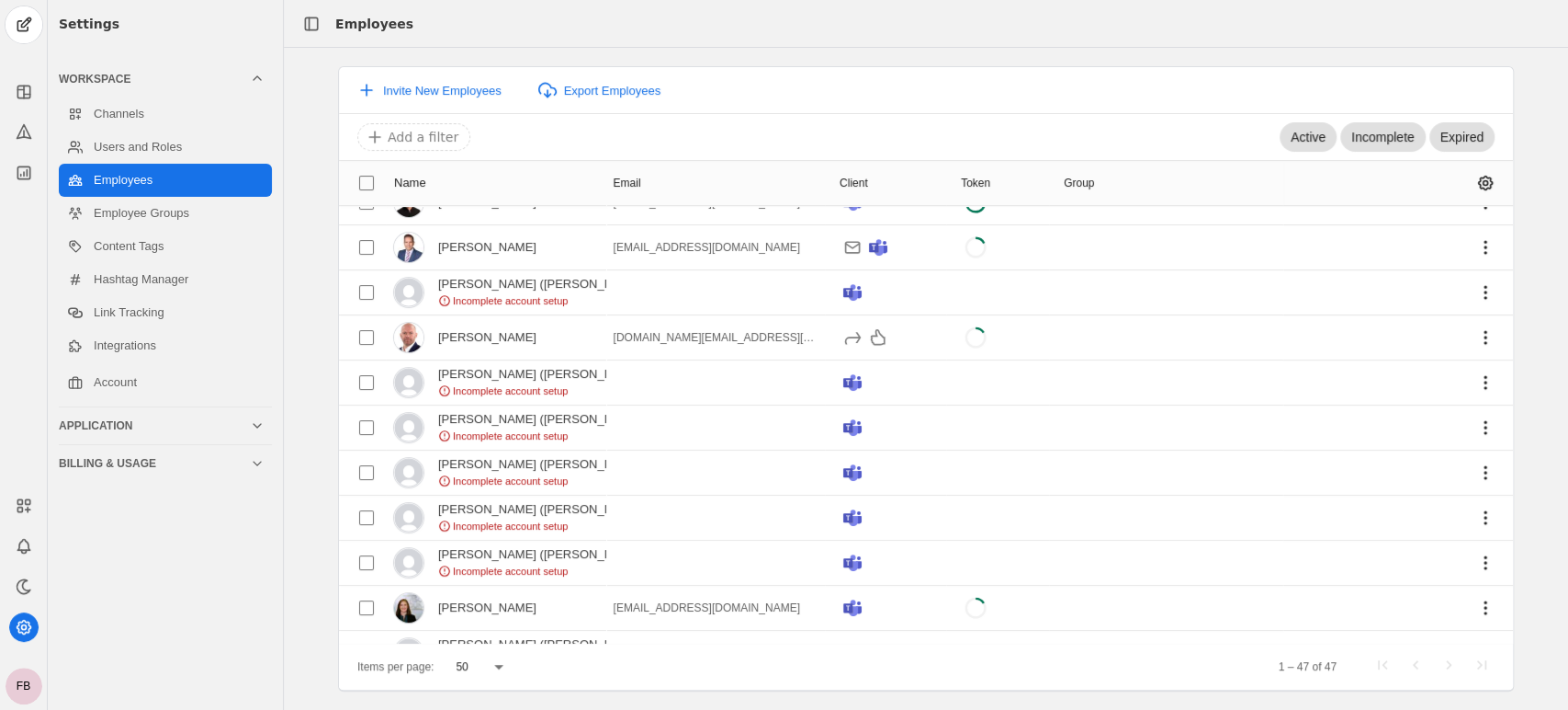
scroll to position [0, 0]
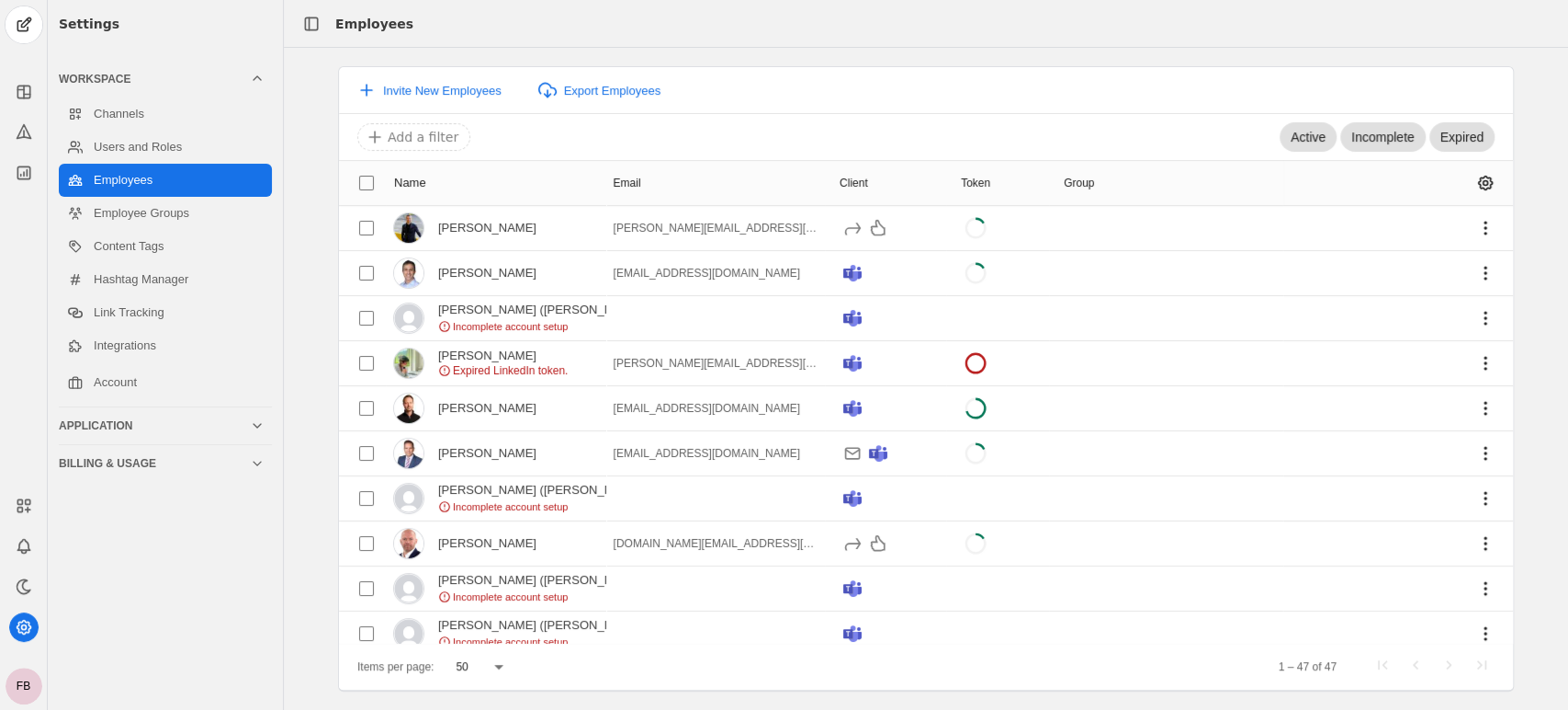
click at [1136, 138] on input at bounding box center [824, 136] width 918 height 22
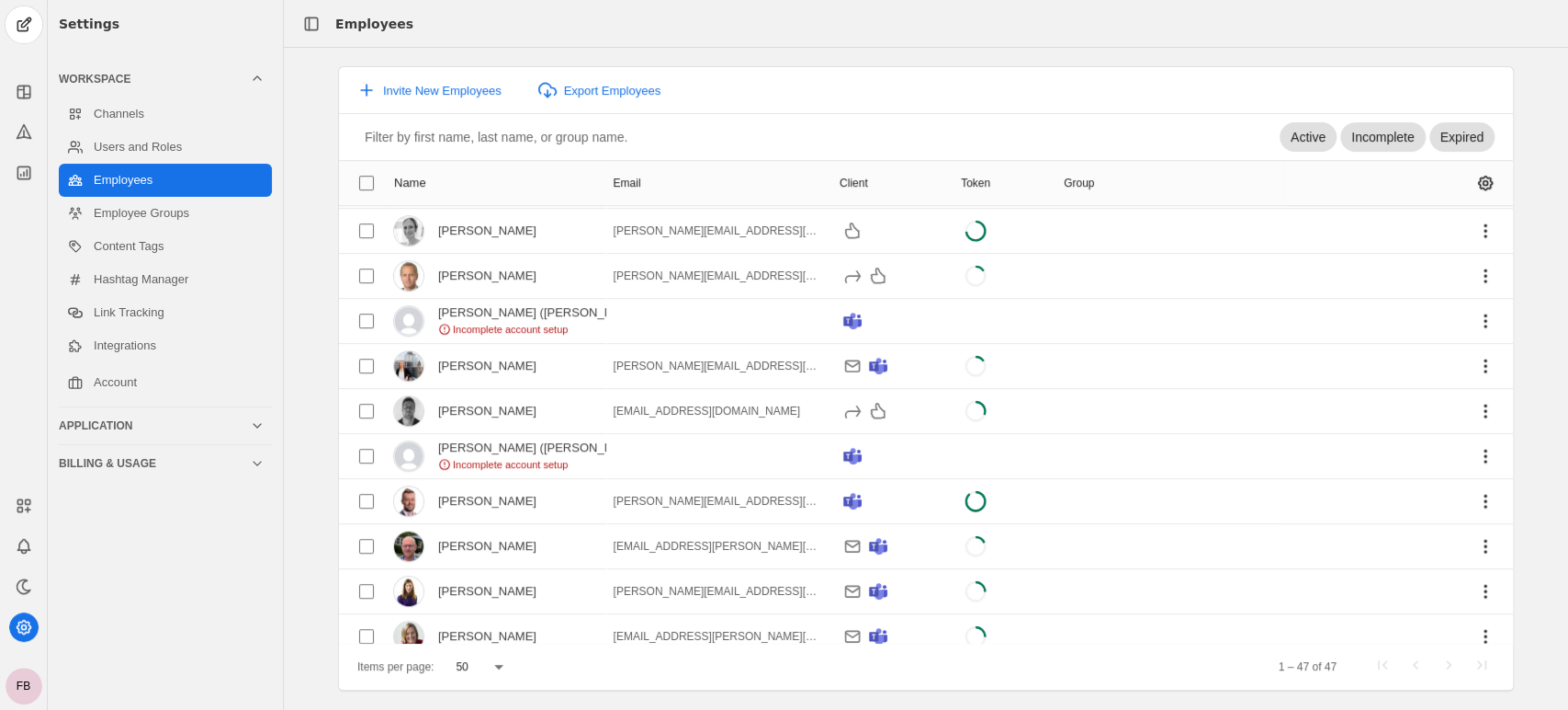
scroll to position [680, 0]
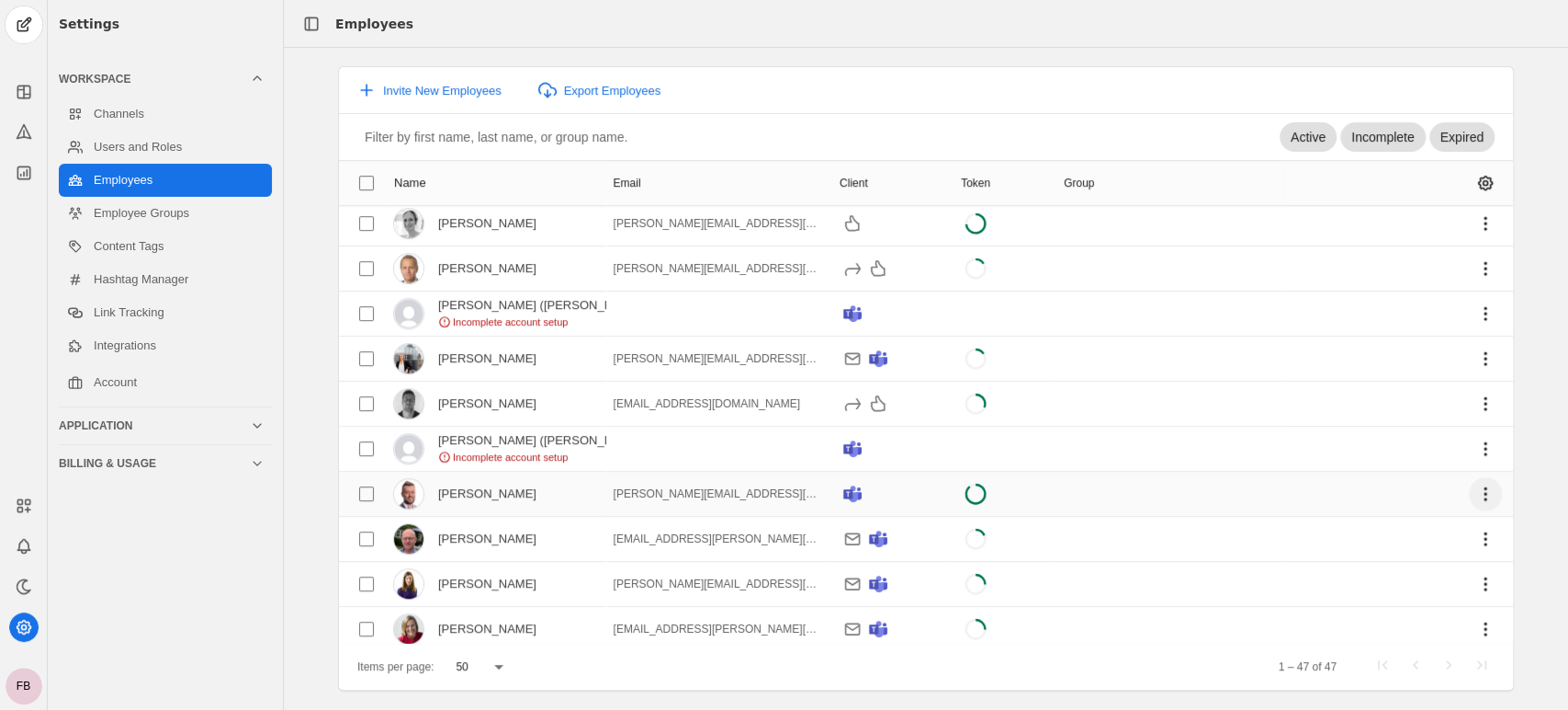
click at [1469, 490] on span "undefined" at bounding box center [1486, 493] width 33 height 33
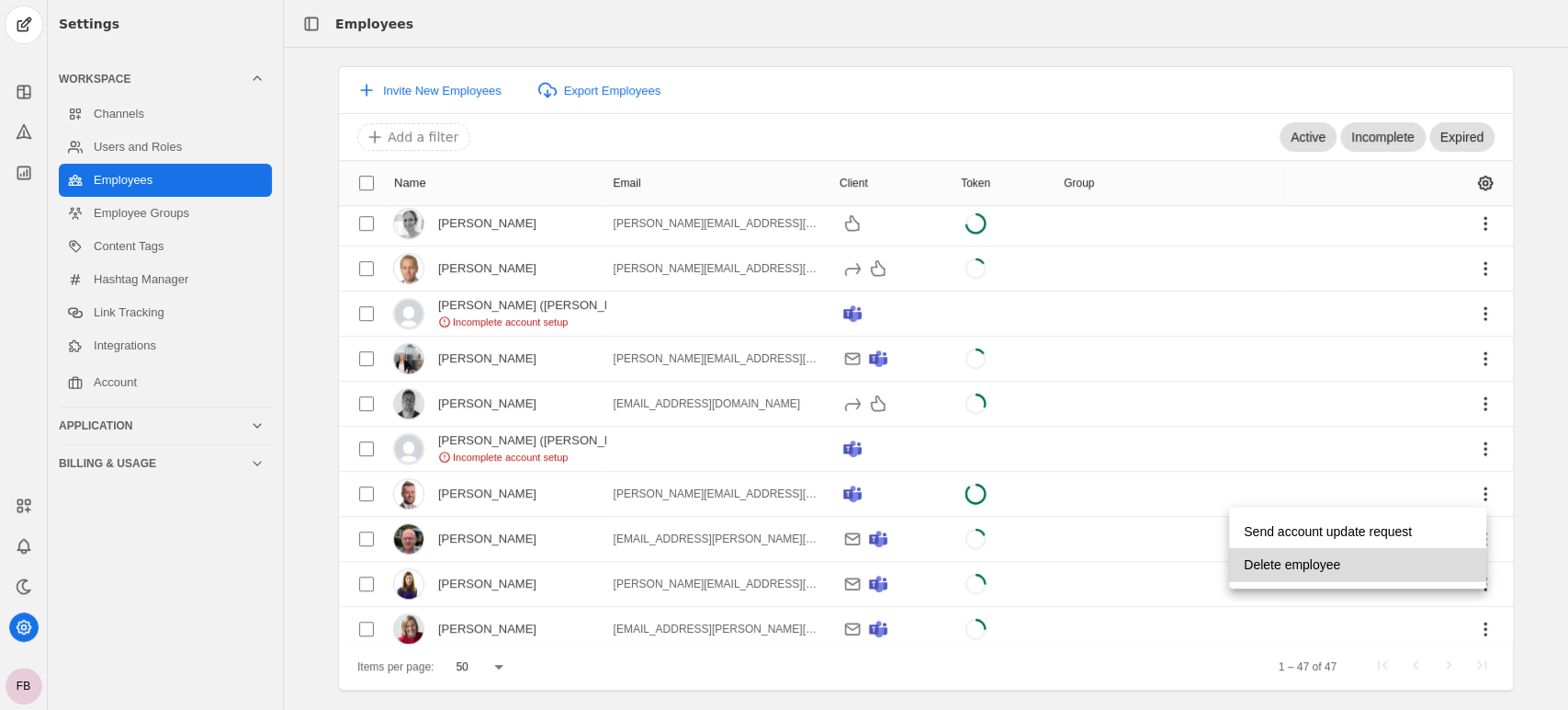
click at [1268, 565] on span "Delete employee" at bounding box center [1292, 564] width 97 height 33
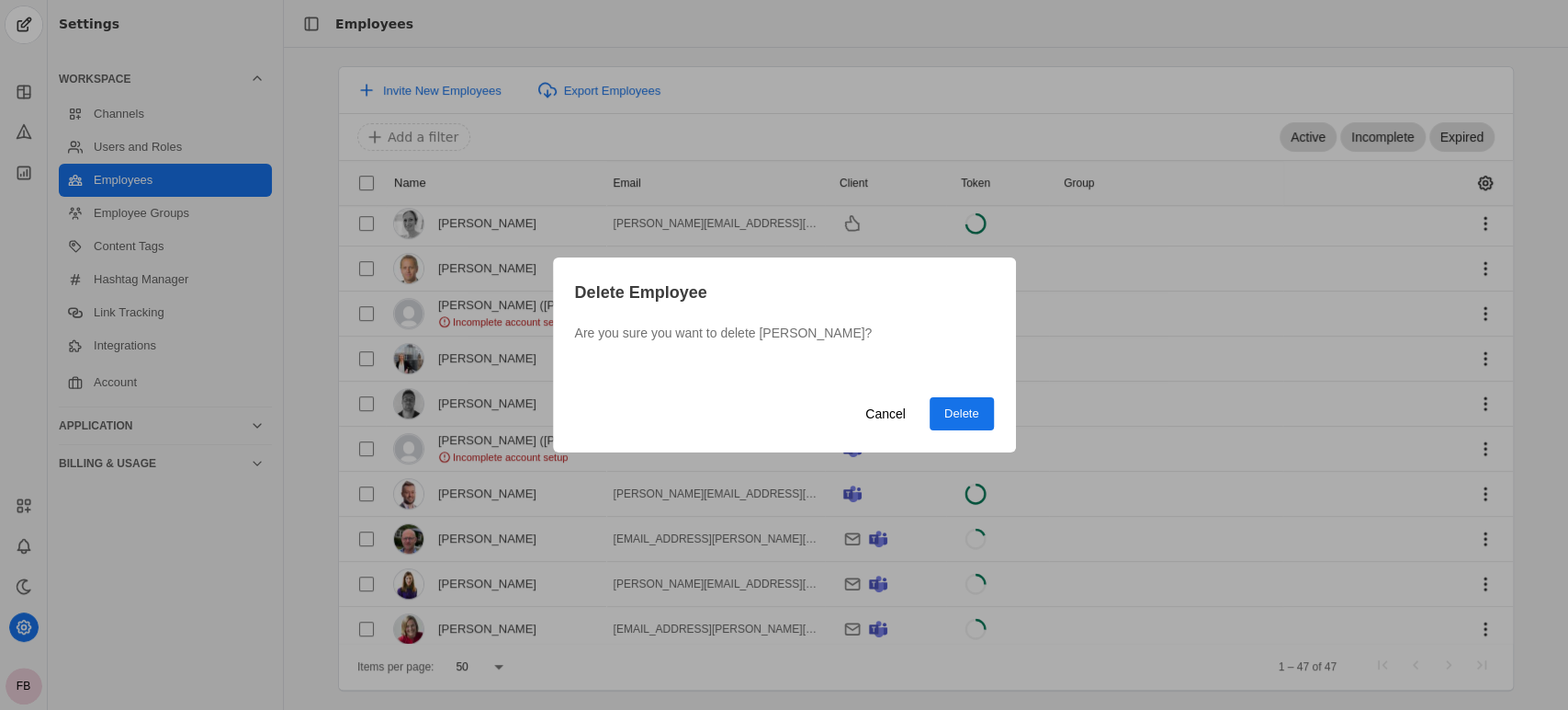
click at [946, 410] on span "Delete" at bounding box center [962, 413] width 35 height 18
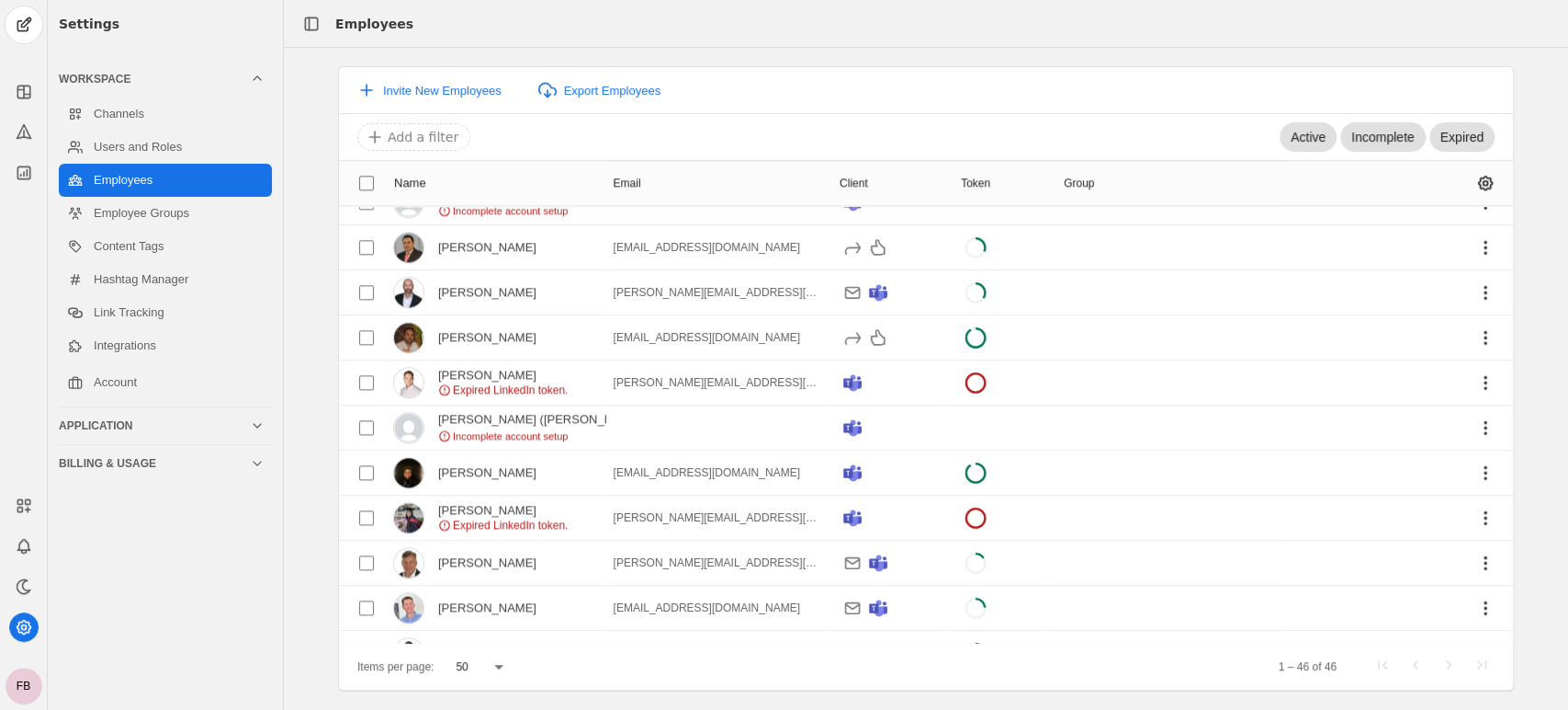
scroll to position [1513, 0]
click at [1469, 376] on span "undefined" at bounding box center [1486, 381] width 33 height 33
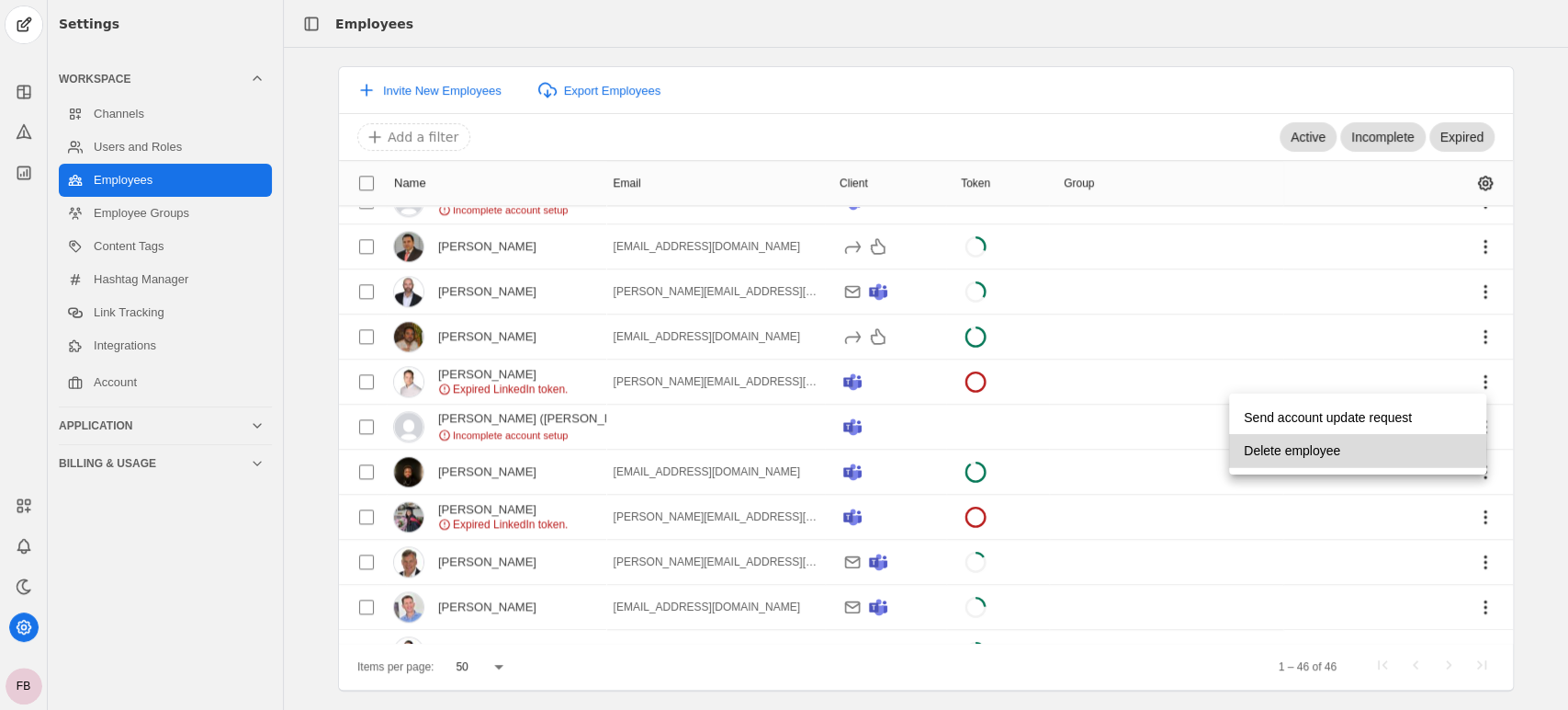
click at [1312, 451] on span "Delete employee" at bounding box center [1292, 451] width 97 height 33
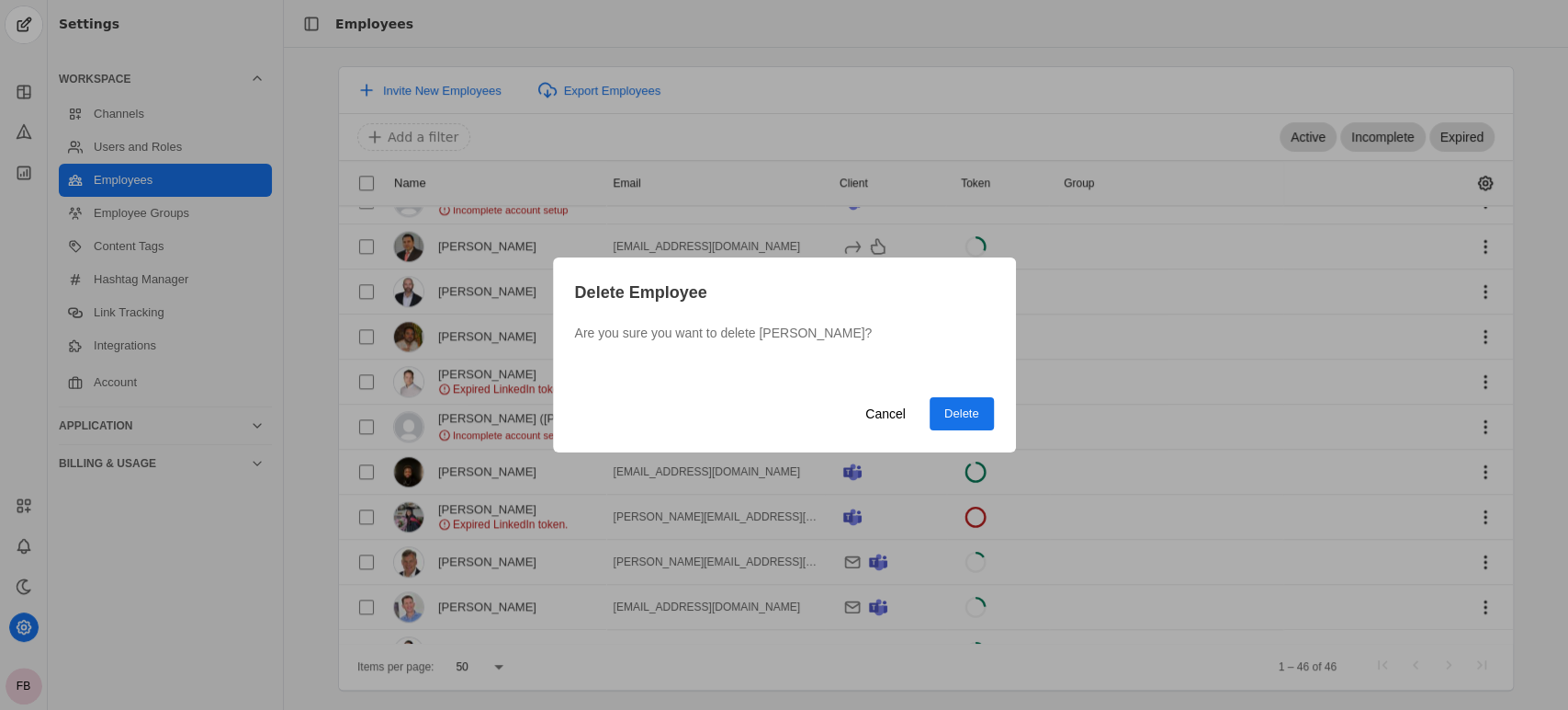
click at [949, 408] on span "Delete" at bounding box center [962, 413] width 35 height 18
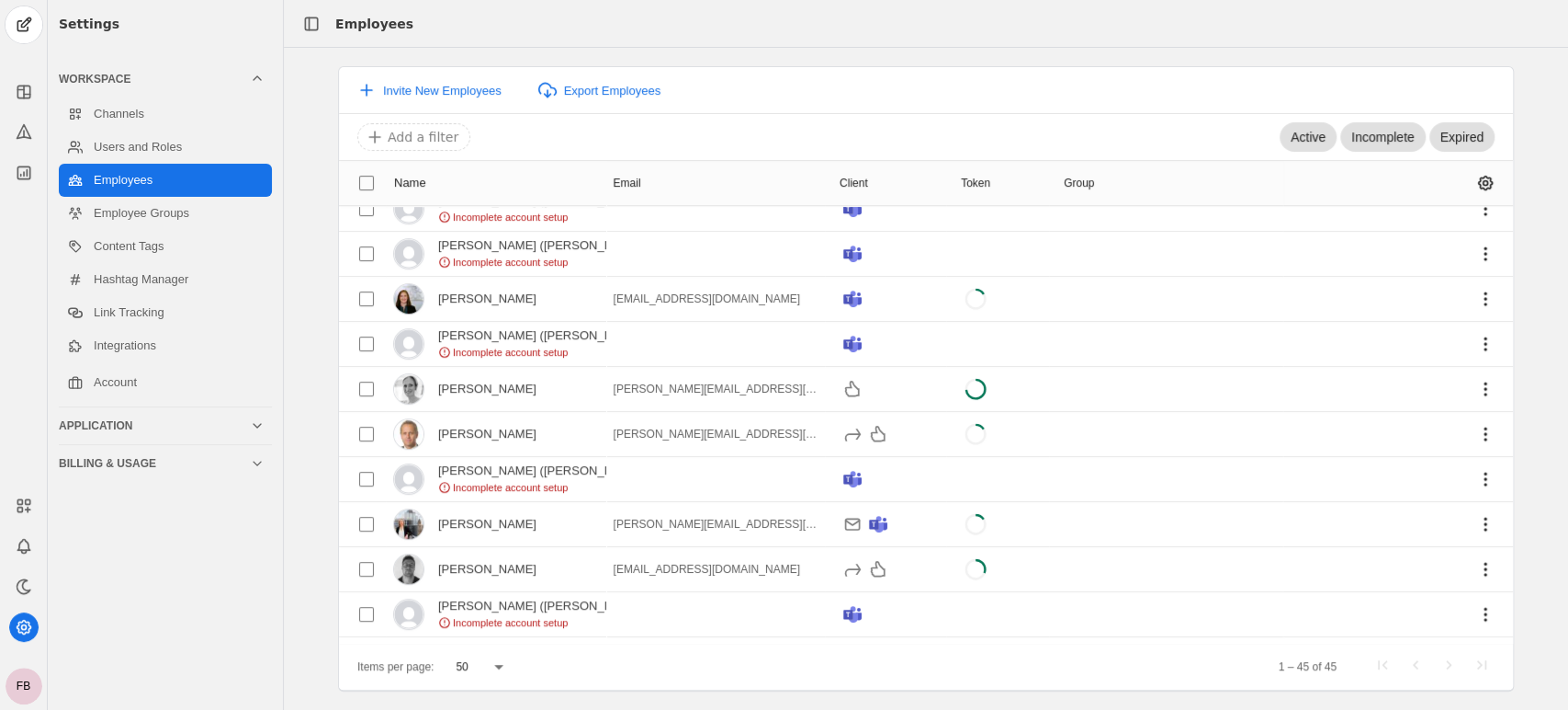
scroll to position [511, 0]
